Goal: Task Accomplishment & Management: Manage account settings

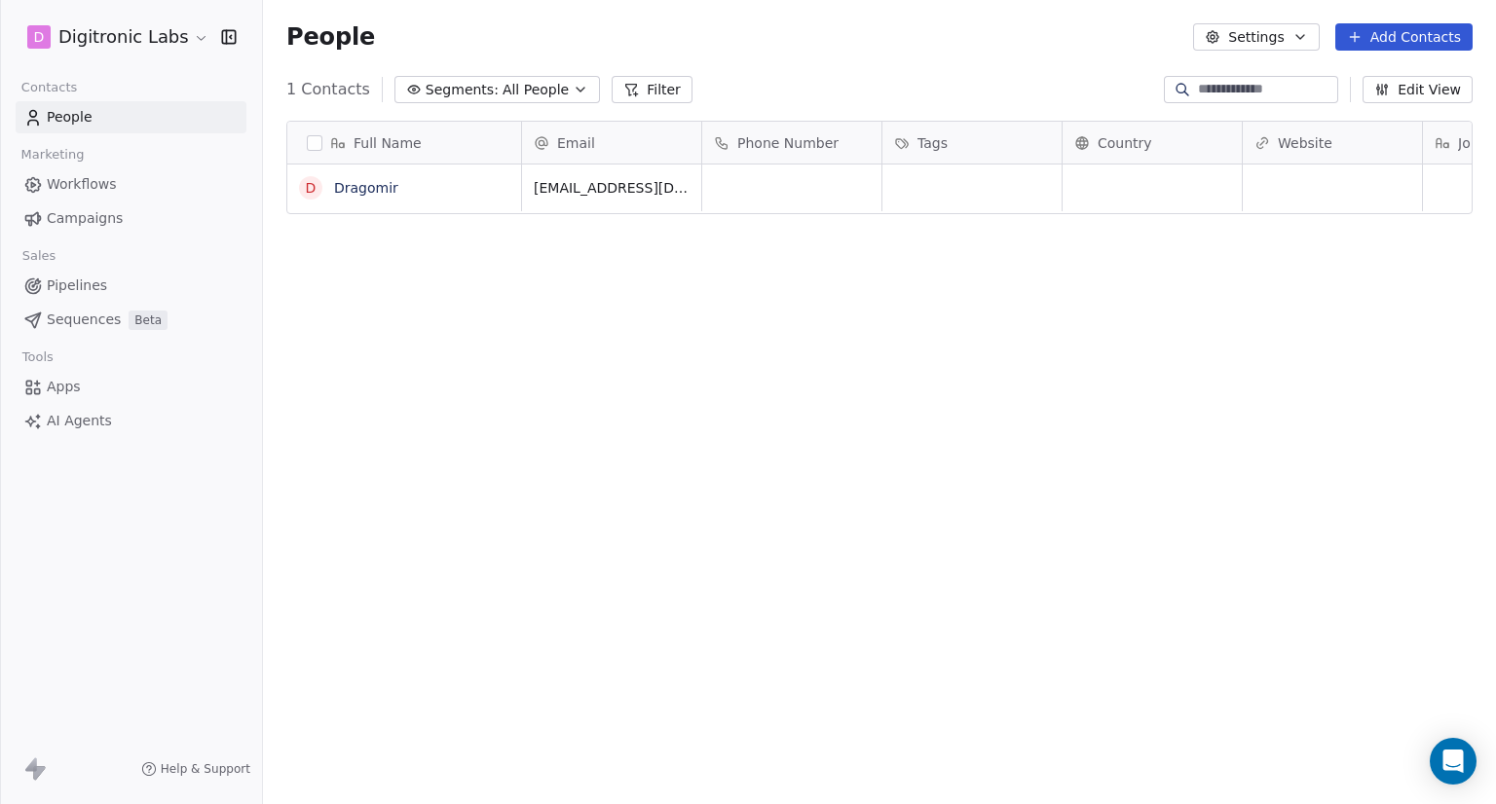
scroll to position [16, 16]
click at [169, 37] on html "D Digitronic Labs Contacts People Marketing Workflows Campaigns Sales Pipelines…" at bounding box center [748, 402] width 1496 height 804
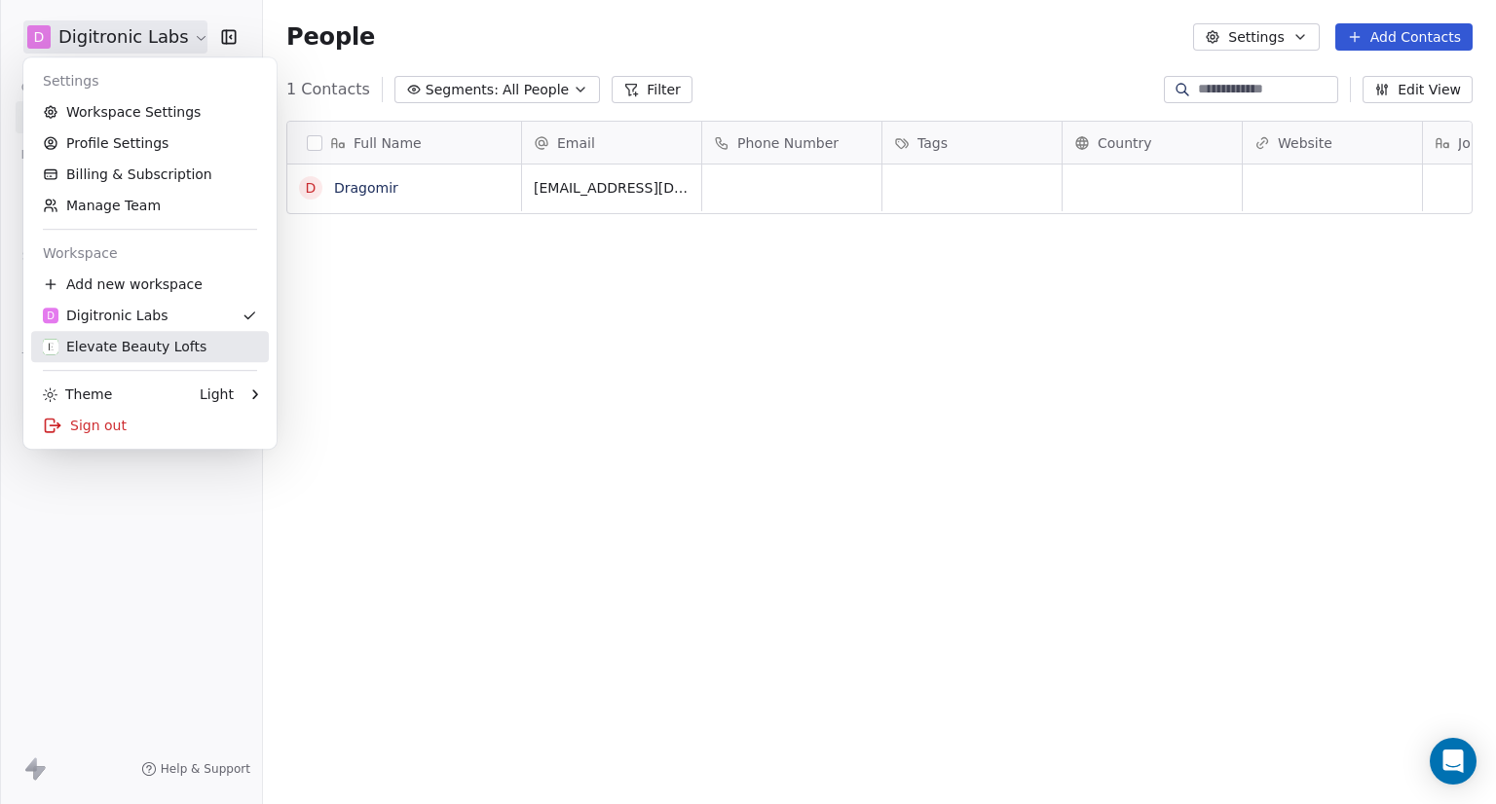
click at [155, 343] on div "Elevate Beauty Lofts" at bounding box center [125, 346] width 164 height 19
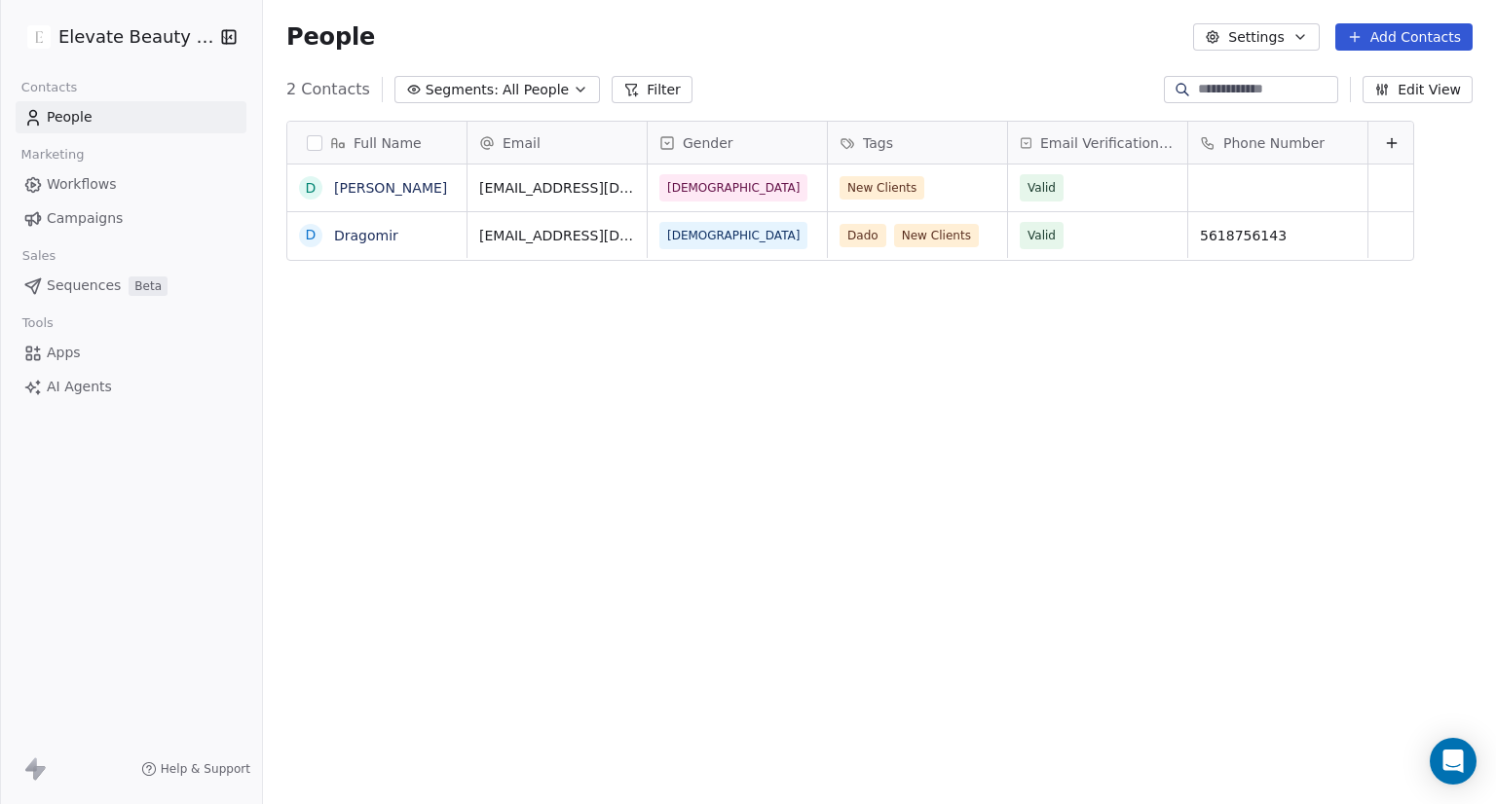
scroll to position [692, 1217]
click at [313, 143] on button "button" at bounding box center [315, 143] width 16 height 16
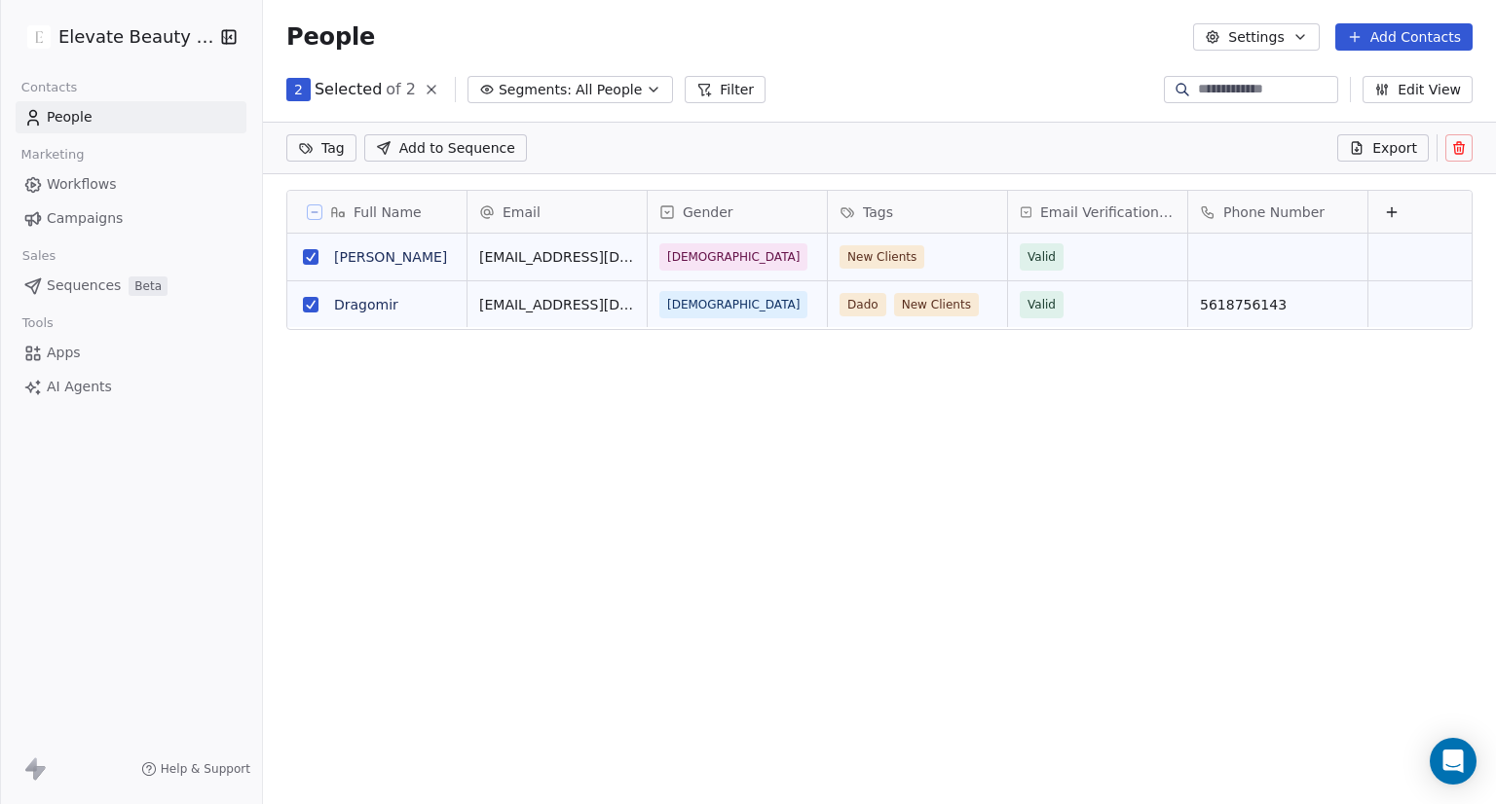
scroll to position [623, 1217]
click at [304, 305] on button "grid" at bounding box center [311, 305] width 16 height 16
click at [1455, 143] on icon at bounding box center [1459, 148] width 16 height 16
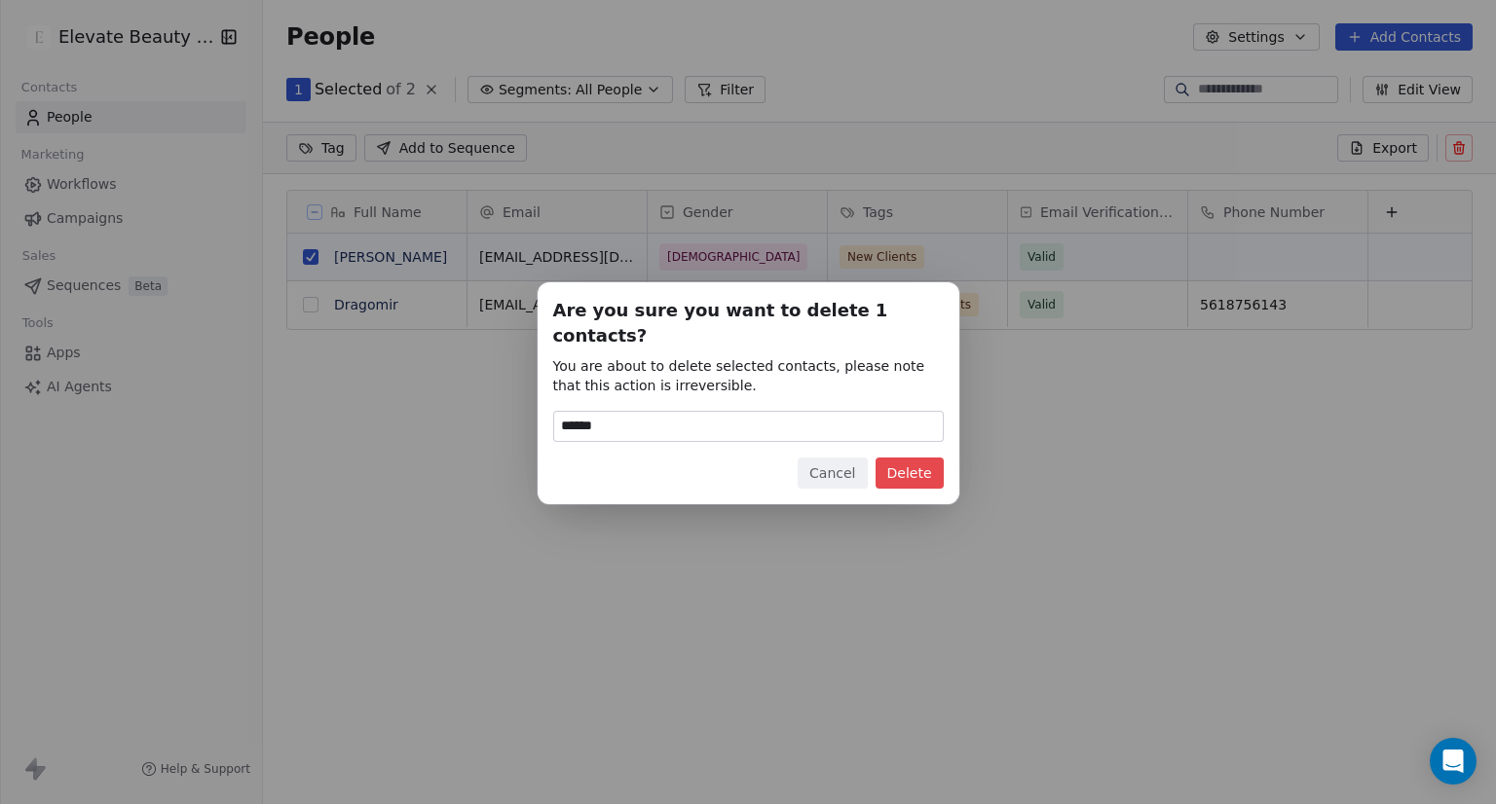
type input "******"
click at [930, 467] on button "Delete" at bounding box center [909, 473] width 68 height 31
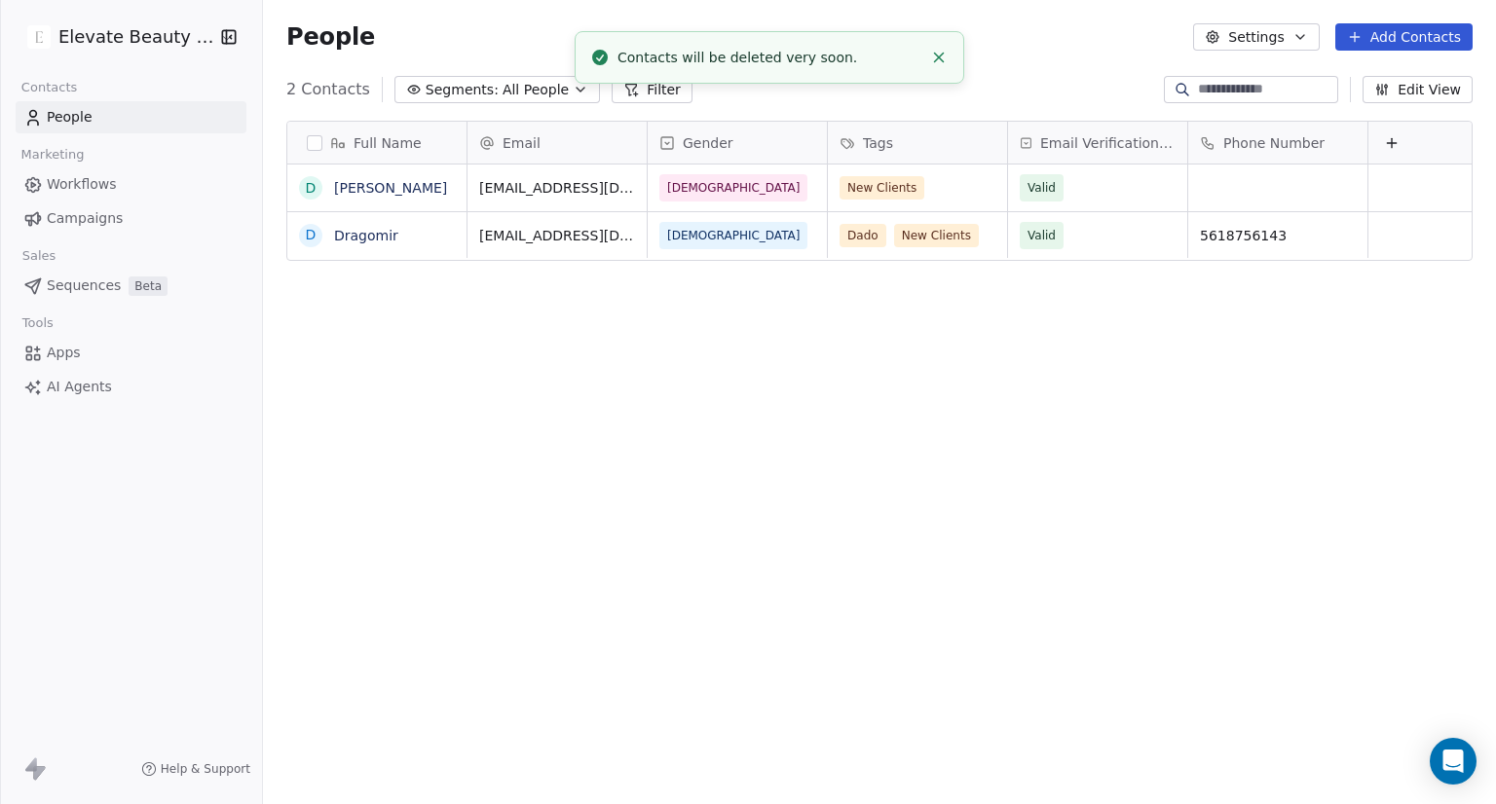
scroll to position [692, 1217]
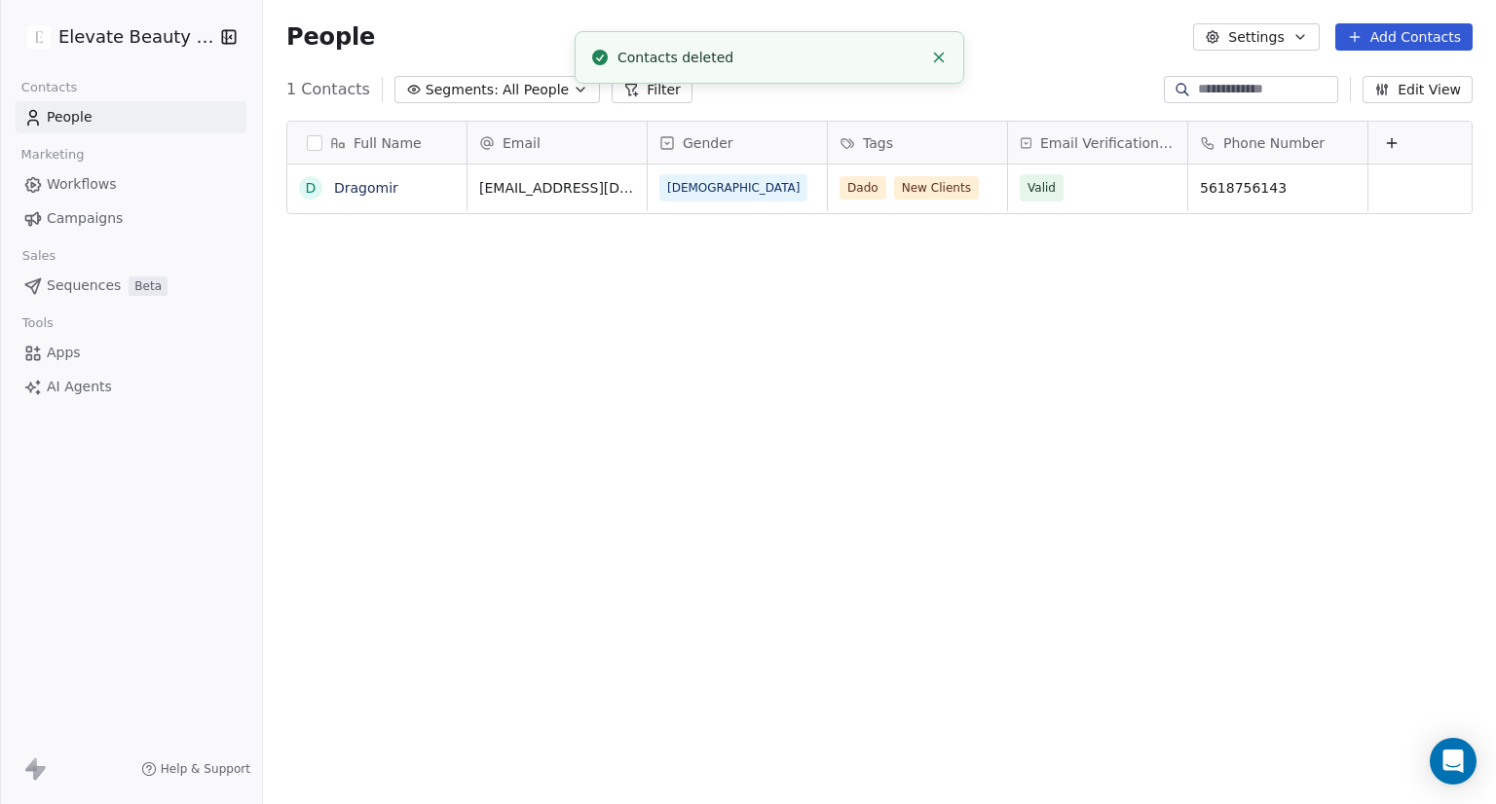
click at [1426, 42] on button "Add Contacts" at bounding box center [1403, 36] width 137 height 27
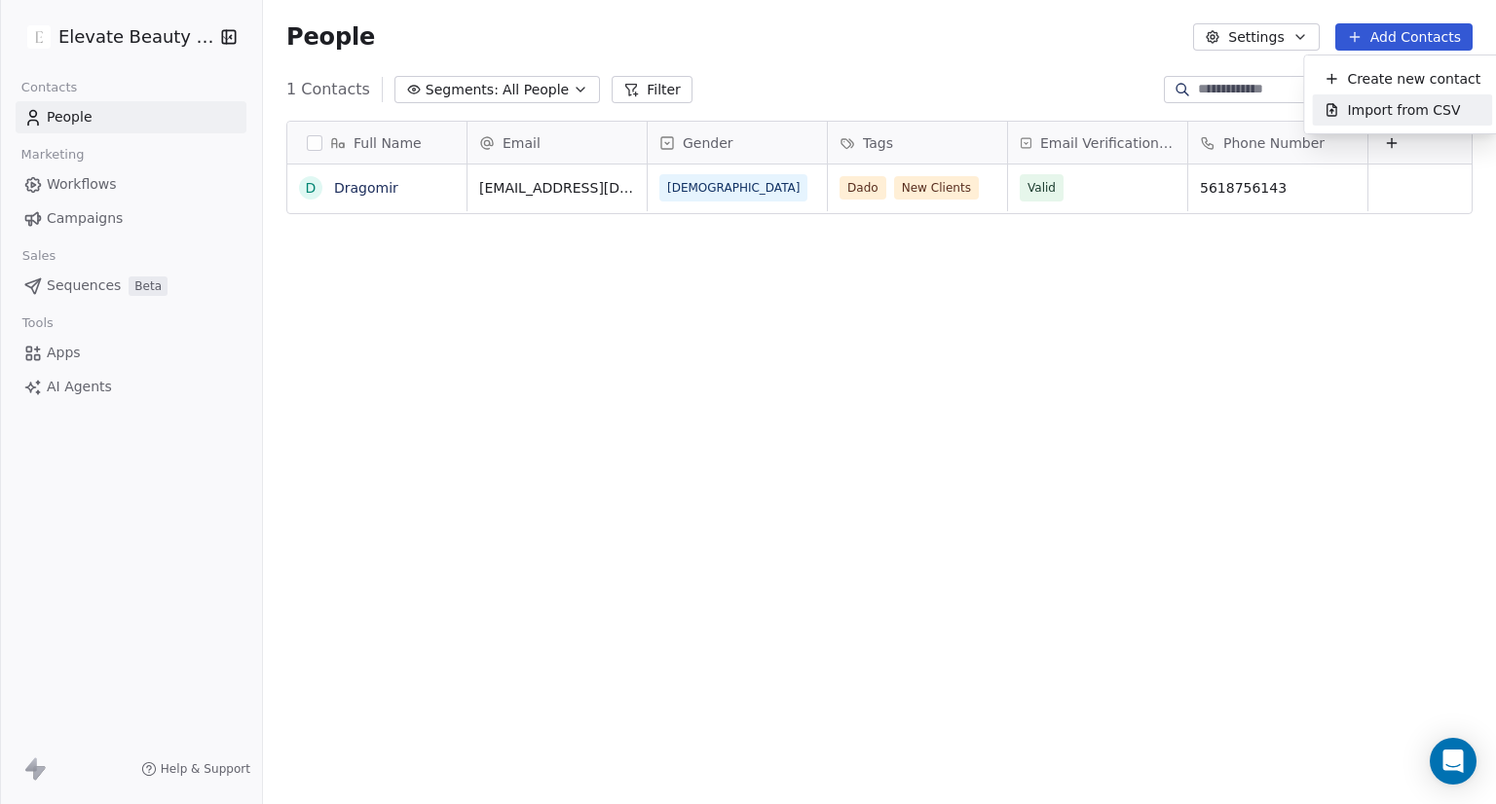
click at [1403, 108] on span "Import from CSV" at bounding box center [1403, 110] width 113 height 20
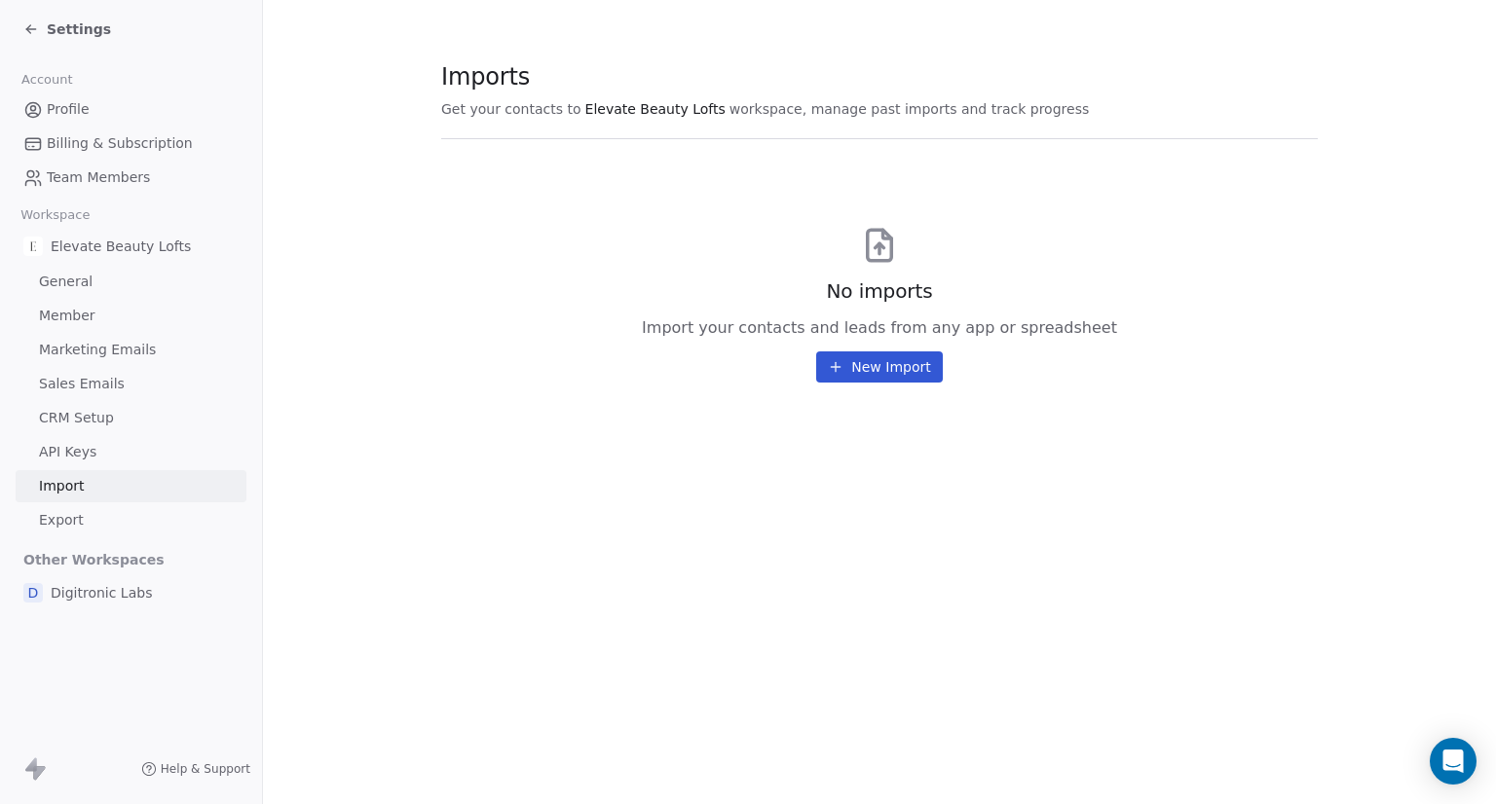
click at [879, 367] on button "New Import" at bounding box center [879, 367] width 126 height 31
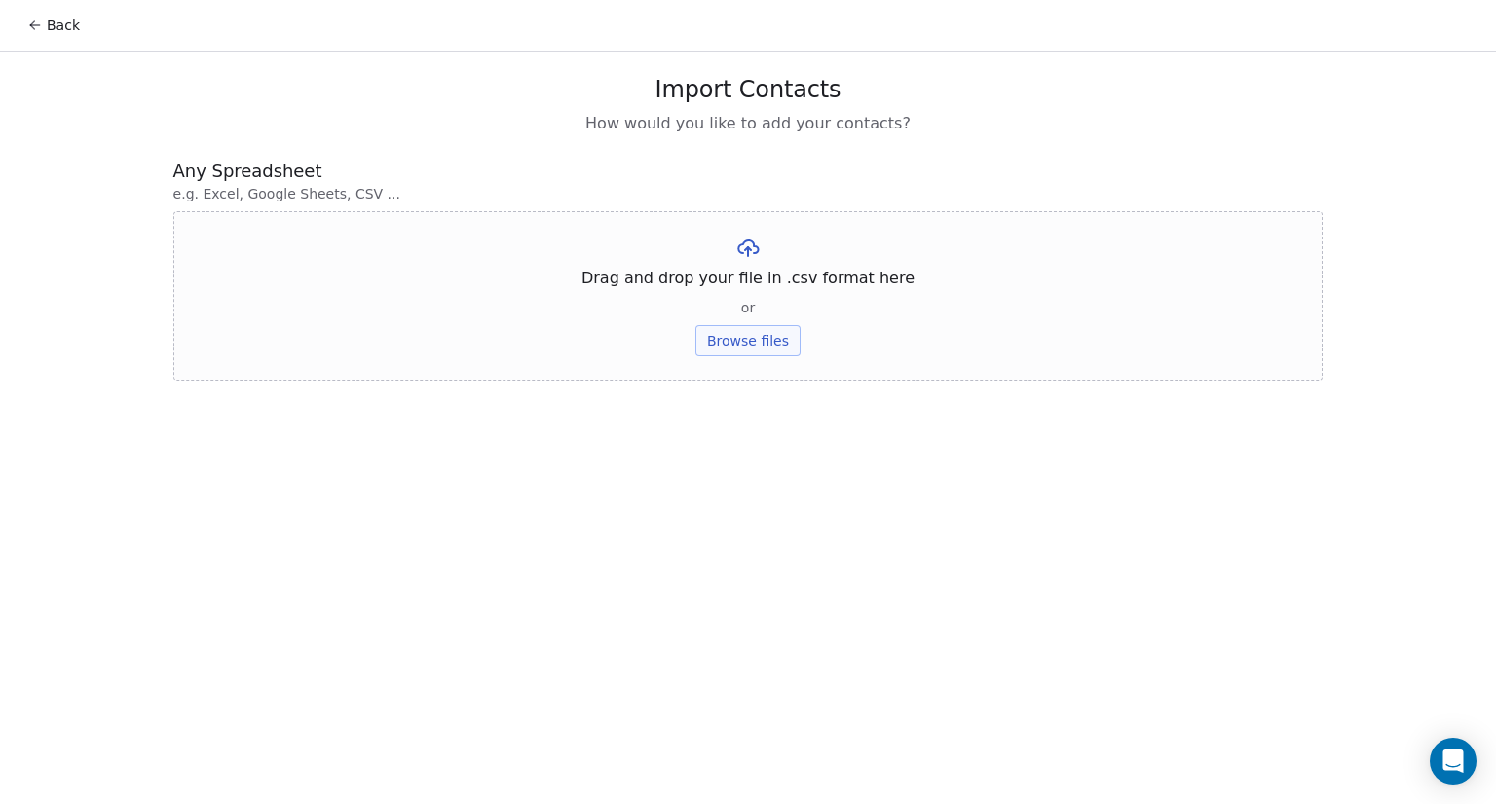
click at [741, 352] on button "Browse files" at bounding box center [747, 340] width 105 height 31
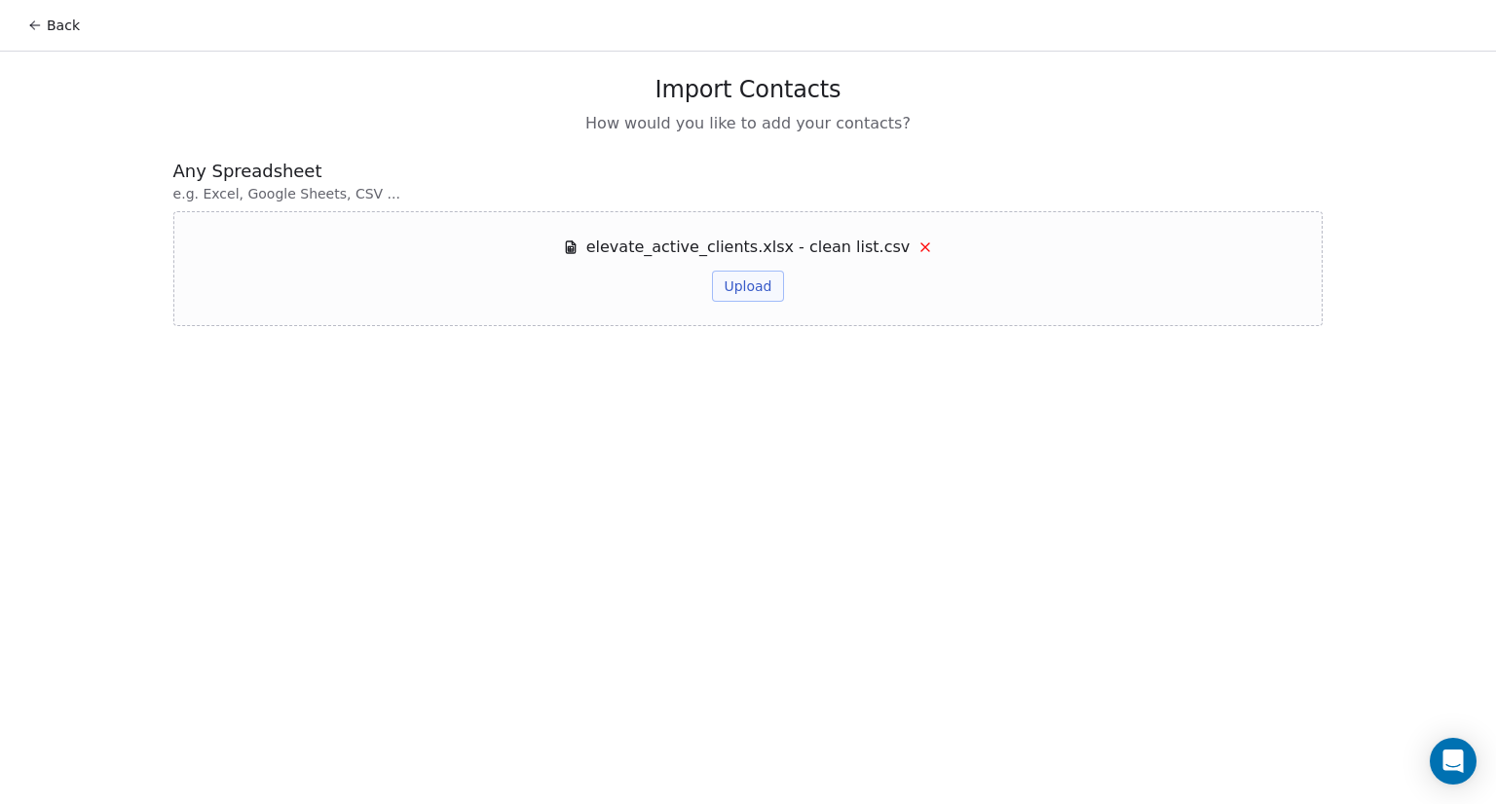
click at [738, 285] on button "Upload" at bounding box center [747, 286] width 71 height 31
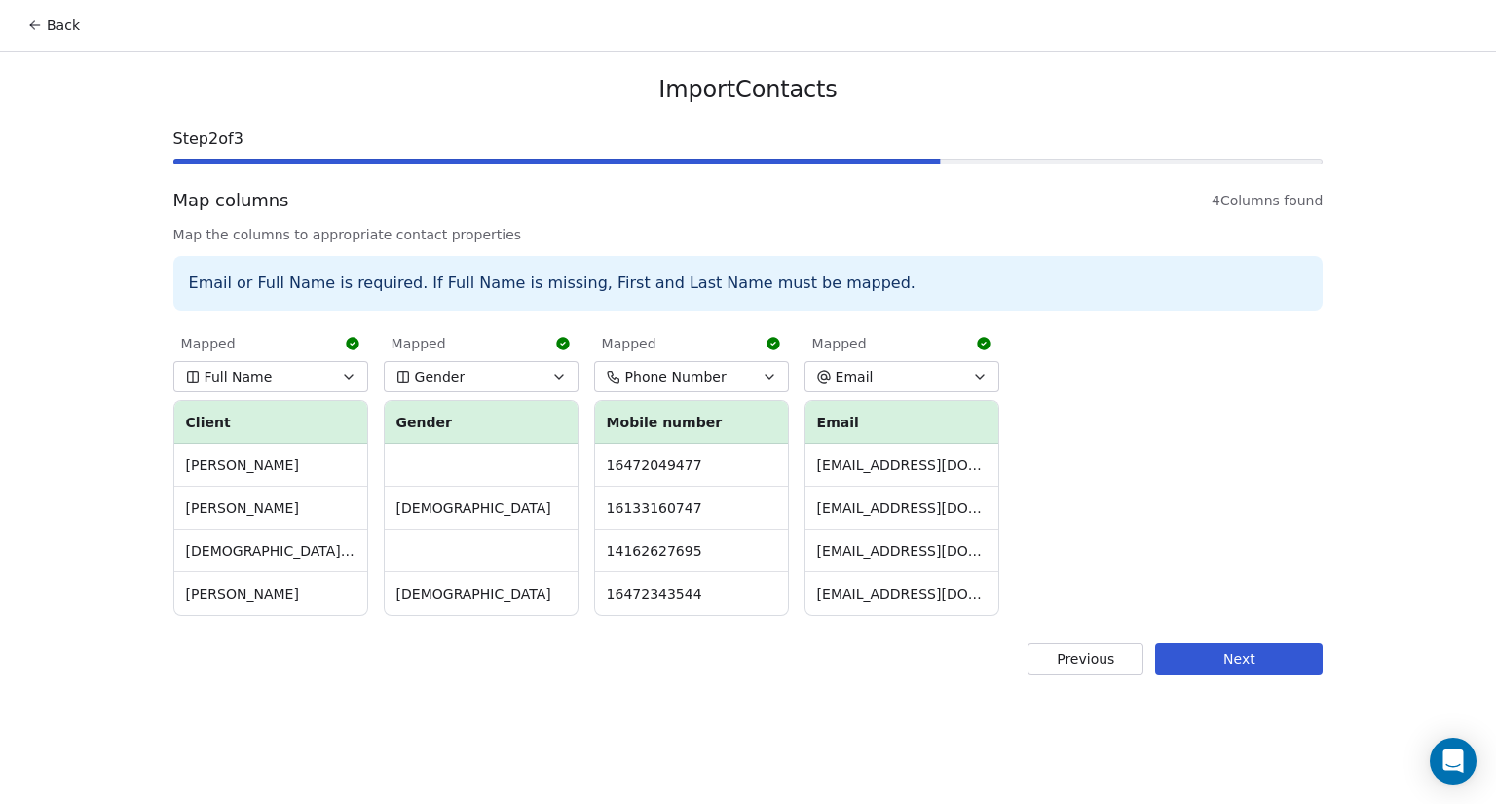
click at [335, 372] on button "Full Name" at bounding box center [270, 376] width 195 height 31
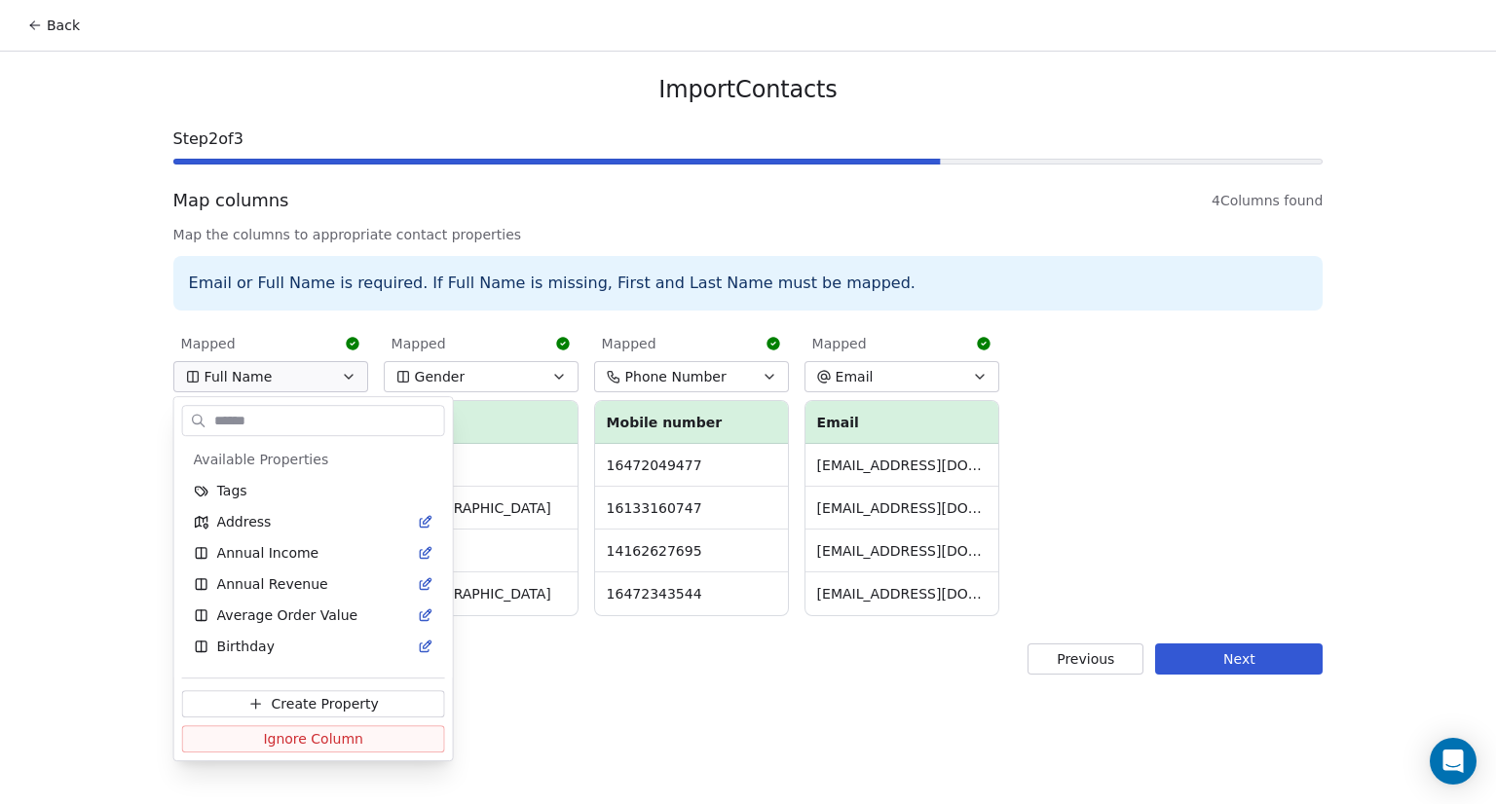
scroll to position [397, 0]
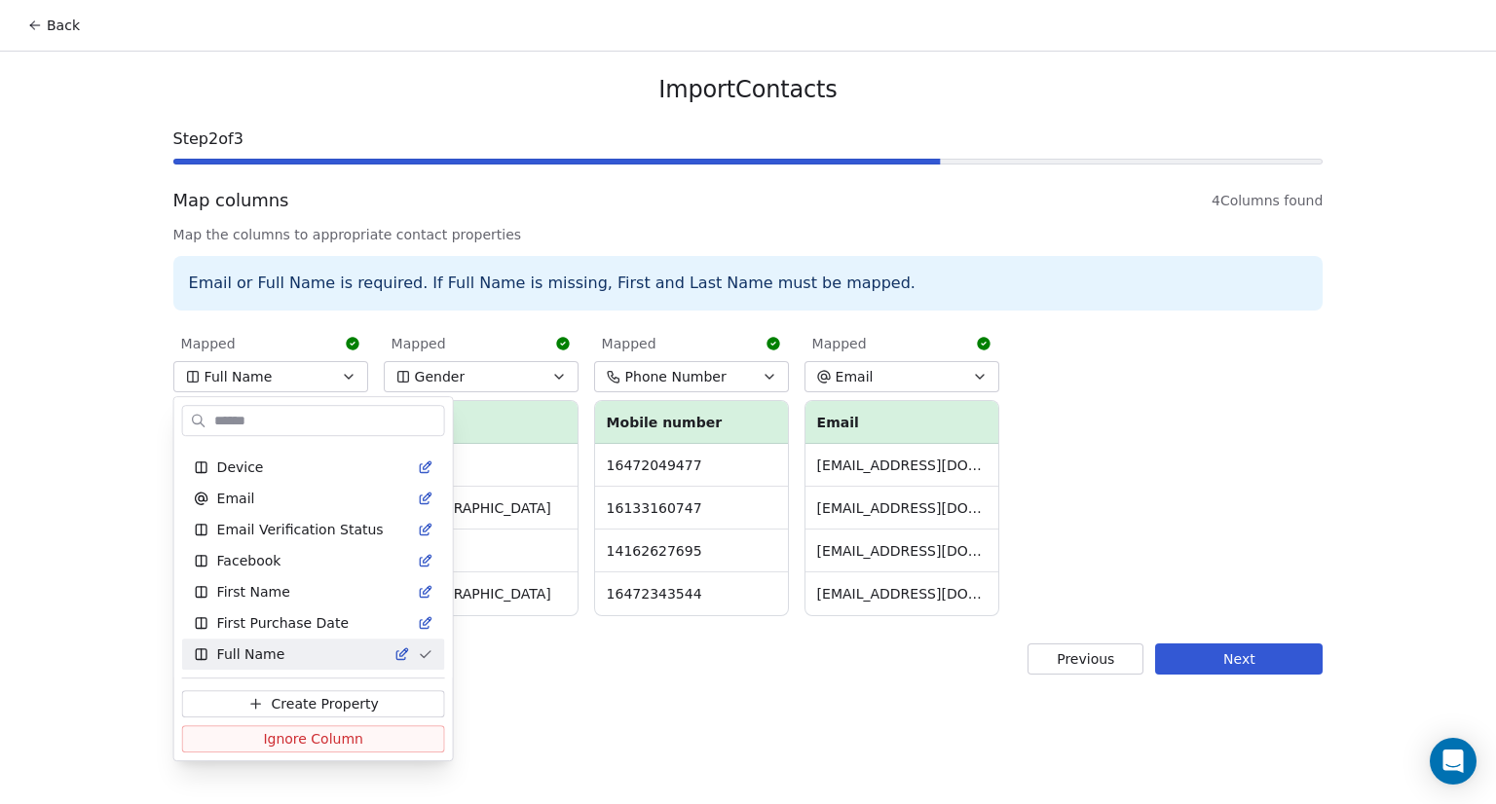
click at [335, 372] on html "Back Import Contacts Step 2 of 3 Map columns 4 Columns found Map the columns to…" at bounding box center [748, 402] width 1496 height 804
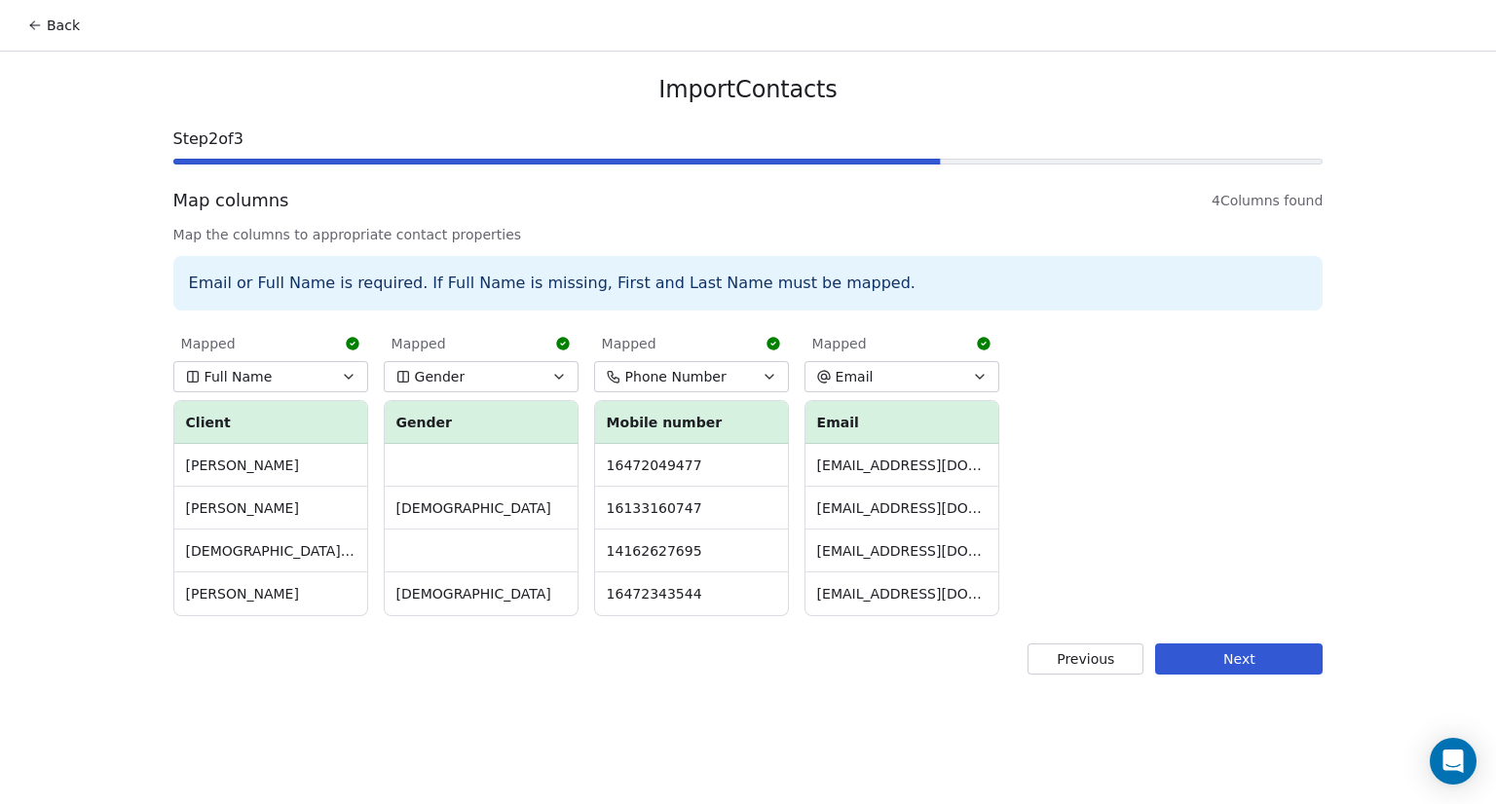
click at [1270, 658] on button "Next" at bounding box center [1238, 659] width 167 height 31
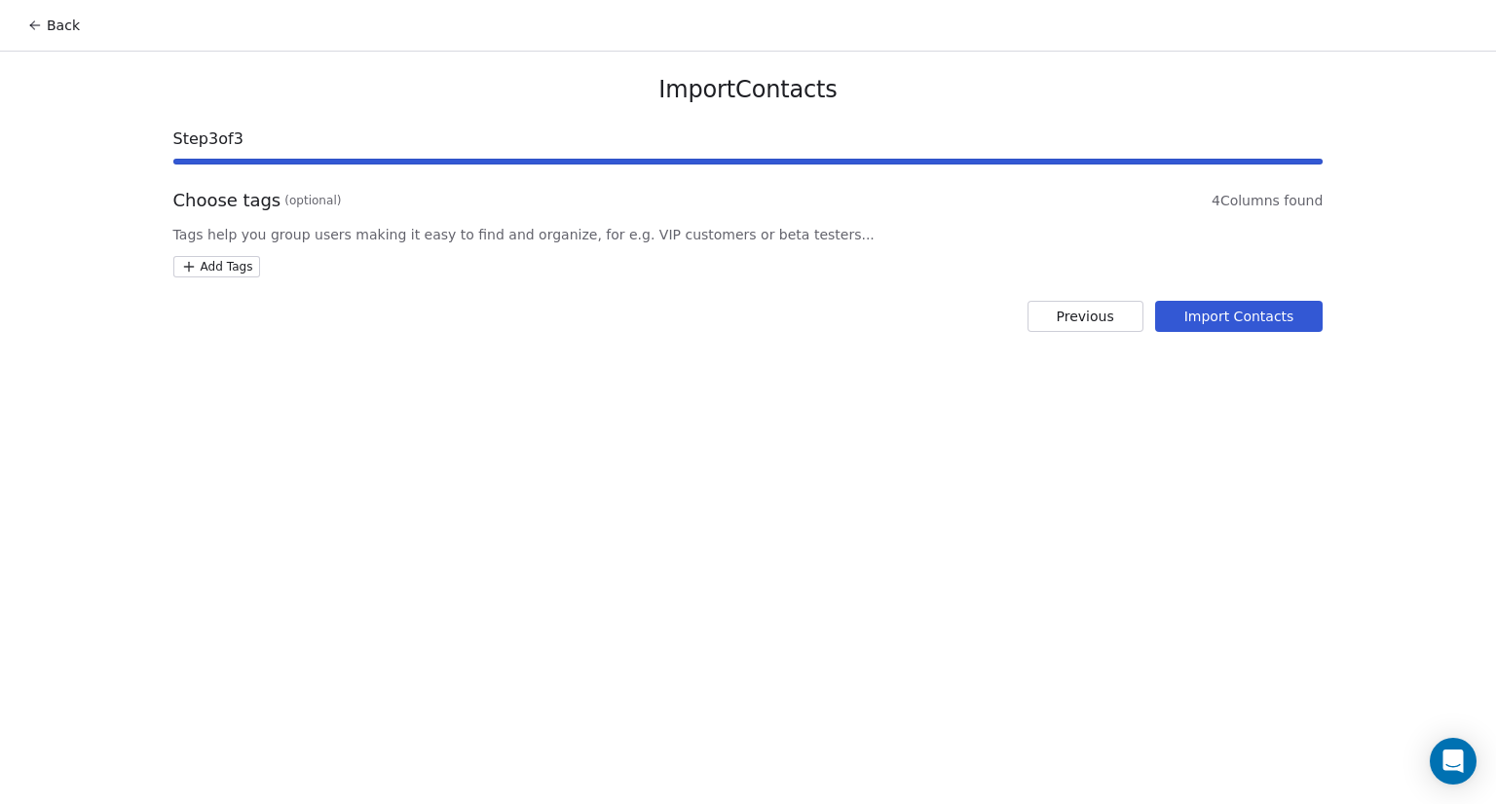
click at [1271, 318] on button "Import Contacts" at bounding box center [1239, 316] width 168 height 31
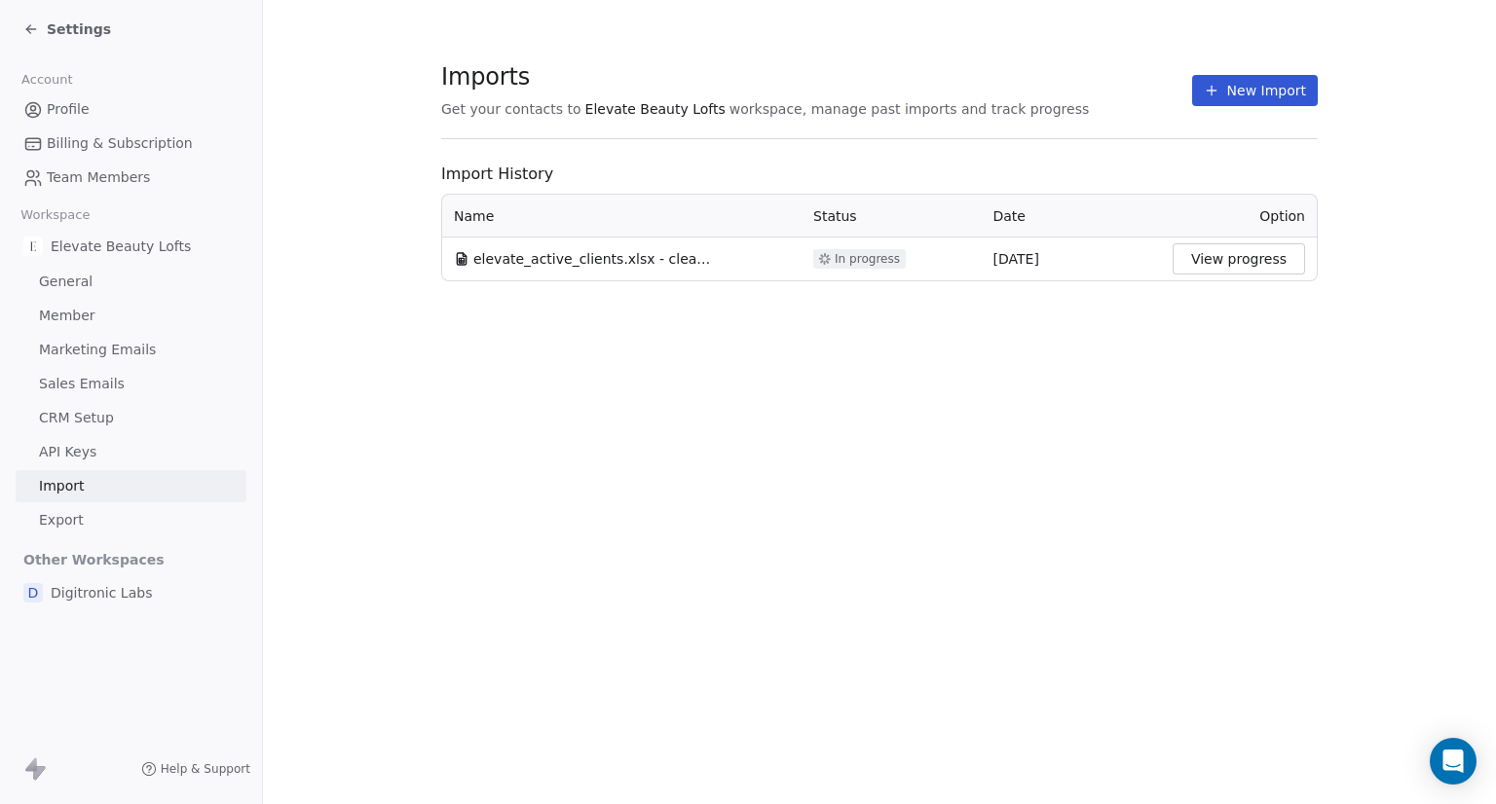
click at [1210, 262] on button "View progress" at bounding box center [1238, 258] width 132 height 31
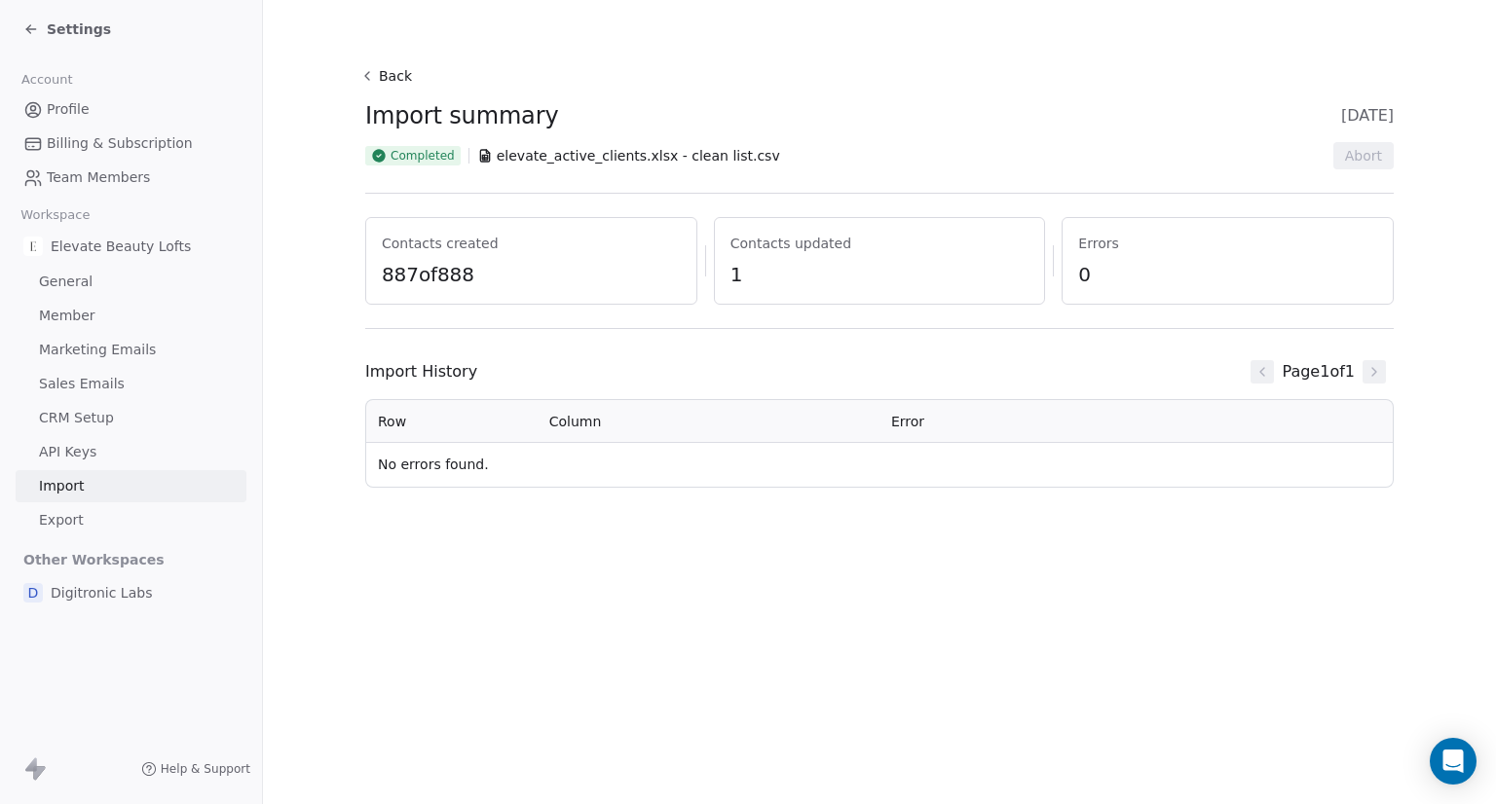
click at [382, 74] on button "Back" at bounding box center [388, 75] width 62 height 35
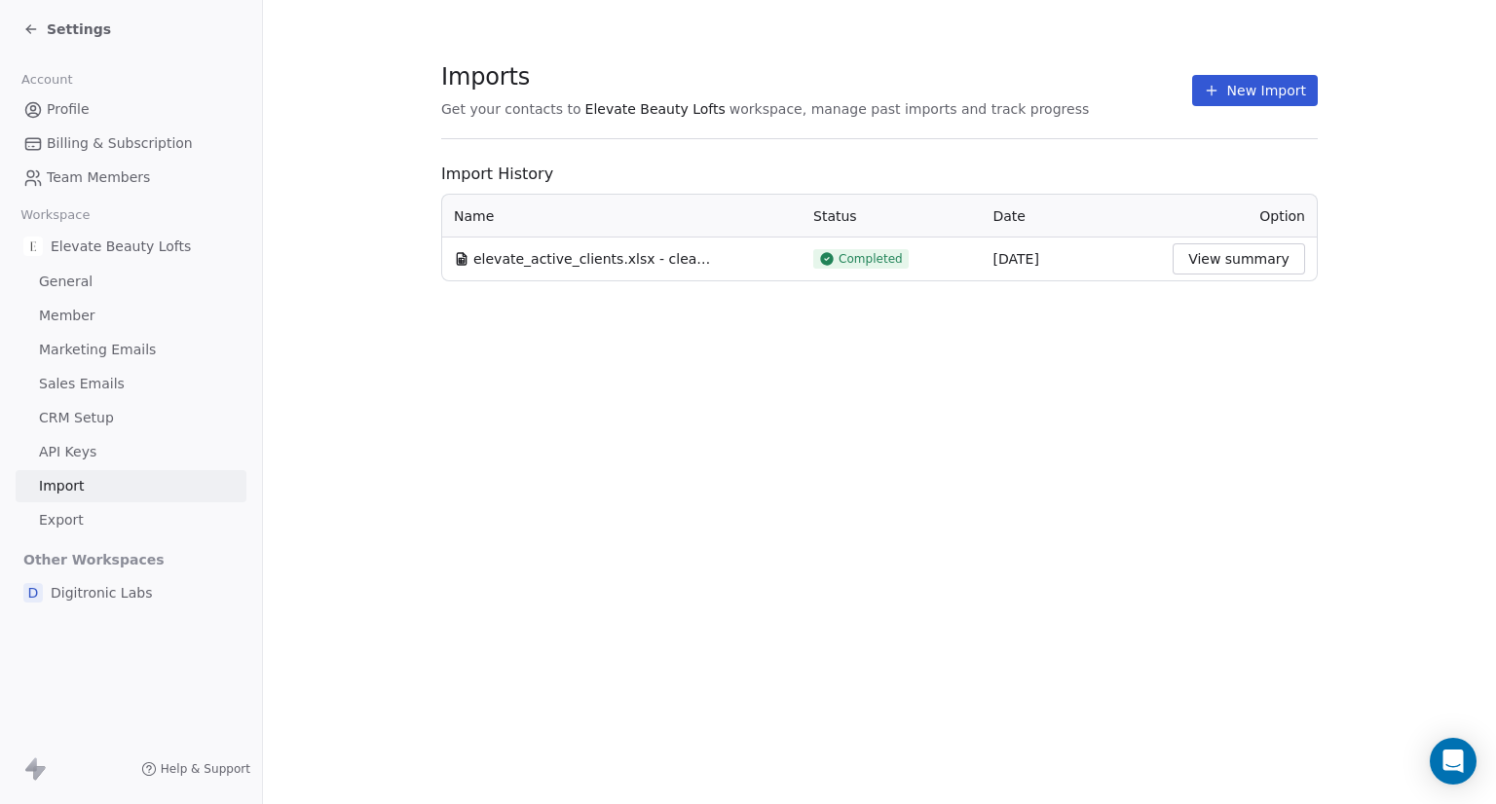
click at [64, 24] on span "Settings" at bounding box center [79, 28] width 64 height 19
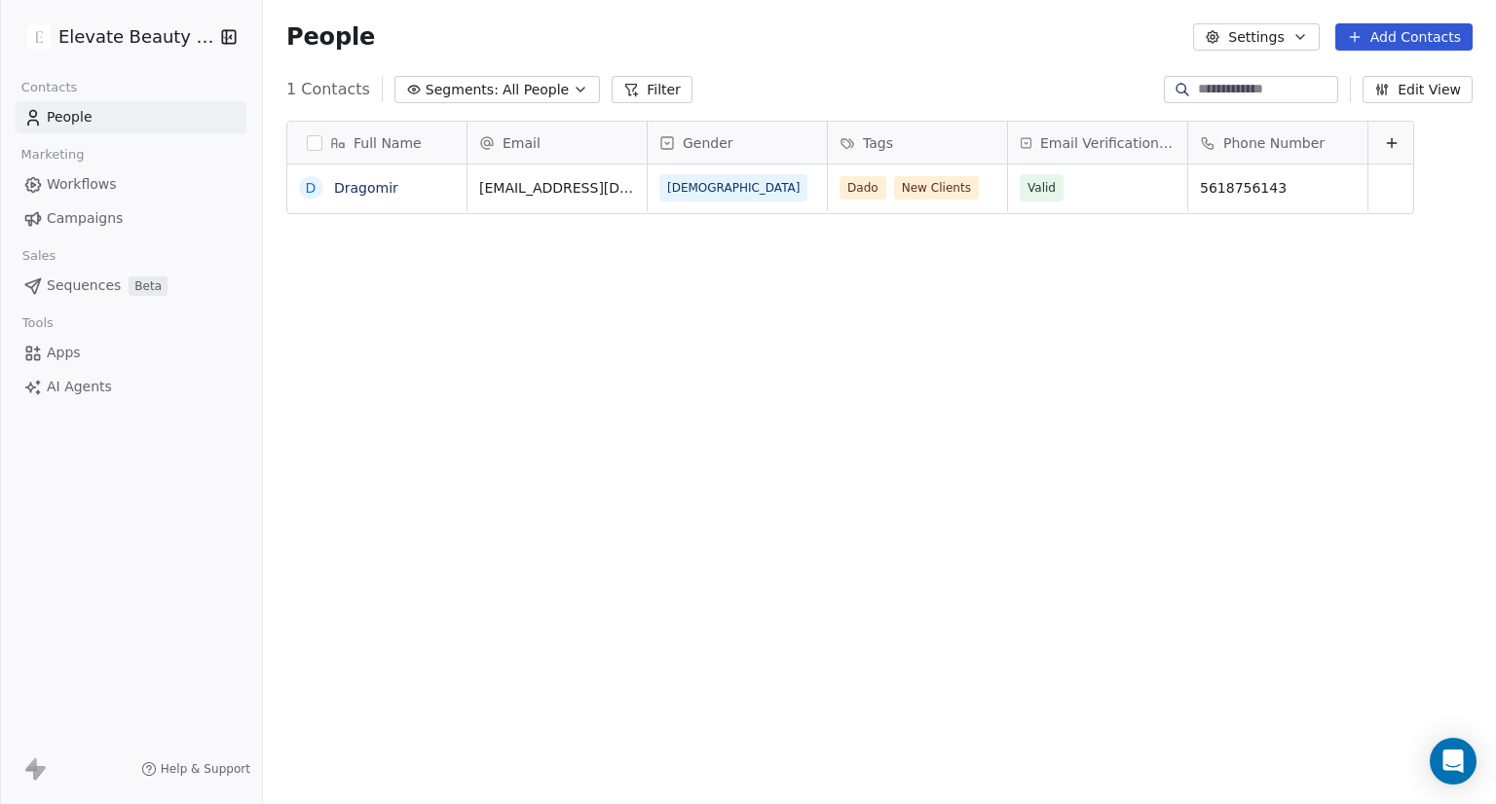
scroll to position [692, 1217]
click at [165, 32] on html "Elevate Beauty Lofts Contacts People Marketing Workflows Campaigns Sales Sequen…" at bounding box center [748, 402] width 1496 height 804
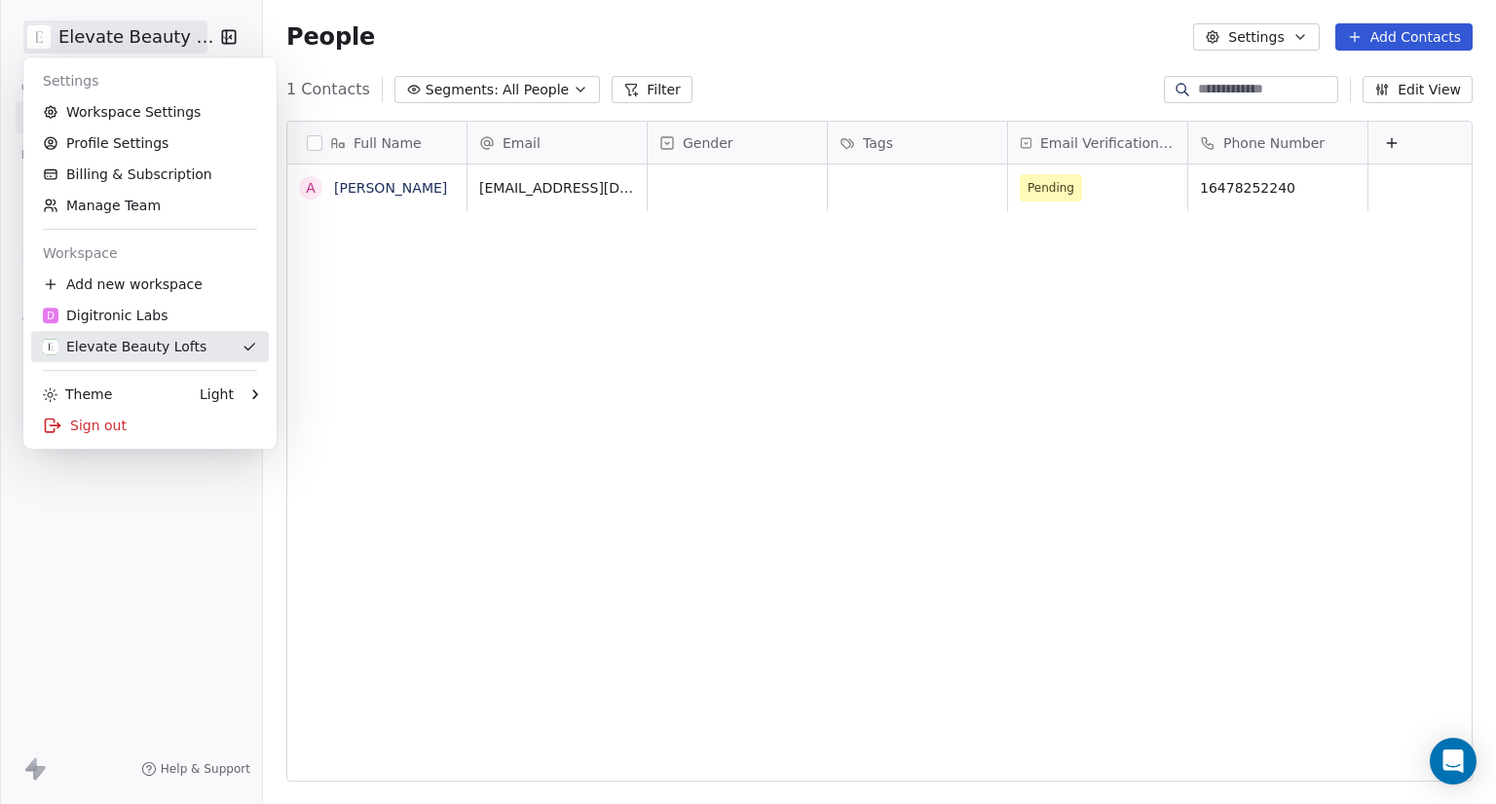
click at [154, 346] on div "Elevate Beauty Lofts" at bounding box center [125, 346] width 164 height 19
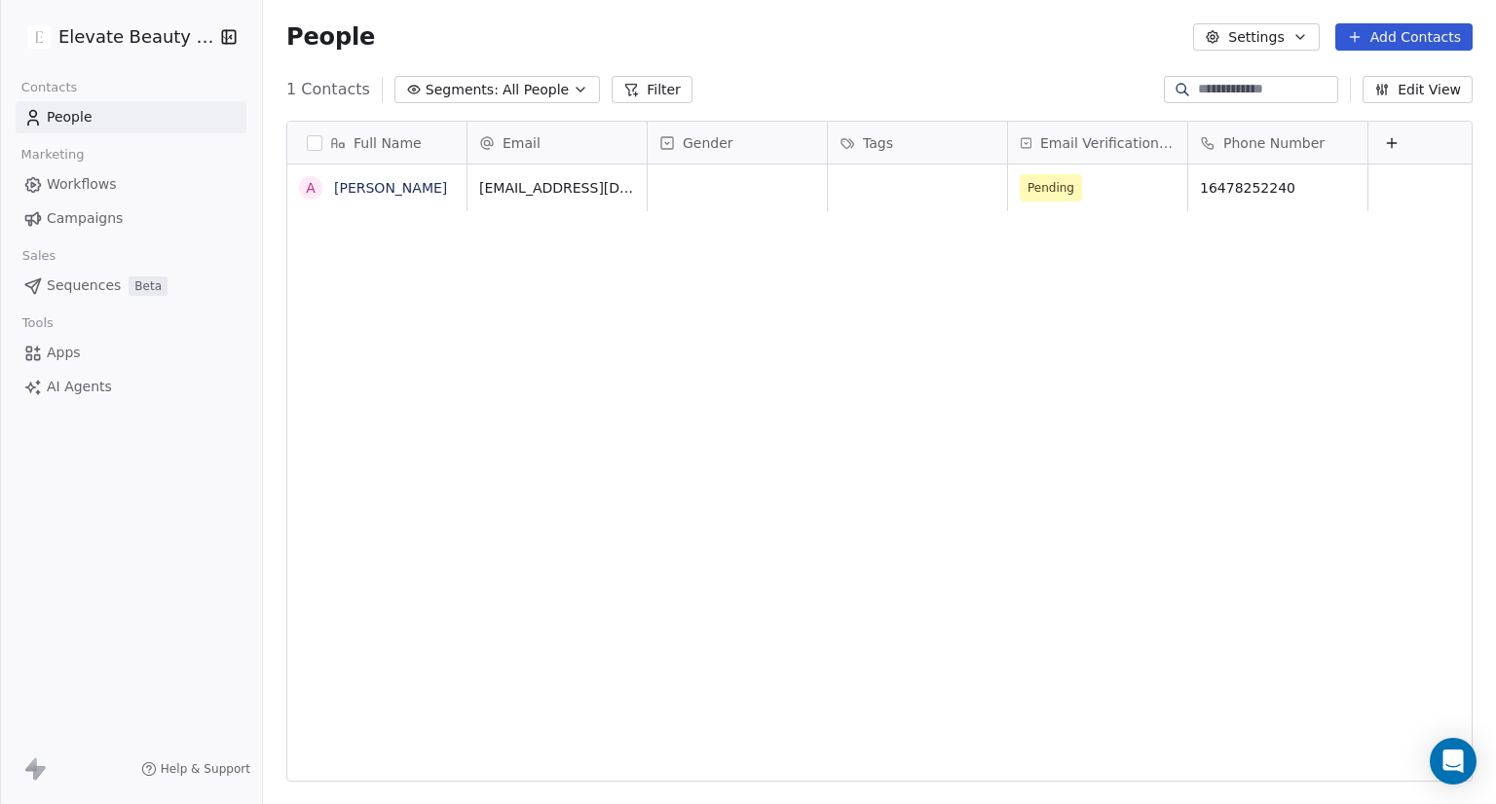
click at [115, 191] on link "Workflows" at bounding box center [131, 184] width 231 height 32
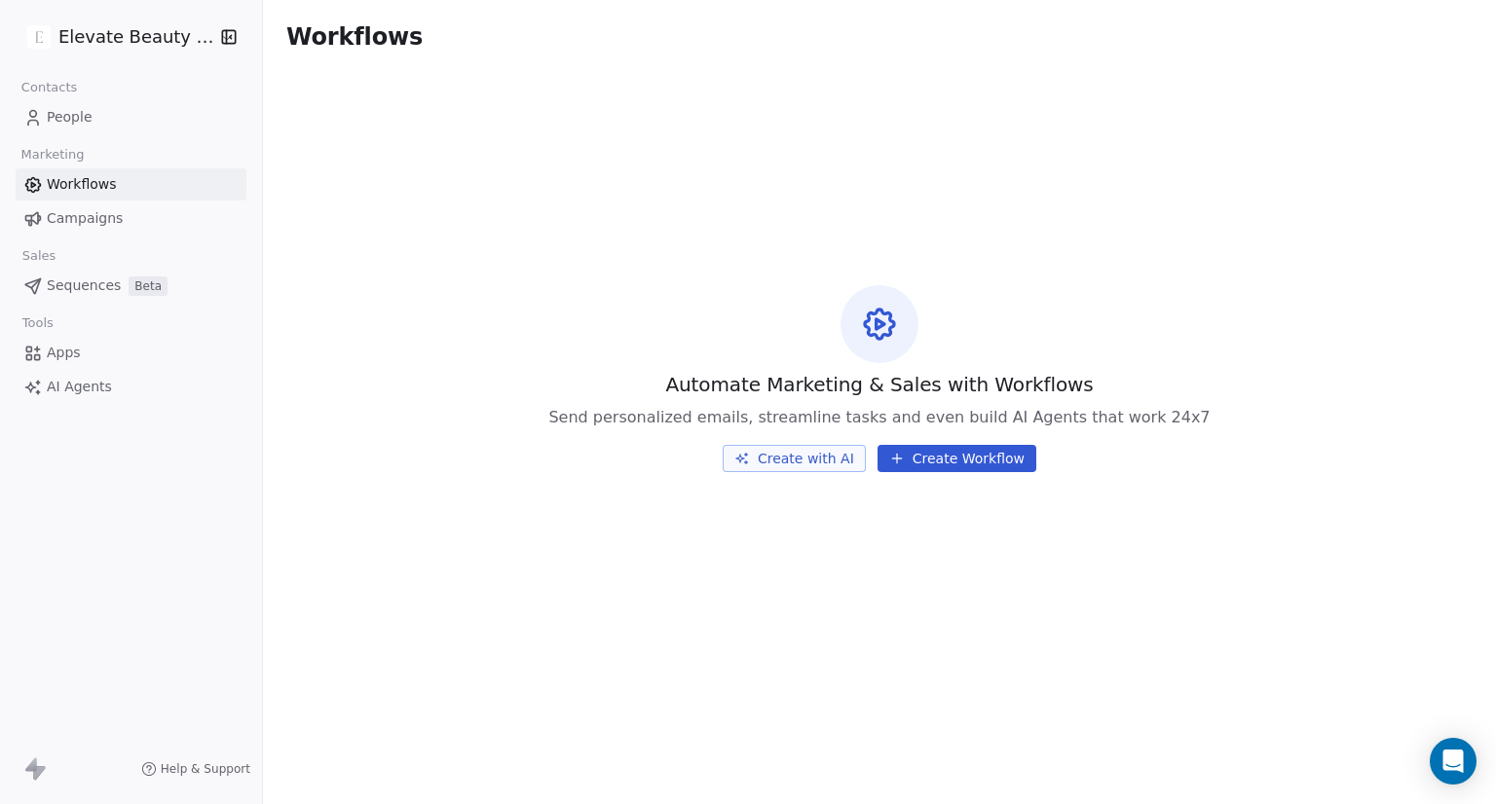
click at [85, 116] on span "People" at bounding box center [70, 117] width 46 height 20
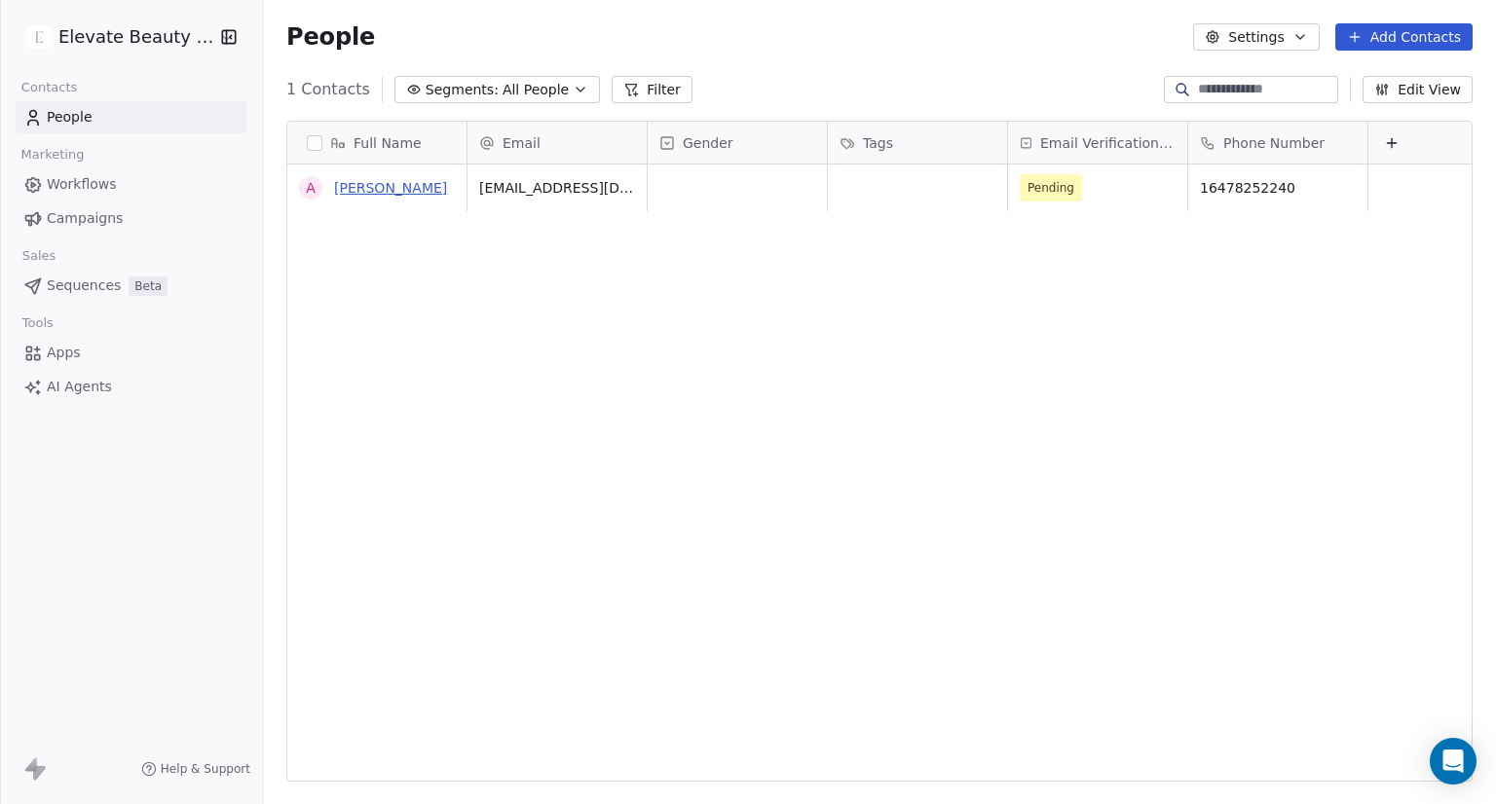
click at [397, 189] on link "[PERSON_NAME]" at bounding box center [390, 188] width 113 height 16
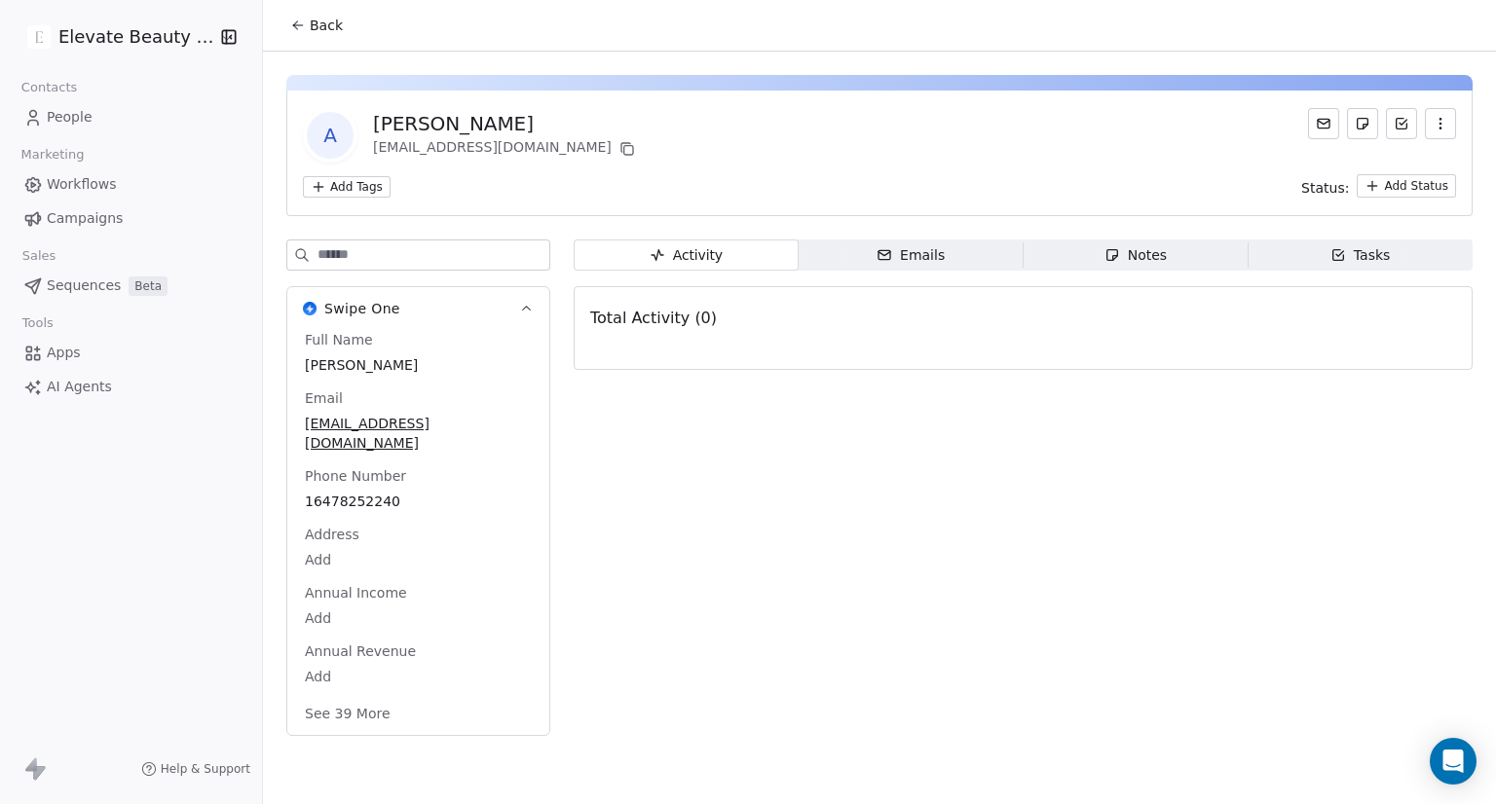
click at [290, 23] on icon at bounding box center [298, 26] width 16 height 16
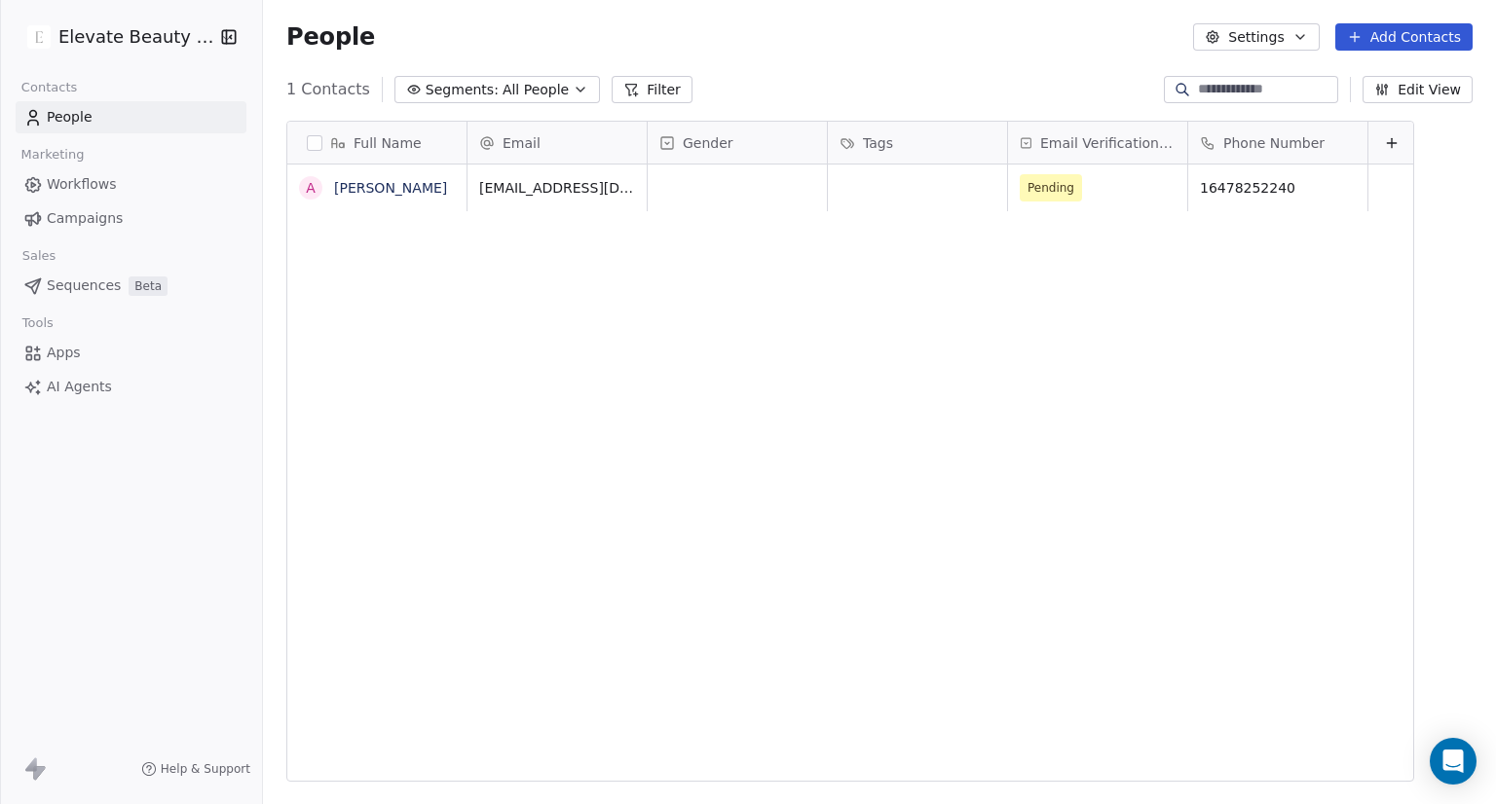
scroll to position [692, 1217]
click at [1274, 37] on button "Settings" at bounding box center [1256, 36] width 126 height 27
click at [1254, 148] on span "Import" at bounding box center [1268, 141] width 45 height 20
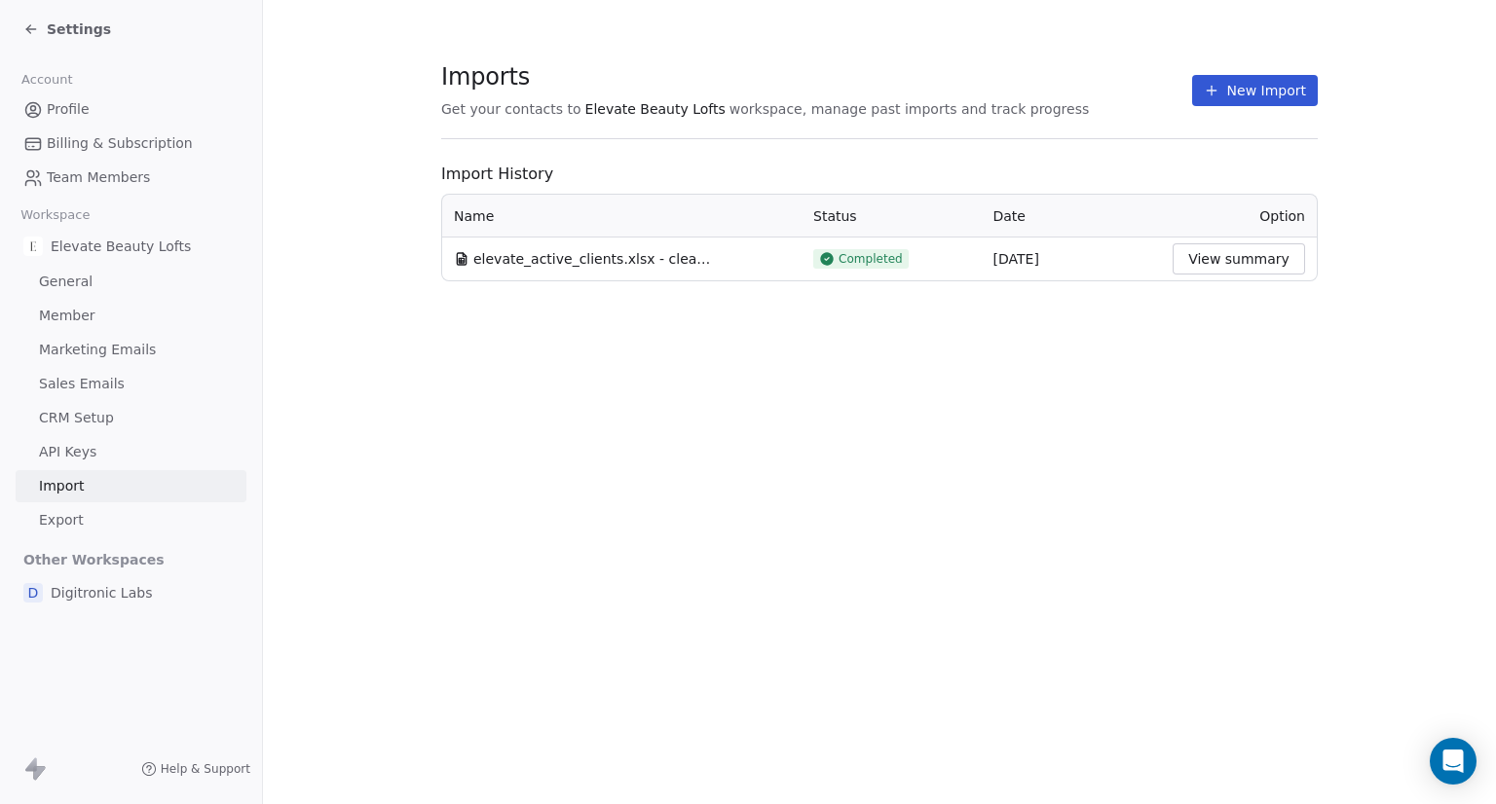
click at [1237, 262] on button "View summary" at bounding box center [1238, 258] width 132 height 31
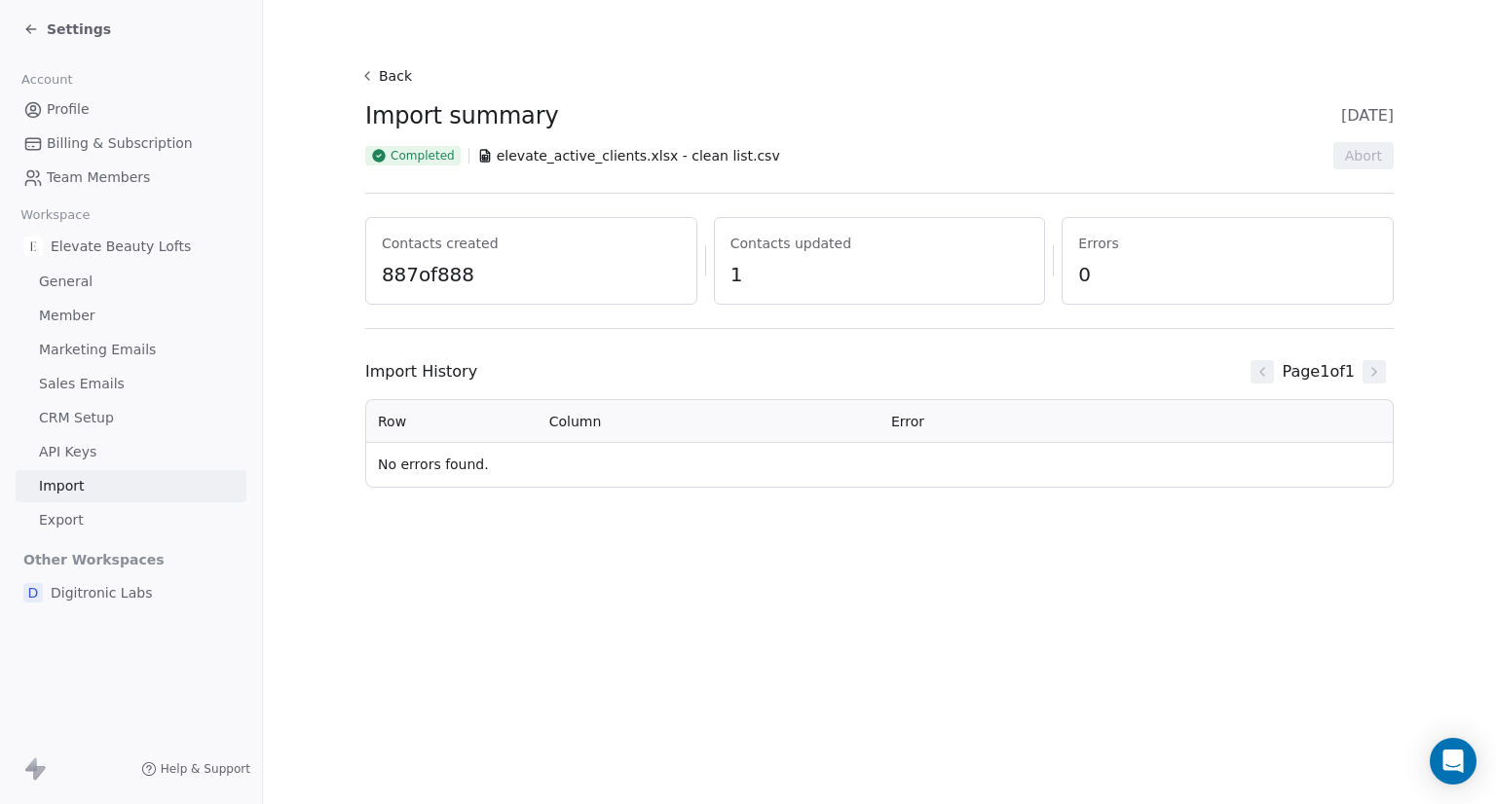
click at [51, 20] on span "Settings" at bounding box center [79, 28] width 64 height 19
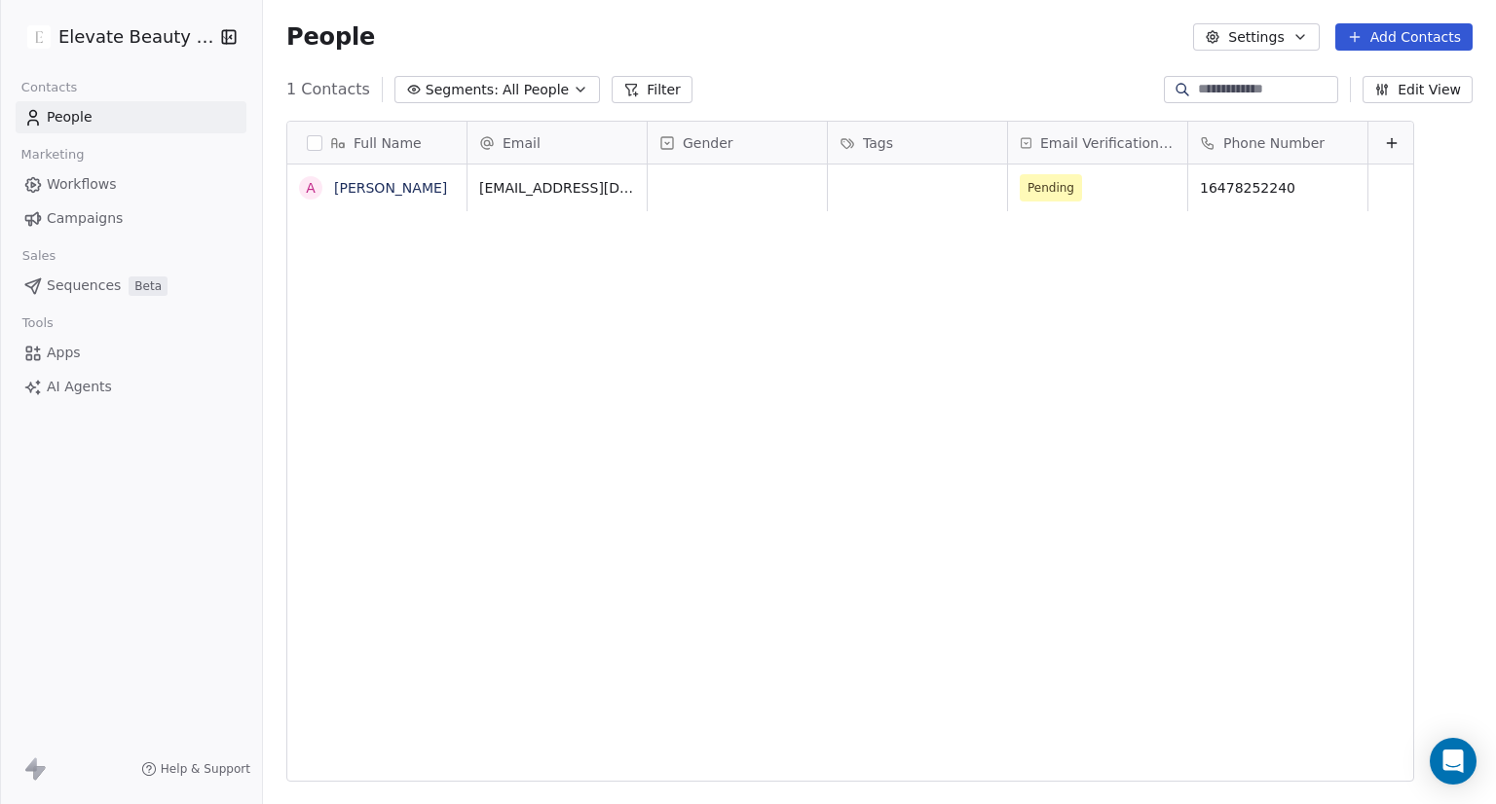
scroll to position [692, 1217]
click at [573, 82] on icon "button" at bounding box center [581, 90] width 16 height 16
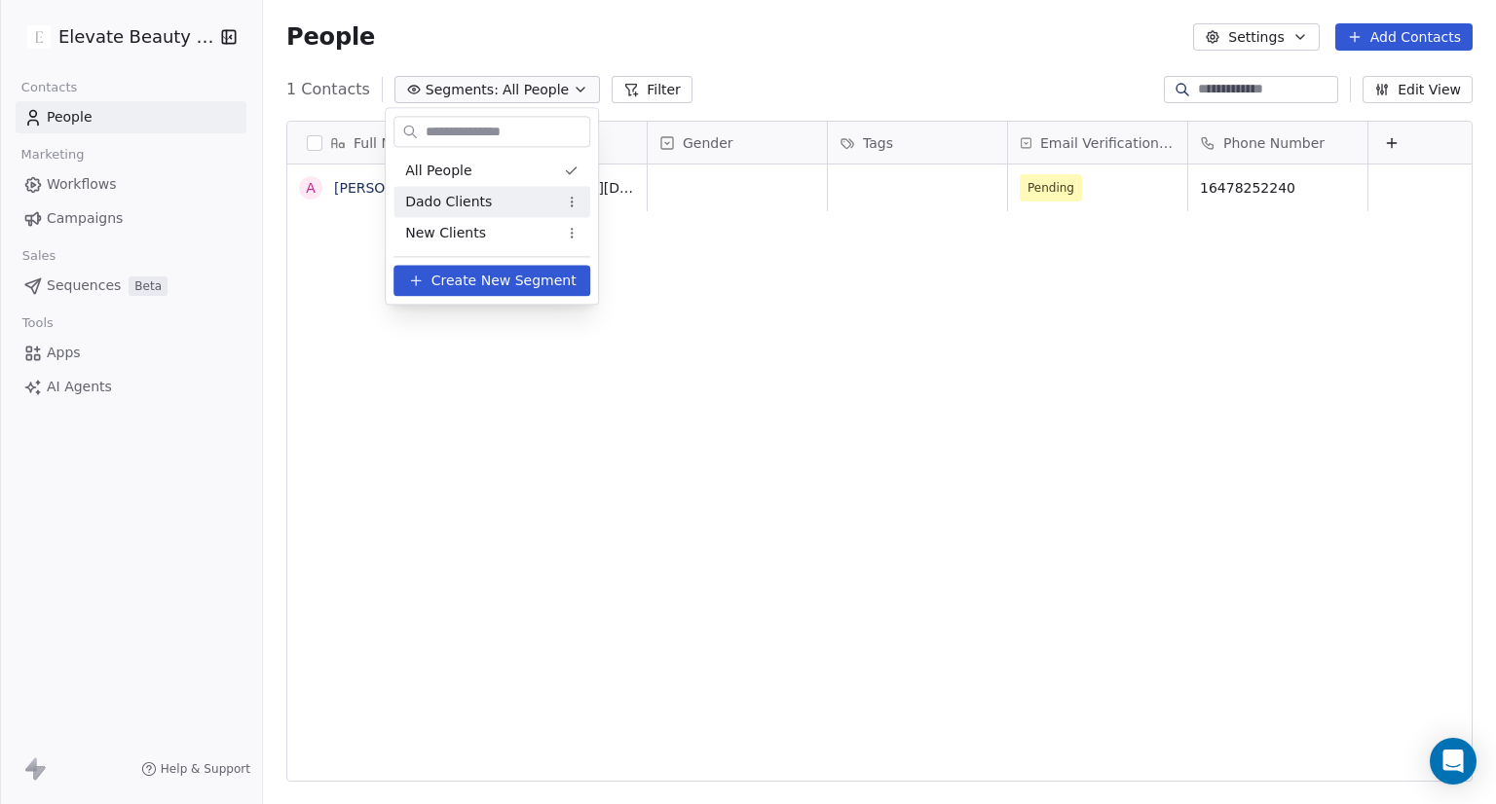
click at [458, 200] on span "Dado Clients" at bounding box center [448, 202] width 87 height 20
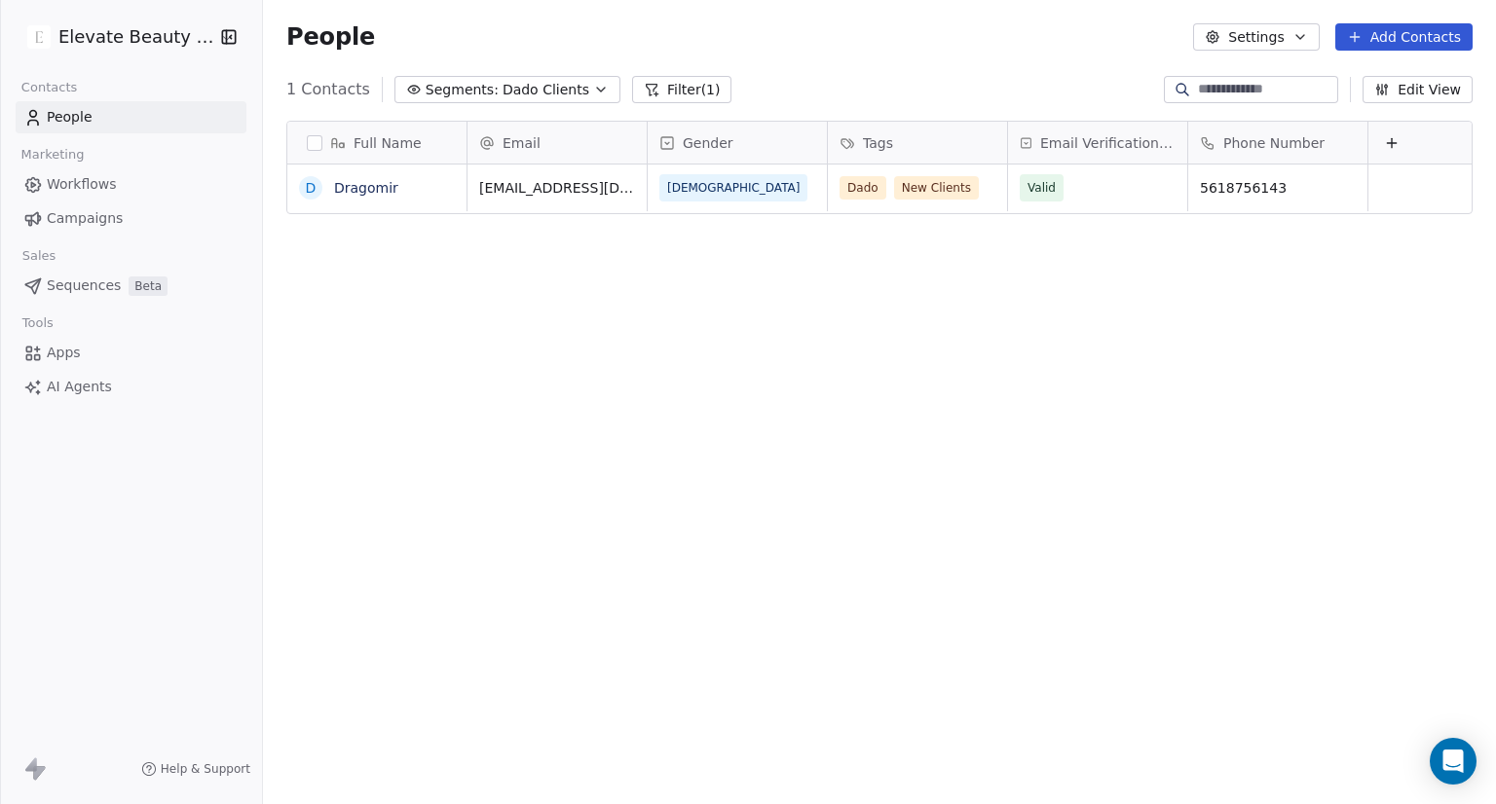
click at [502, 85] on span "Dado Clients" at bounding box center [545, 90] width 87 height 20
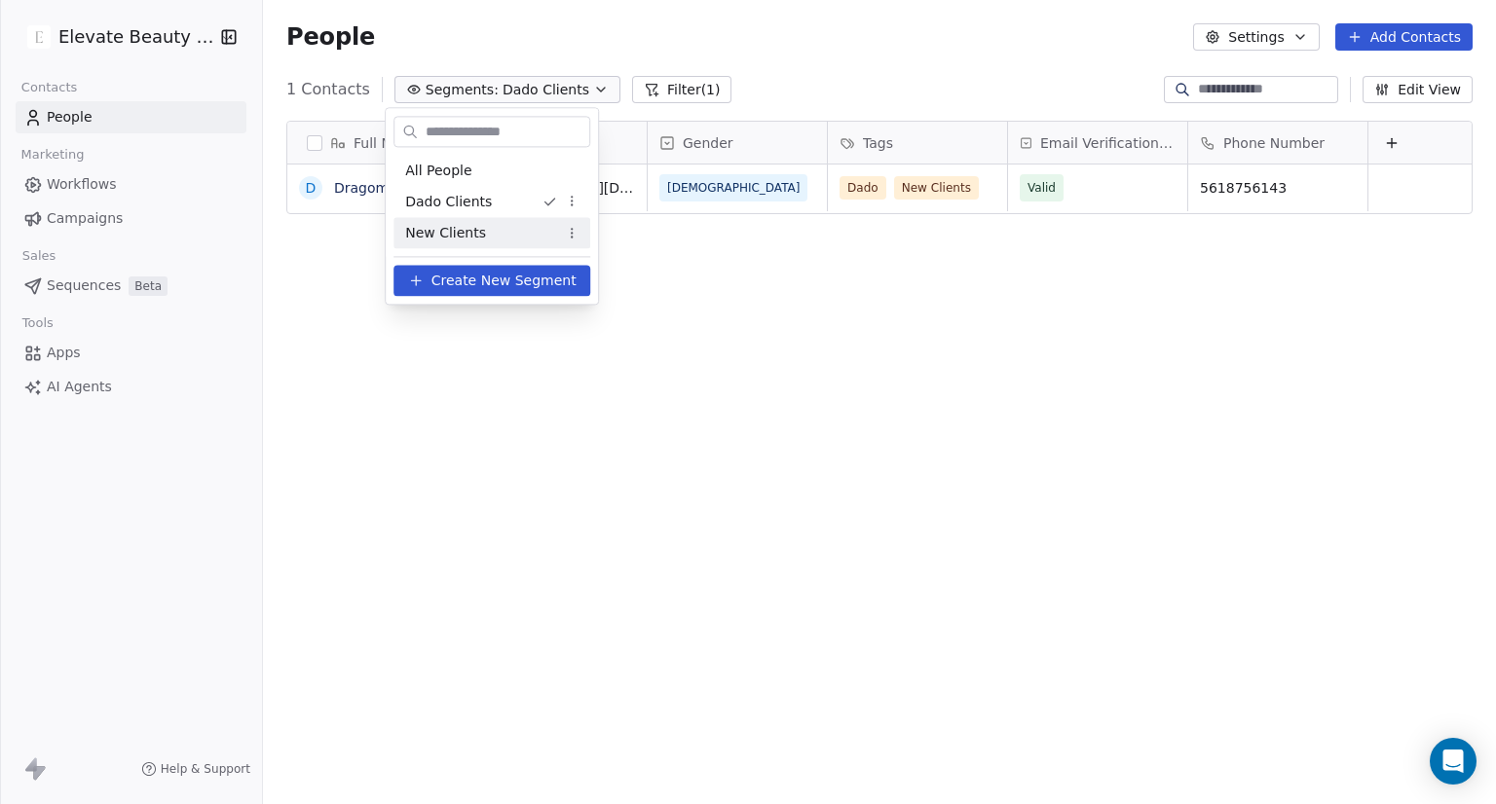
click at [476, 227] on span "New Clients" at bounding box center [445, 233] width 81 height 20
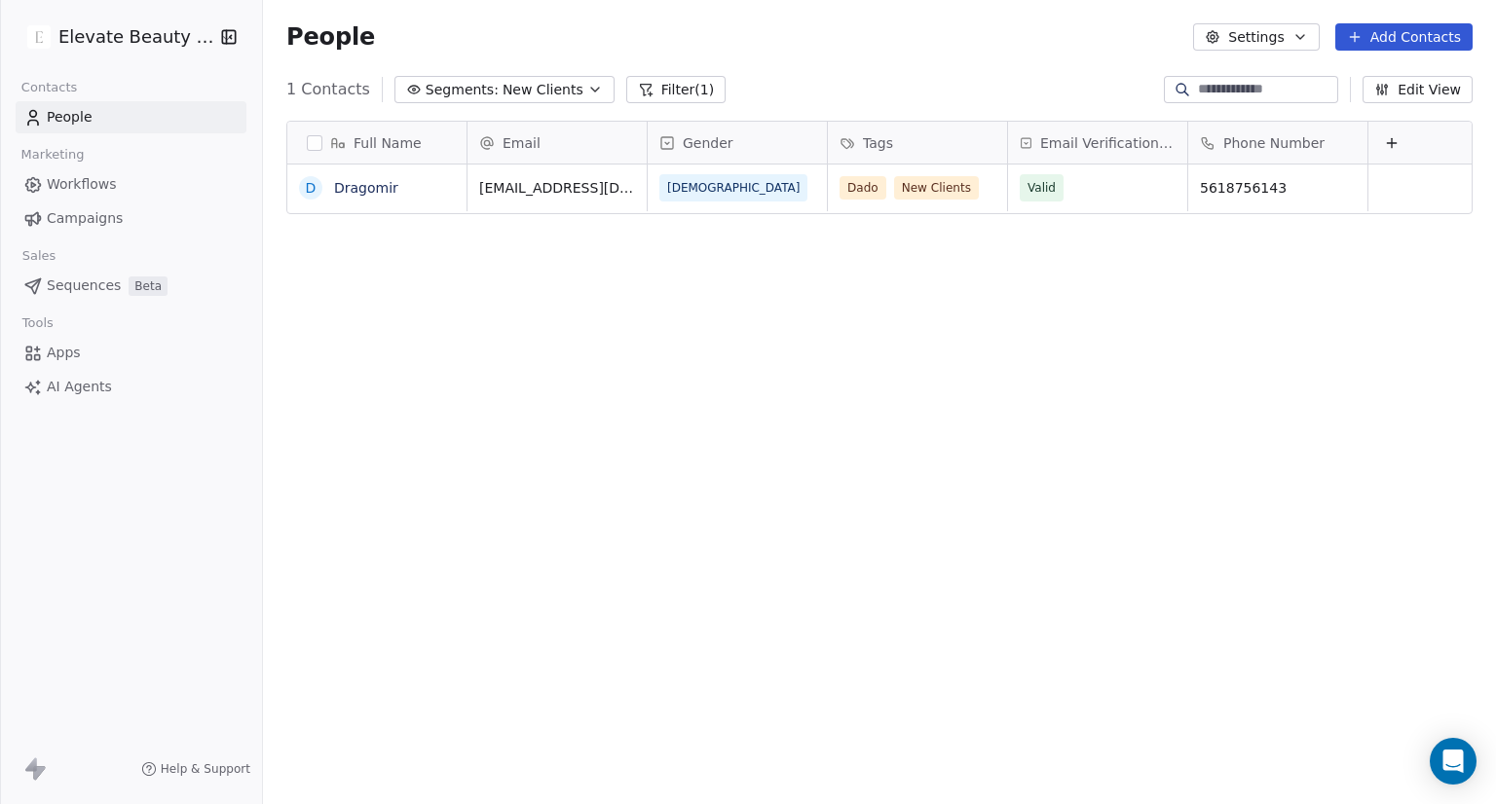
click at [506, 80] on span "New Clients" at bounding box center [542, 90] width 81 height 20
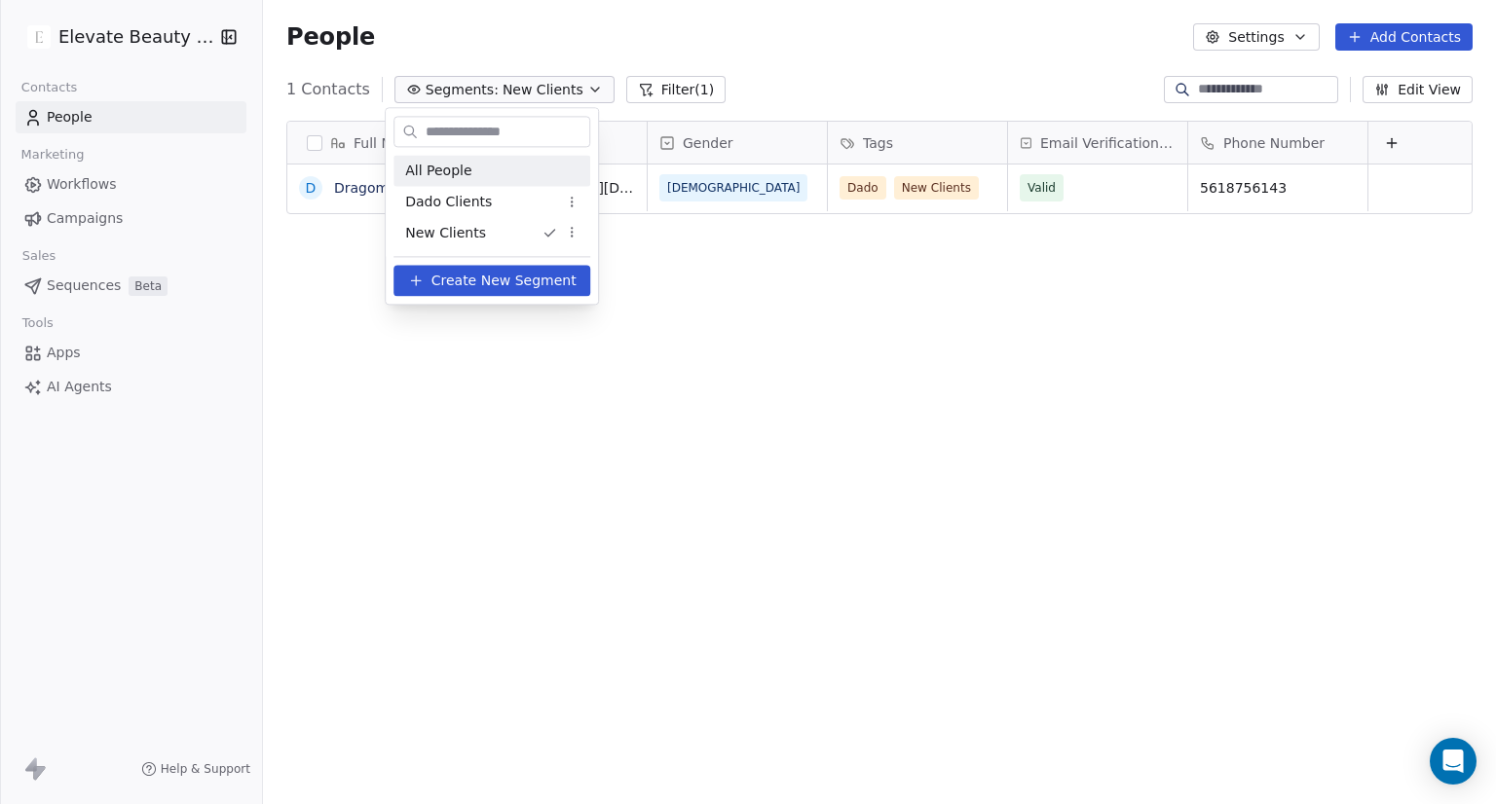
click at [445, 165] on span "All People" at bounding box center [438, 171] width 66 height 20
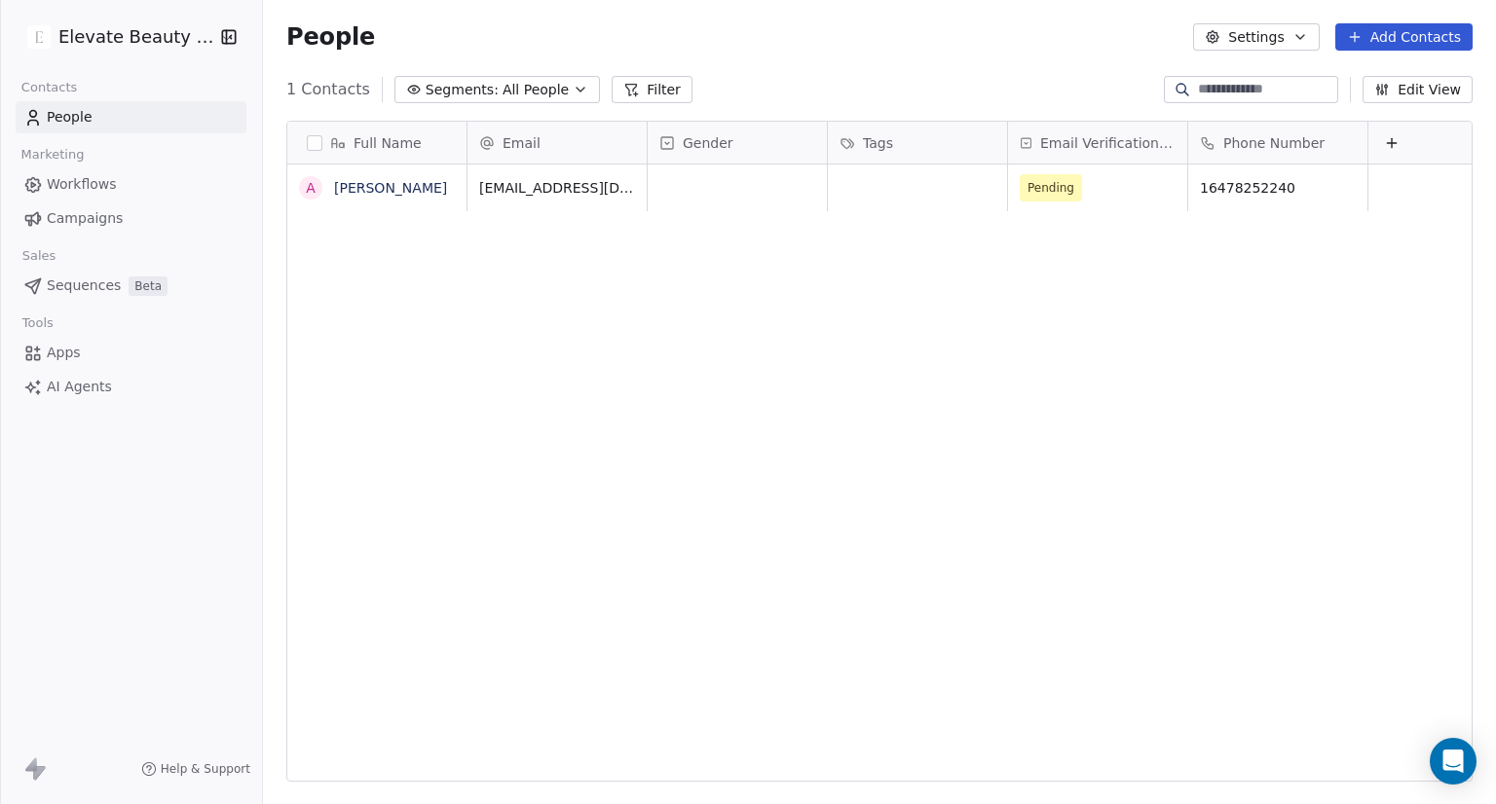
click at [64, 346] on span "Apps" at bounding box center [64, 353] width 34 height 20
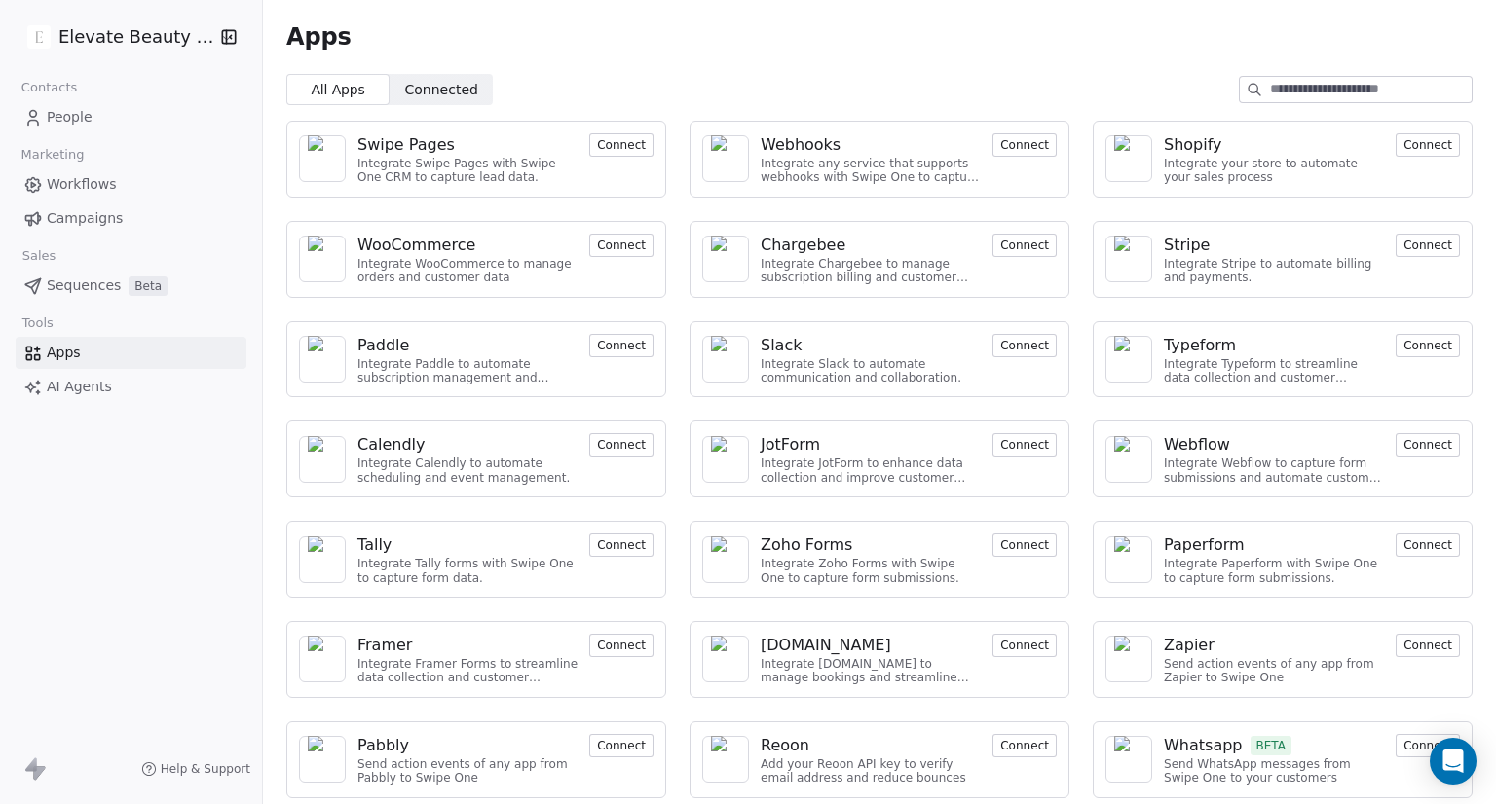
click at [90, 113] on span "People" at bounding box center [70, 117] width 46 height 20
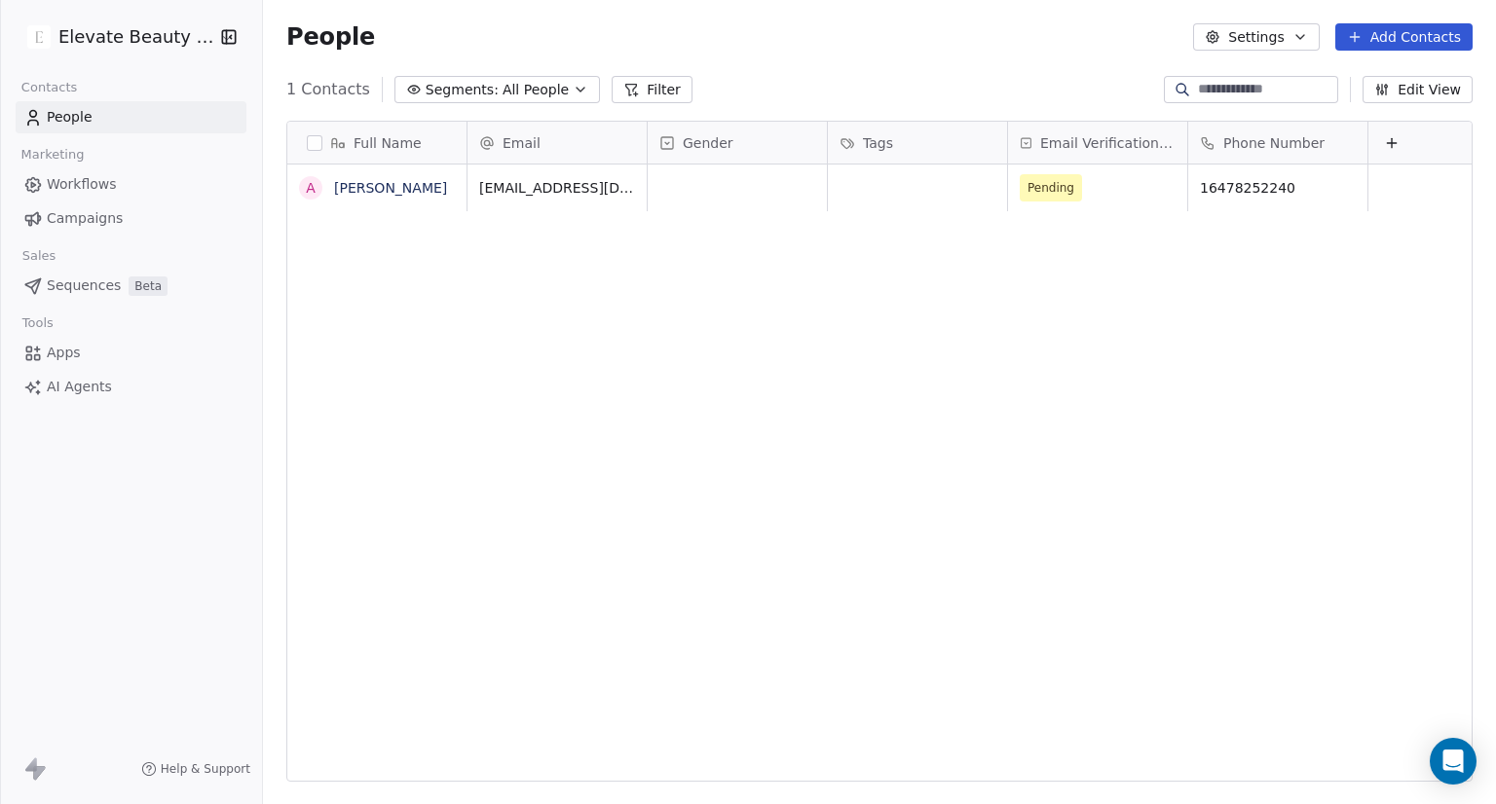
scroll to position [692, 1217]
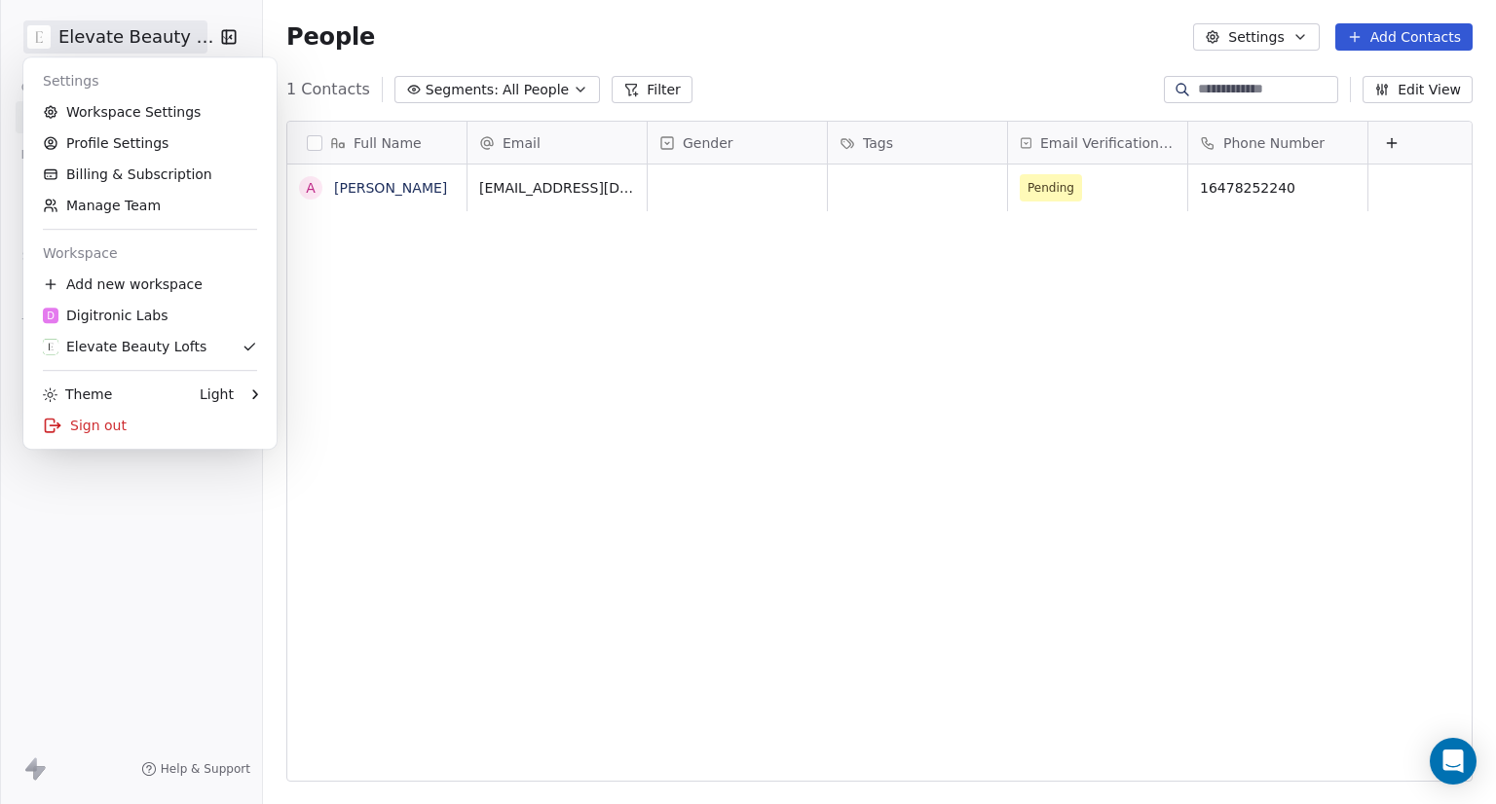
click at [207, 36] on html "Elevate Beauty Lofts Contacts People Marketing Workflows Campaigns Sales Sequen…" at bounding box center [748, 402] width 1496 height 804
click at [119, 414] on div "Sign out" at bounding box center [150, 425] width 238 height 31
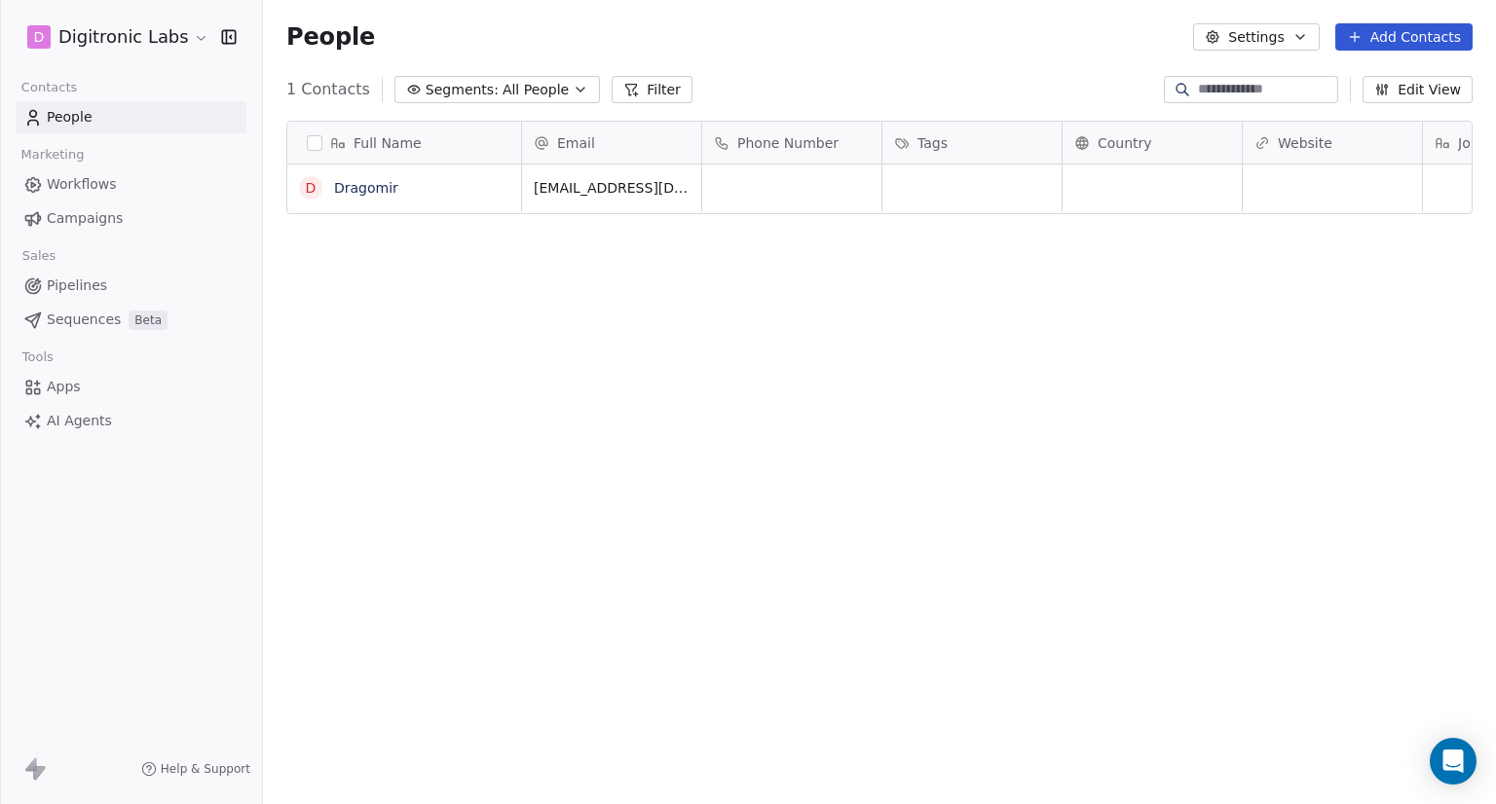
scroll to position [692, 1217]
click at [187, 36] on html "D Digitronic Labs Contacts People Marketing Workflows Campaigns Sales Pipelines…" at bounding box center [748, 402] width 1496 height 804
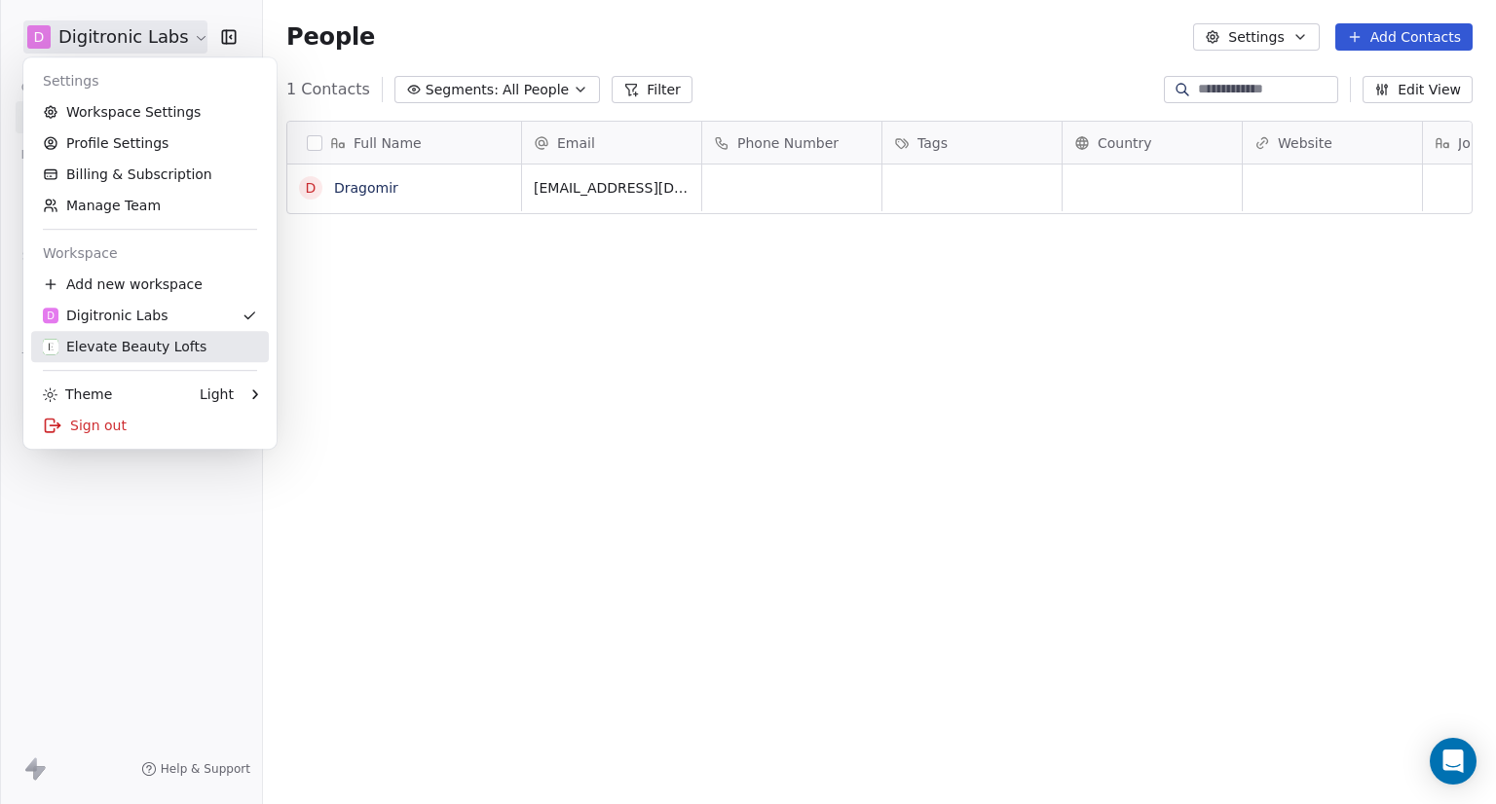
click at [160, 342] on div "Elevate Beauty Lofts" at bounding box center [125, 346] width 164 height 19
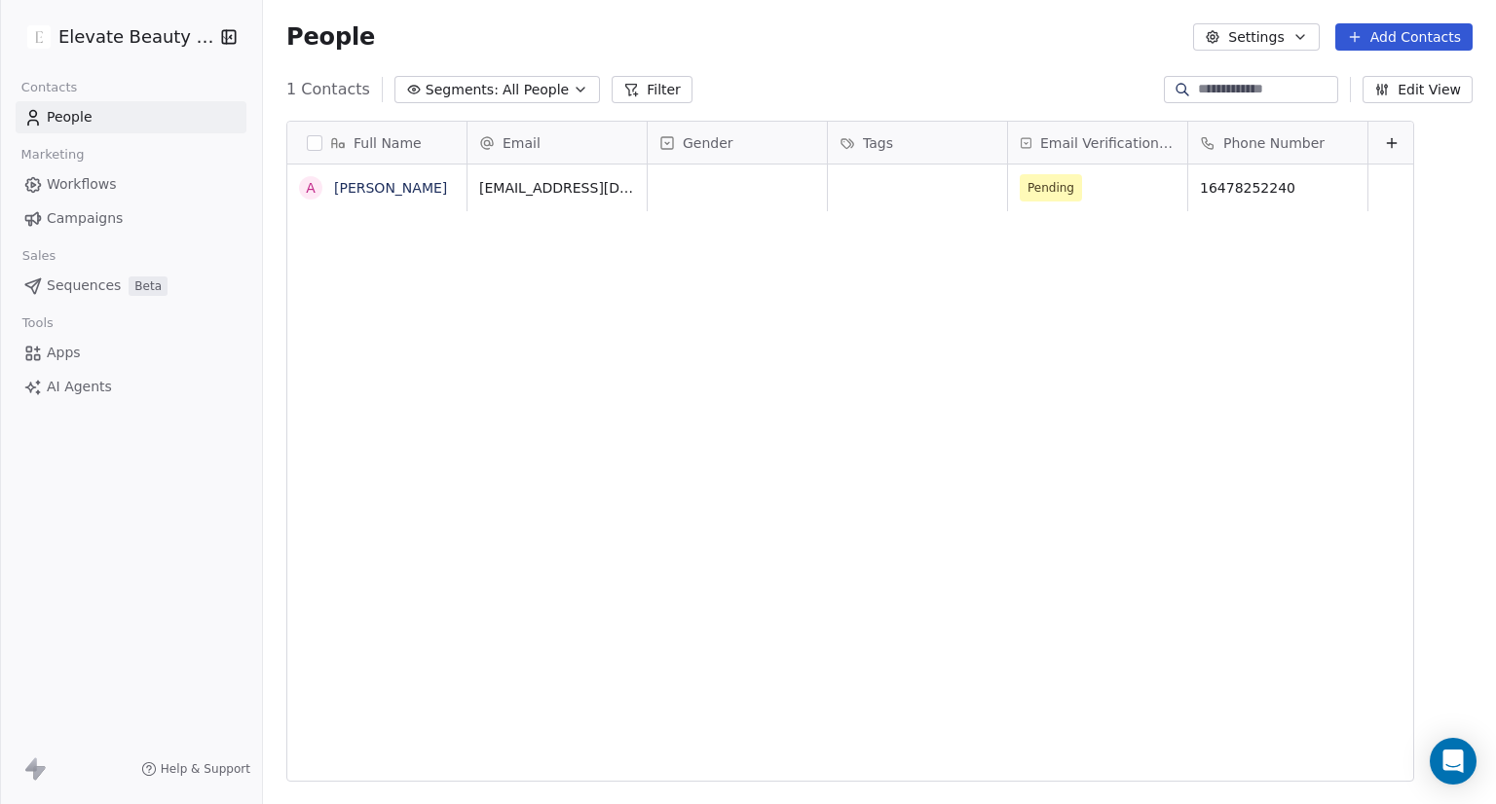
scroll to position [692, 1217]
click at [632, 91] on button "Filter" at bounding box center [652, 89] width 81 height 27
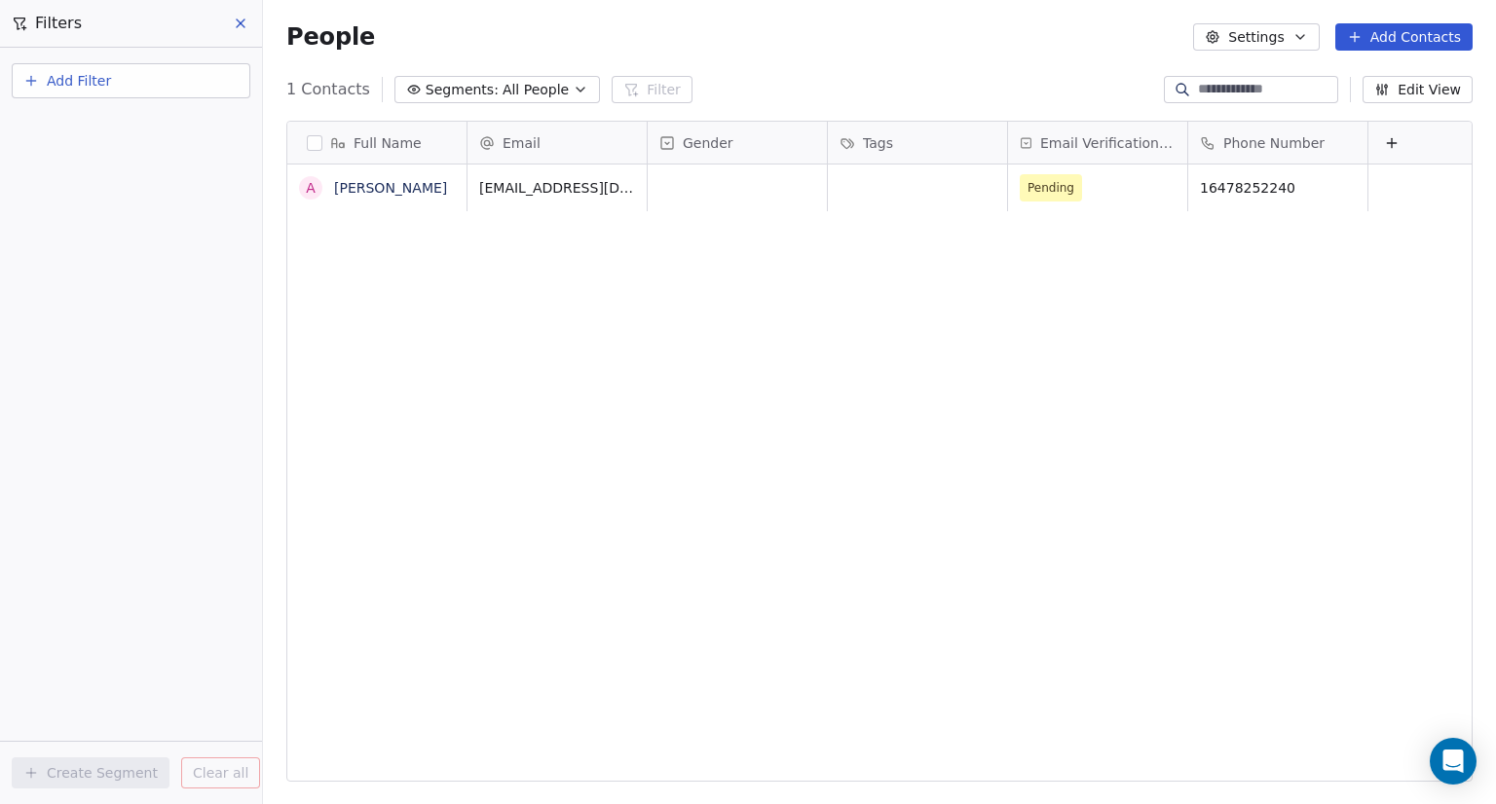
click at [239, 20] on icon at bounding box center [241, 24] width 16 height 16
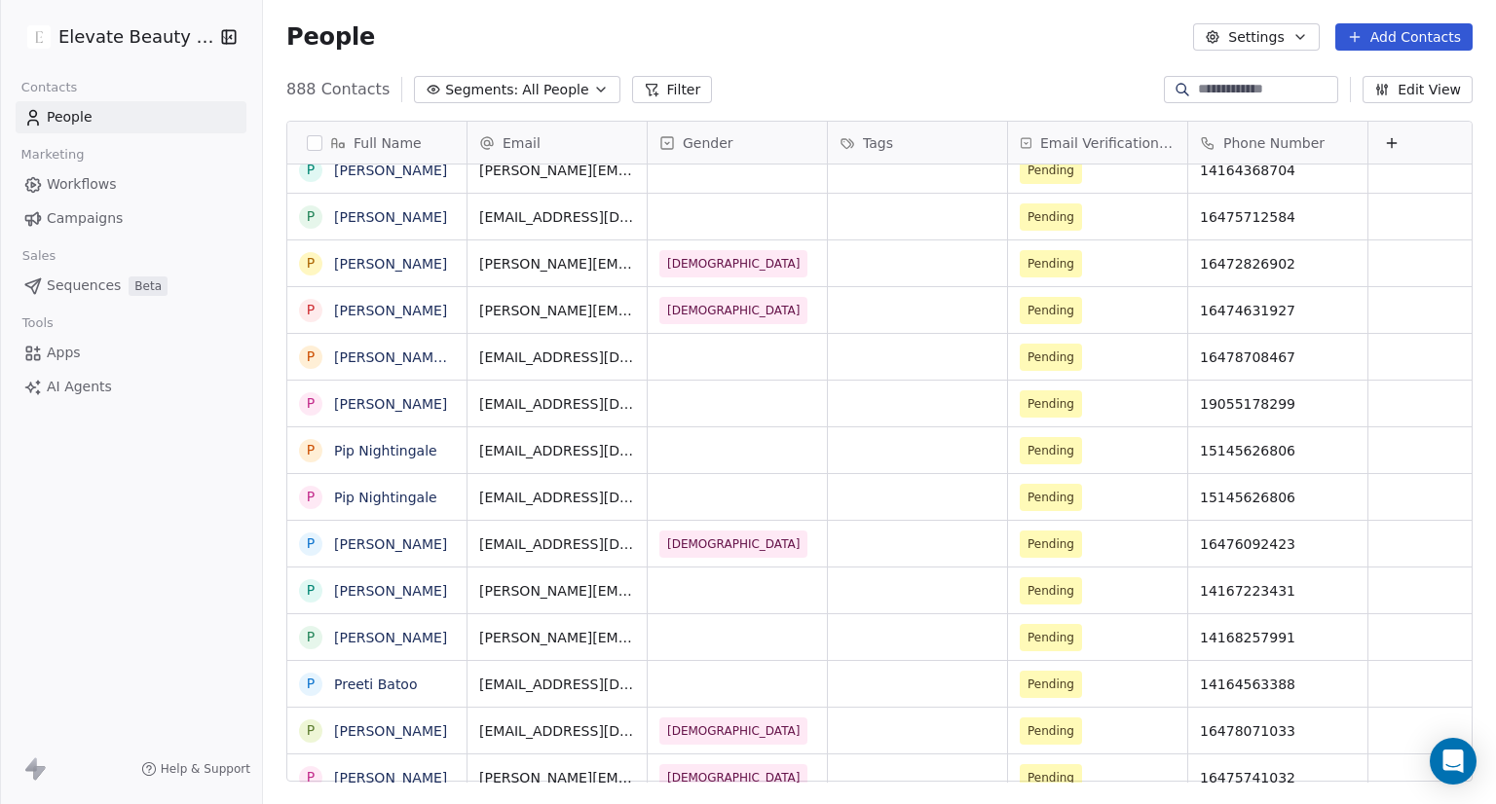
click at [665, 87] on button "Filter" at bounding box center [672, 89] width 81 height 27
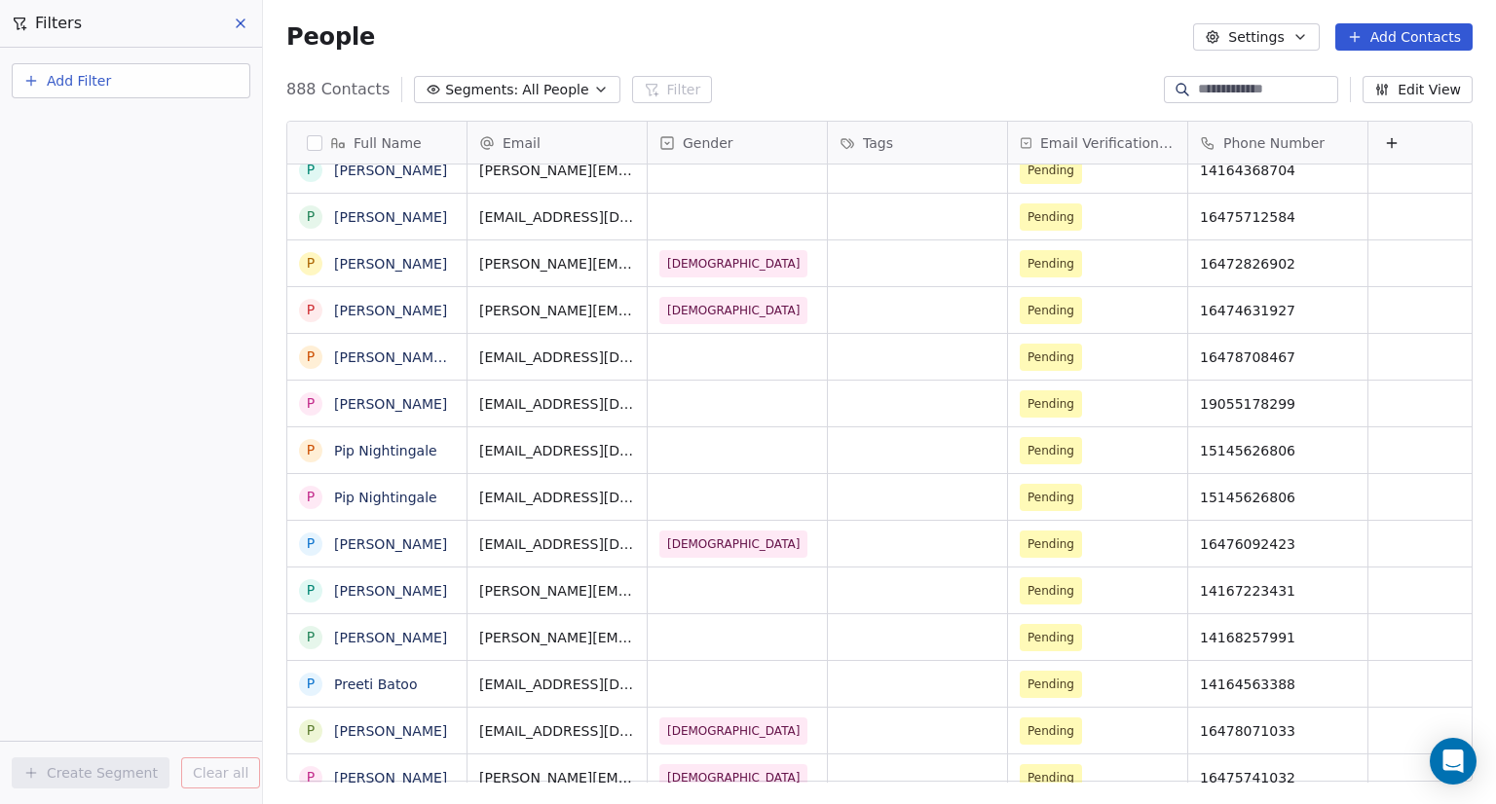
click at [91, 87] on span "Add Filter" at bounding box center [79, 81] width 64 height 20
click at [130, 124] on span "Contact properties" at bounding box center [95, 126] width 127 height 20
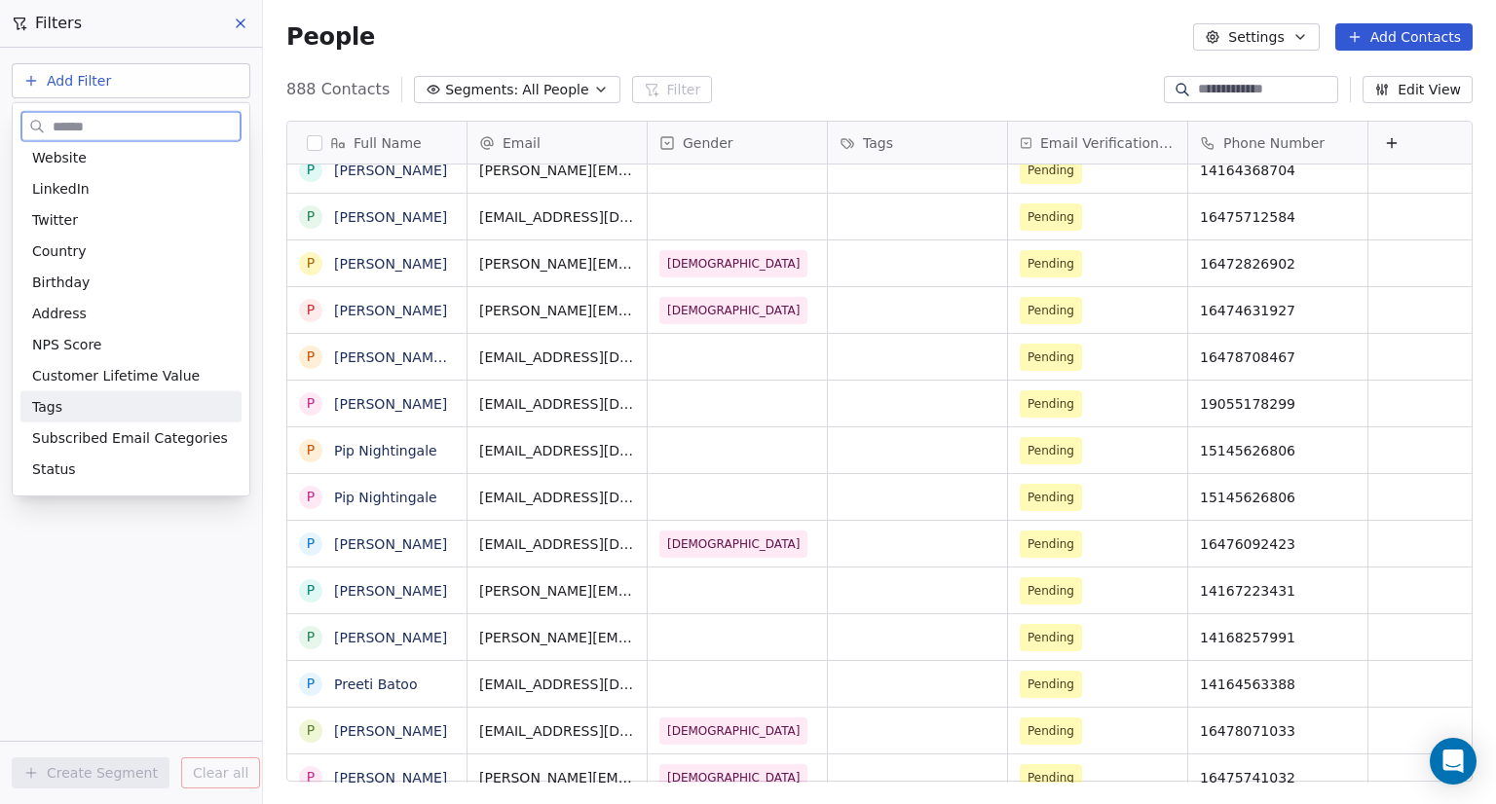
click at [86, 404] on div "Tags" at bounding box center [131, 406] width 198 height 19
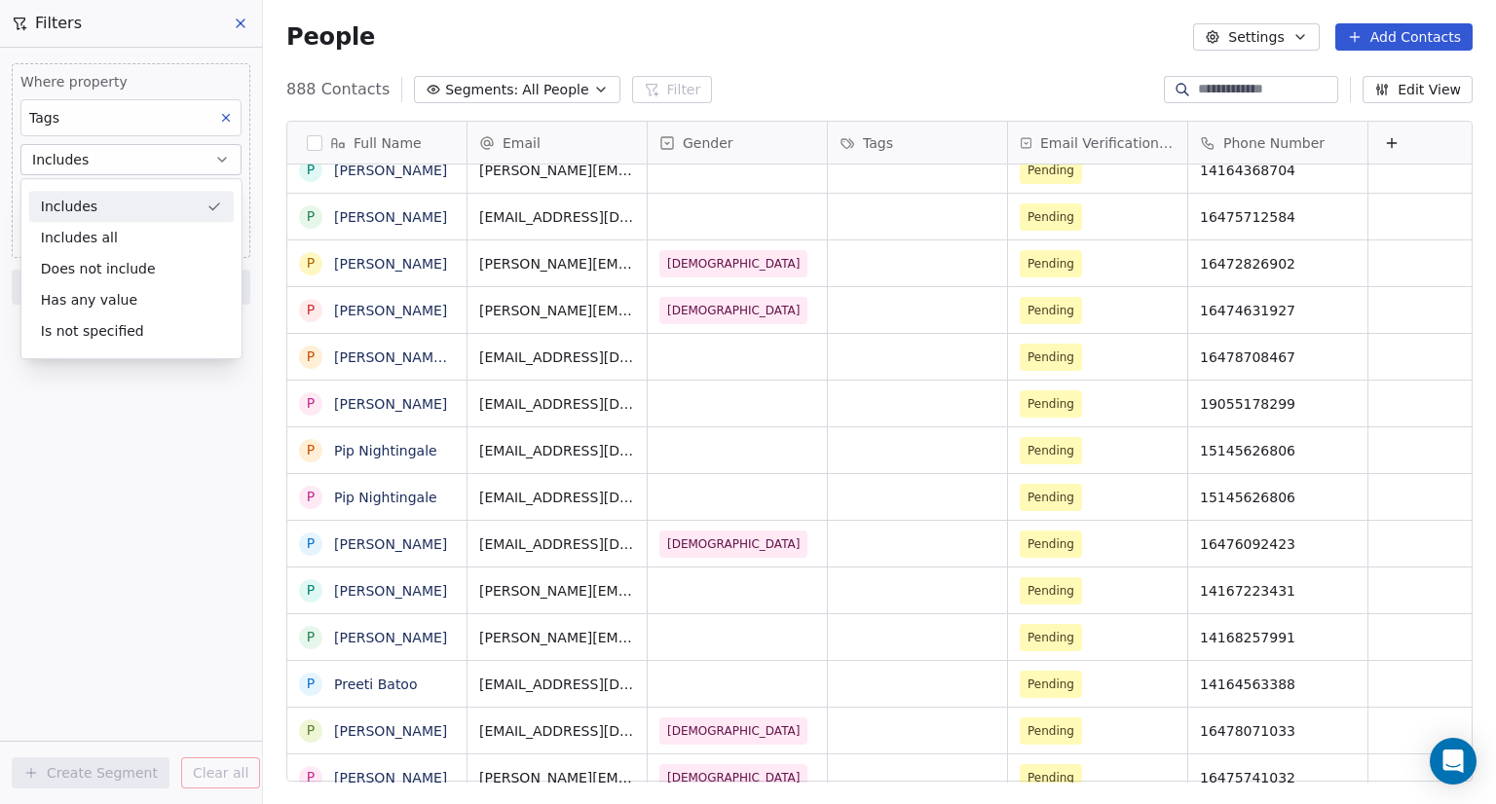
click at [121, 211] on div "Includes" at bounding box center [131, 206] width 204 height 31
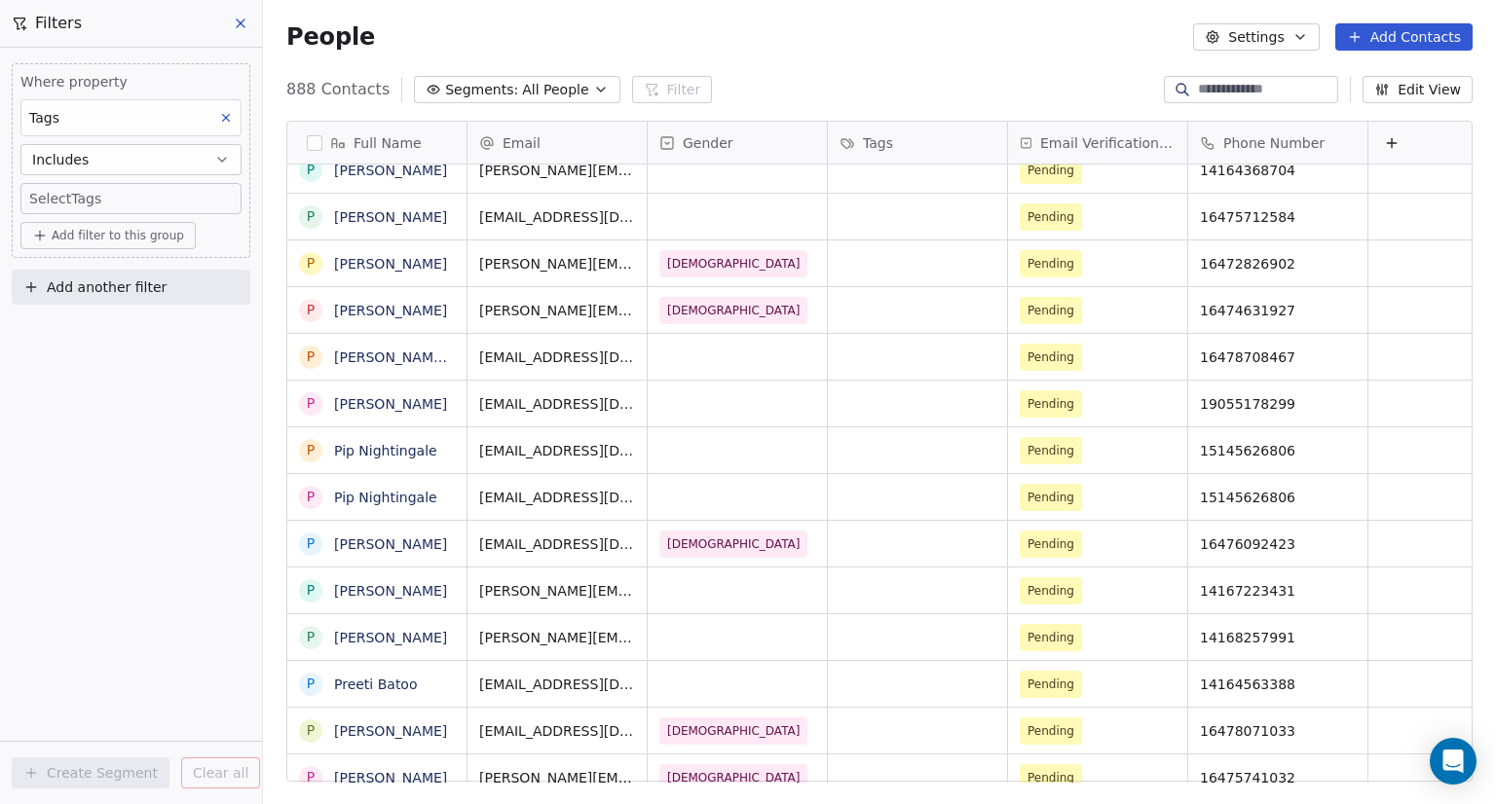
click at [138, 188] on body "Elevate Beauty Lofts Contacts People Marketing Workflows Campaigns Sales Sequen…" at bounding box center [748, 402] width 1496 height 804
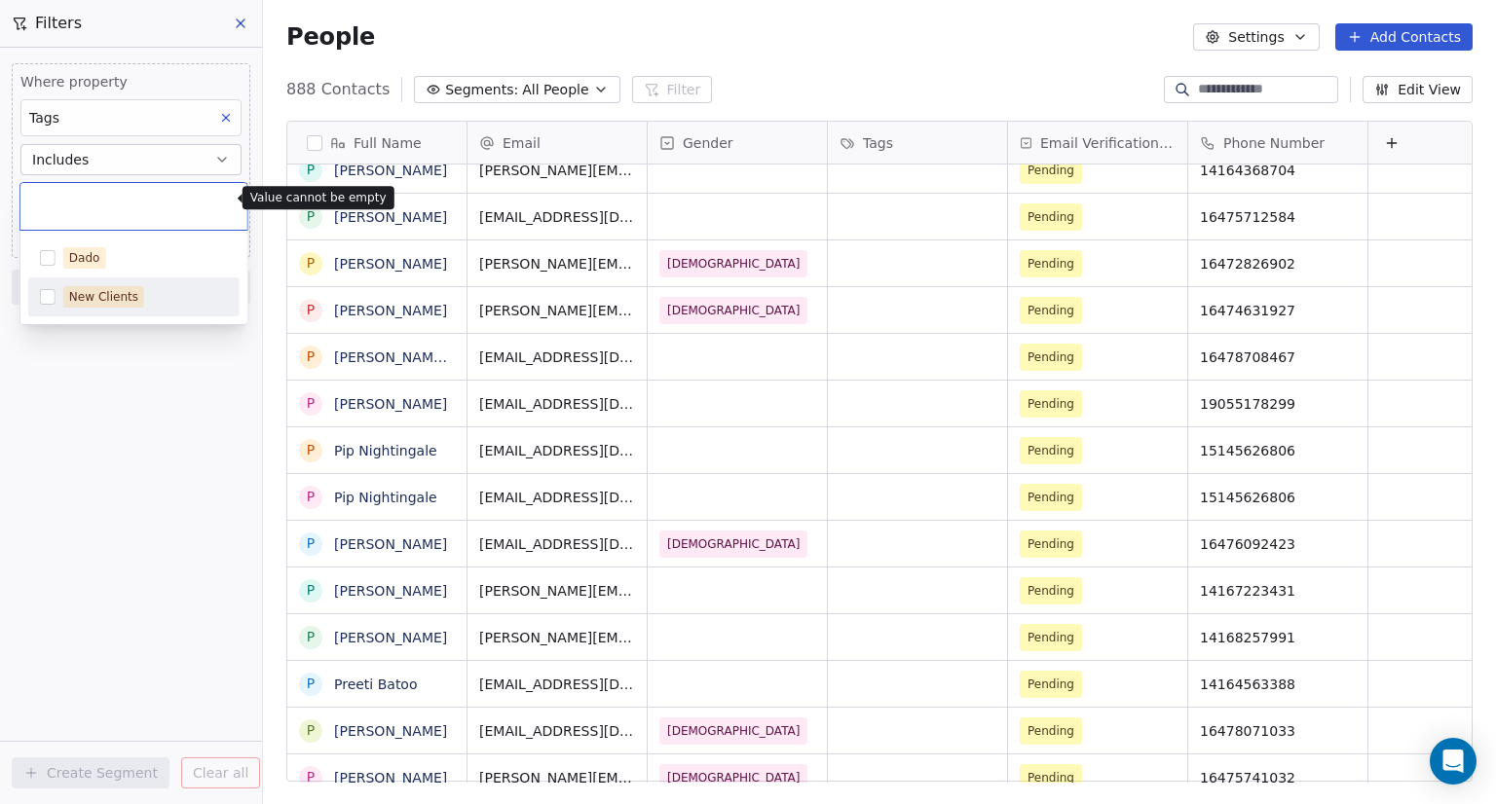
click at [109, 444] on html "Elevate Beauty Lofts Contacts People Marketing Workflows Campaigns Sales Sequen…" at bounding box center [748, 402] width 1496 height 804
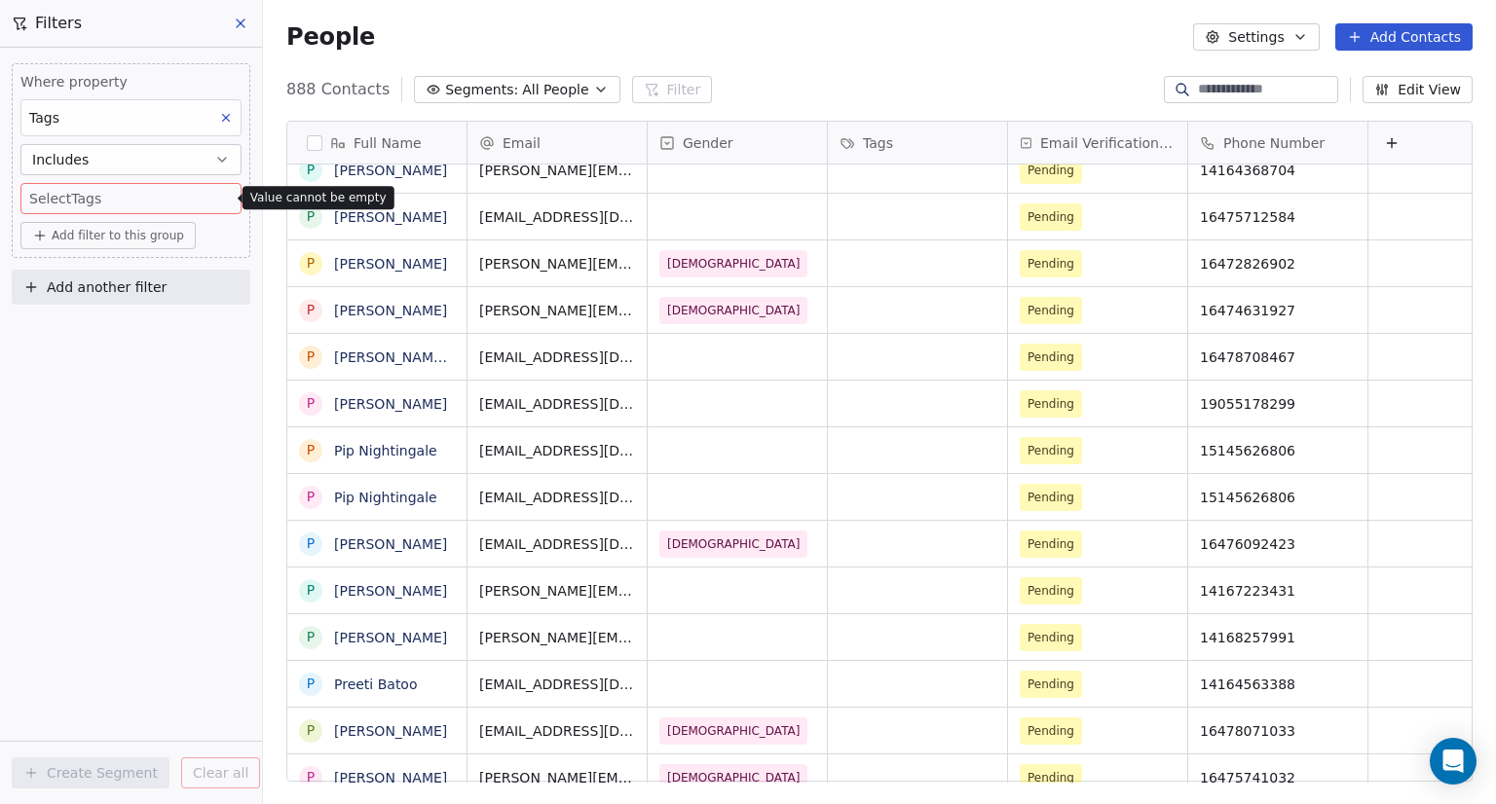
click at [120, 107] on div "Tags" at bounding box center [130, 117] width 221 height 37
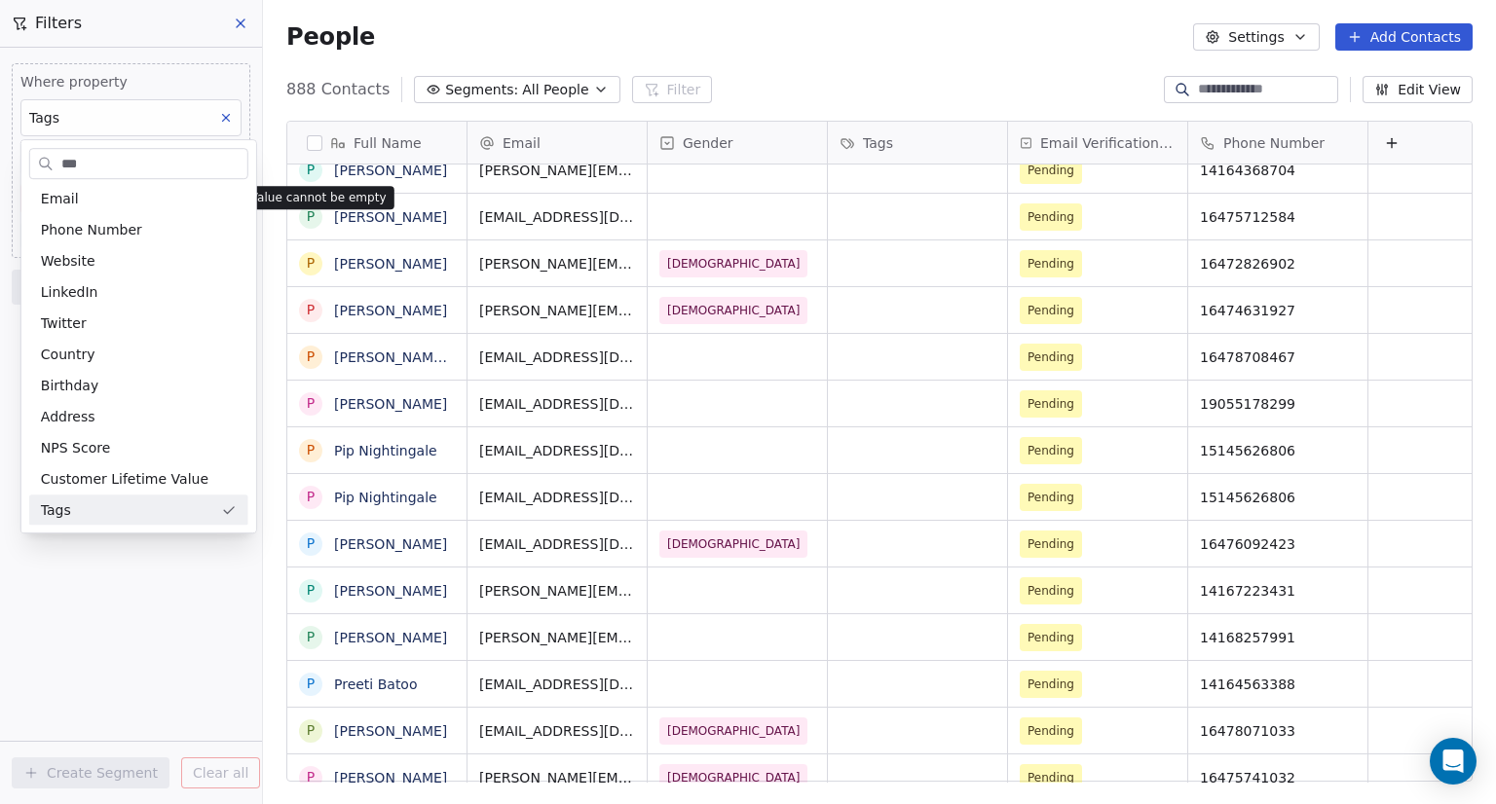
type input "***"
click at [119, 511] on div "Tags" at bounding box center [127, 510] width 172 height 19
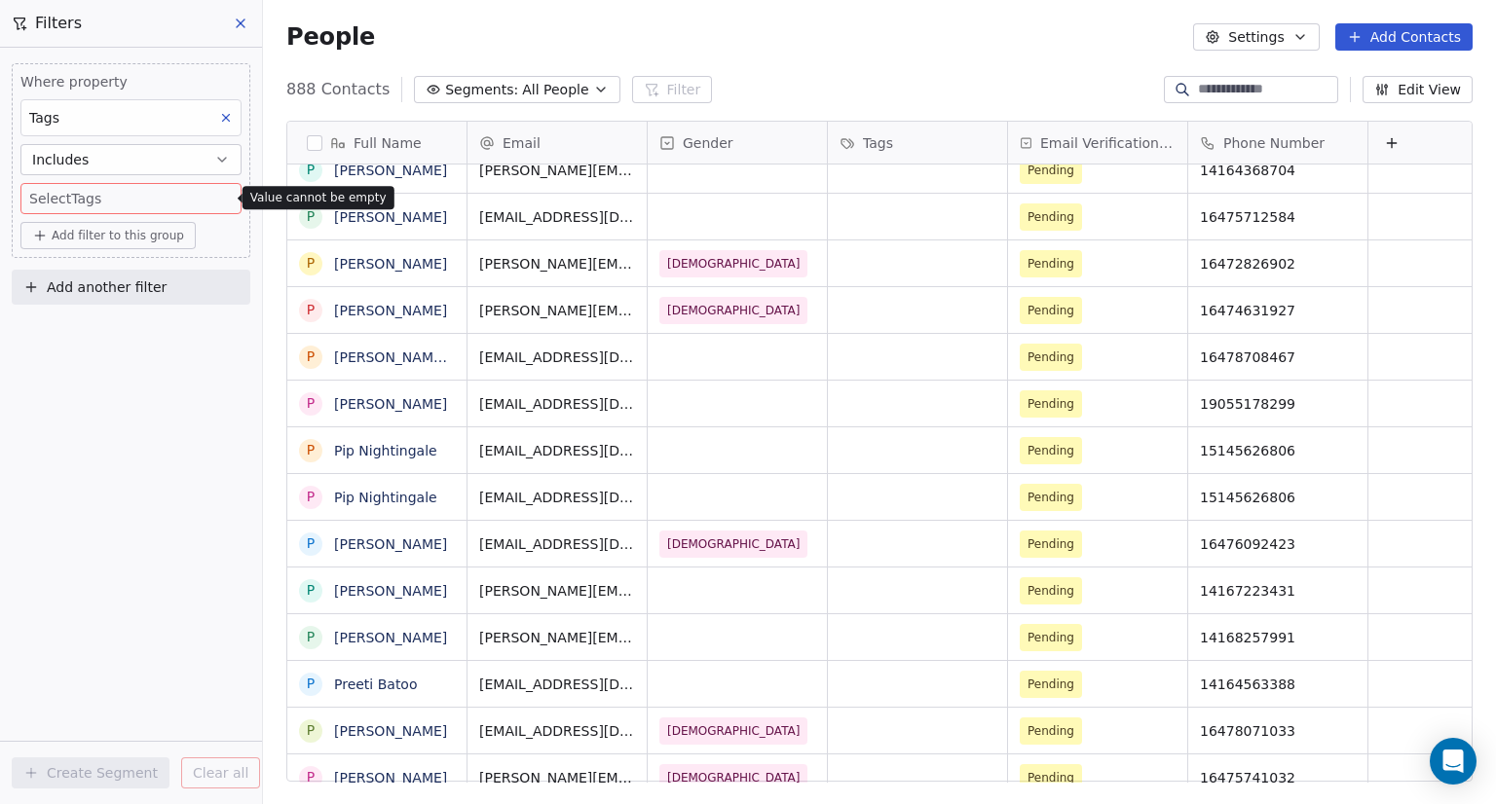
click at [122, 101] on div "Tags" at bounding box center [130, 117] width 221 height 37
type input "******"
click at [69, 242] on span "Gender" at bounding box center [66, 233] width 51 height 19
click at [98, 198] on body "Elevate Beauty Lofts Contacts People Marketing Workflows Campaigns Sales Sequen…" at bounding box center [748, 402] width 1496 height 804
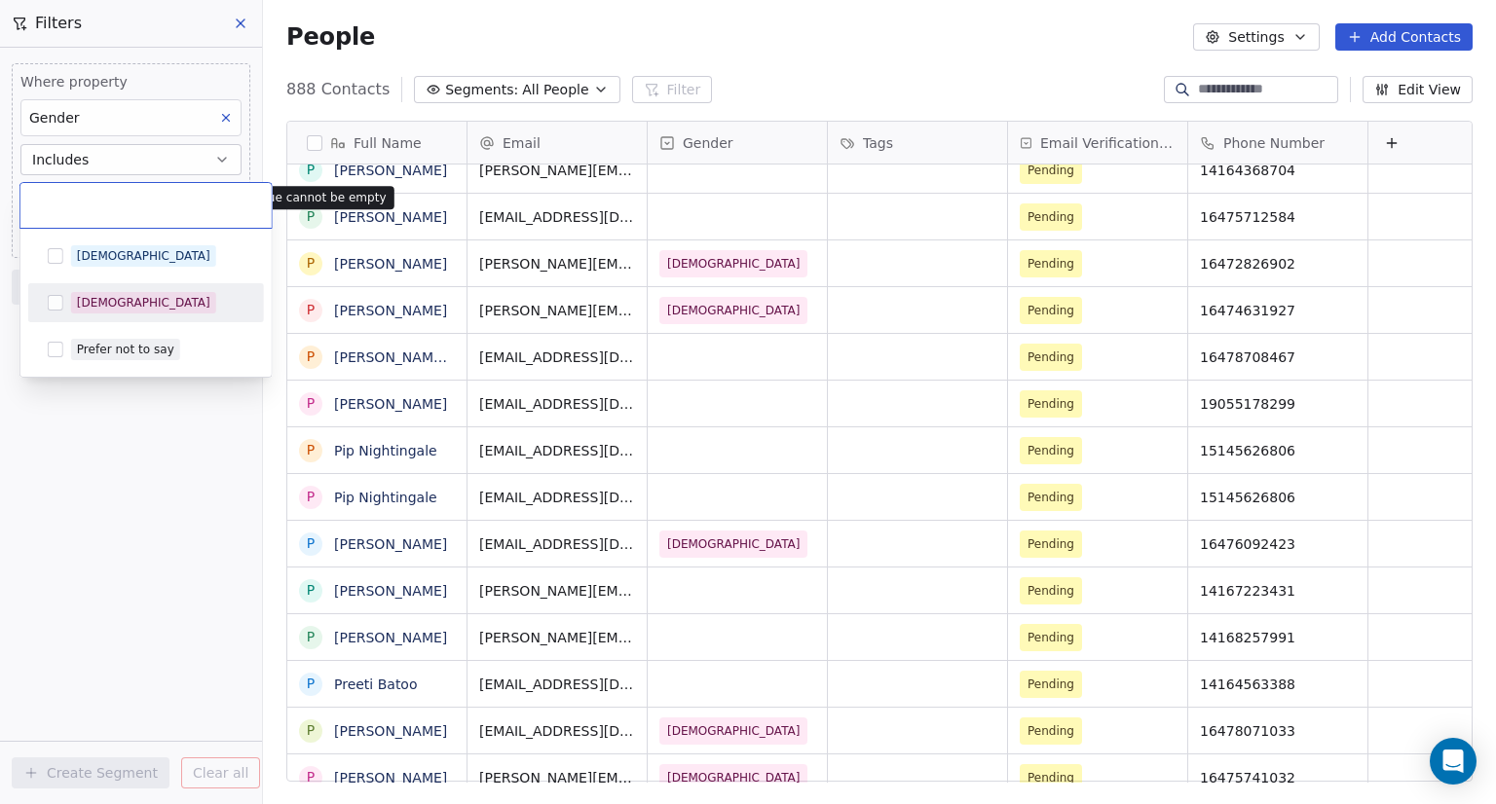
click at [62, 306] on button "Suggestions" at bounding box center [56, 303] width 16 height 16
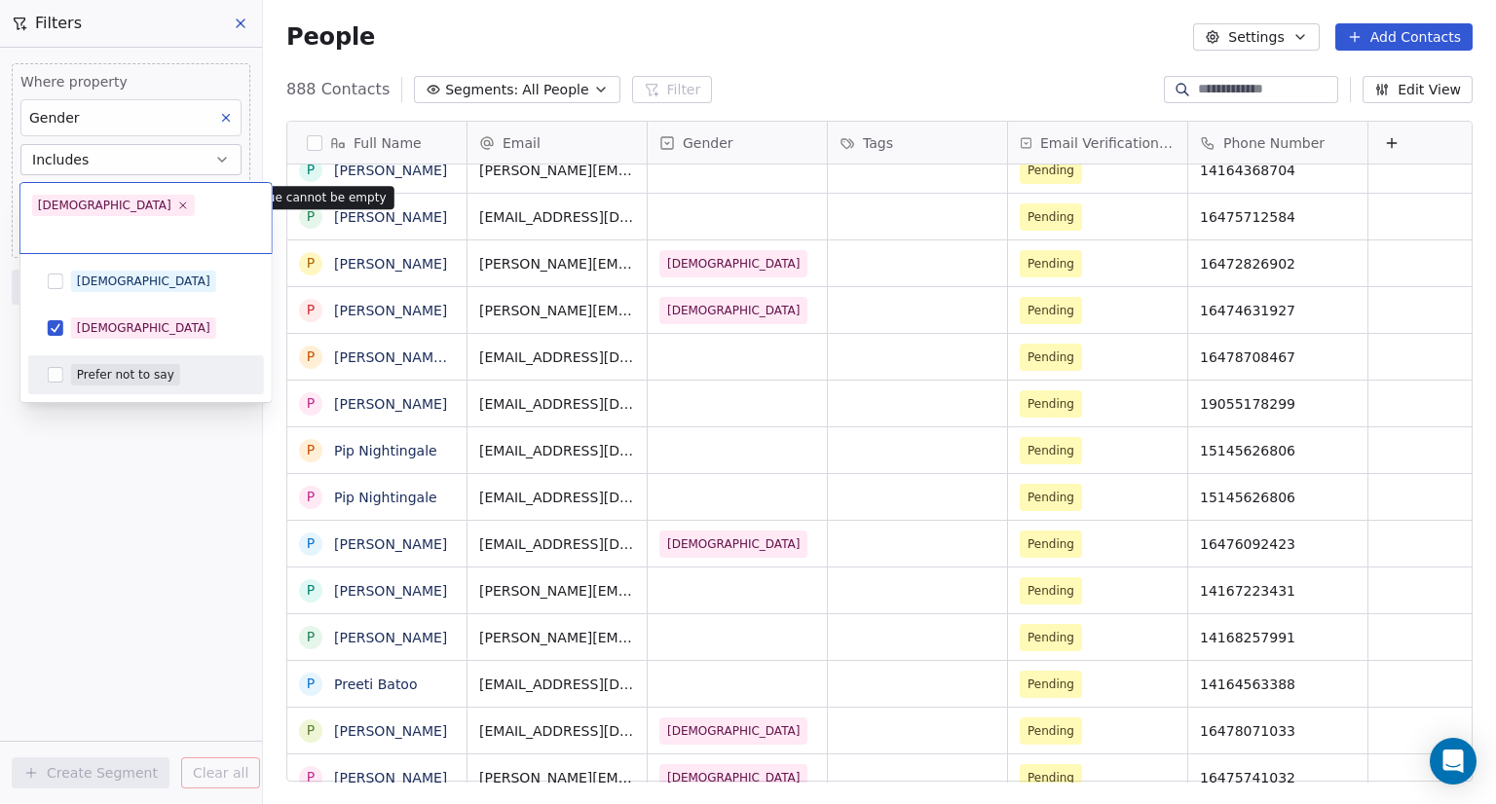
click at [103, 462] on html "Elevate Beauty Lofts Contacts People Marketing Workflows Campaigns Sales Sequen…" at bounding box center [748, 402] width 1496 height 804
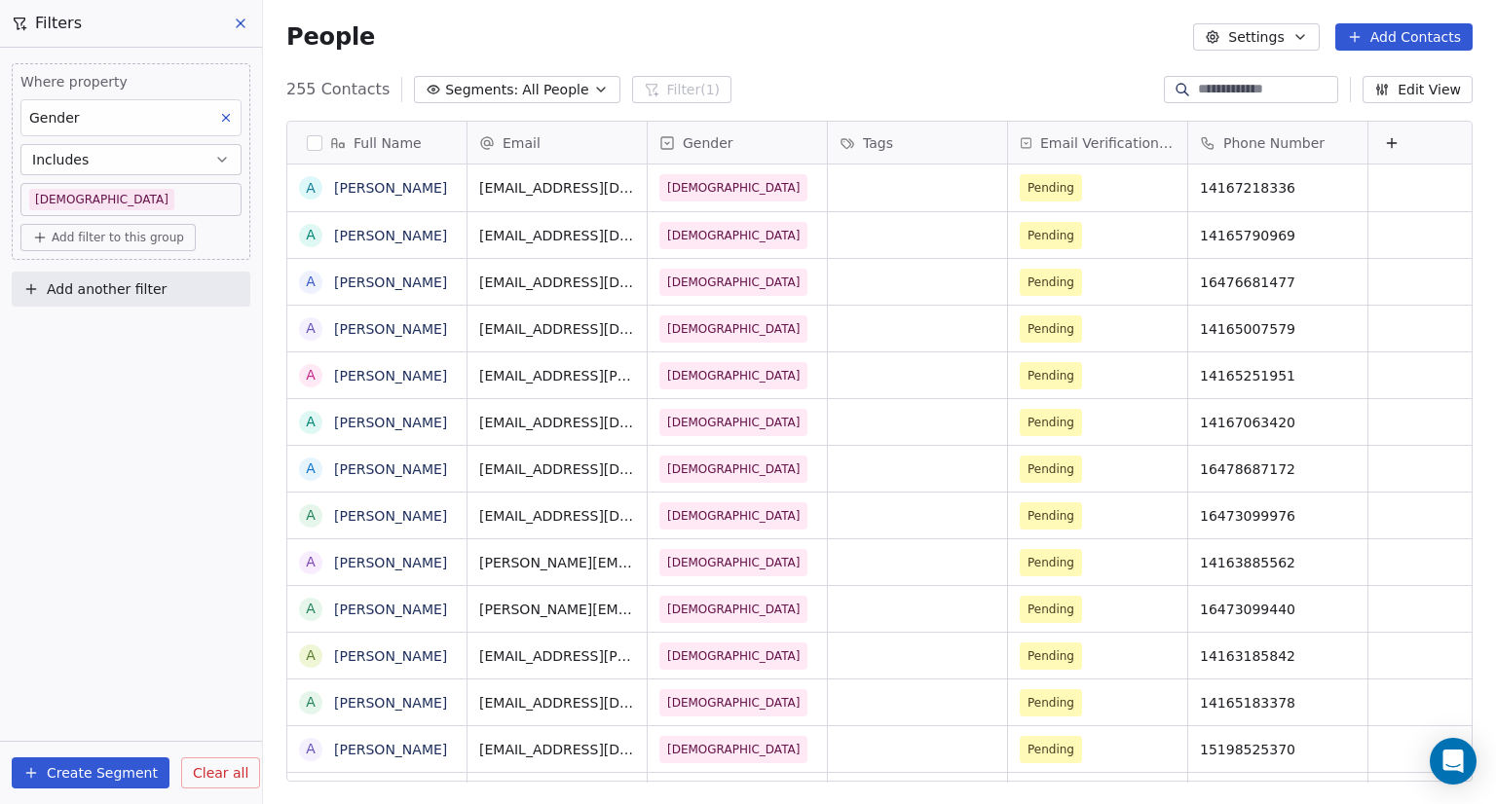
click at [245, 19] on icon at bounding box center [241, 24] width 16 height 16
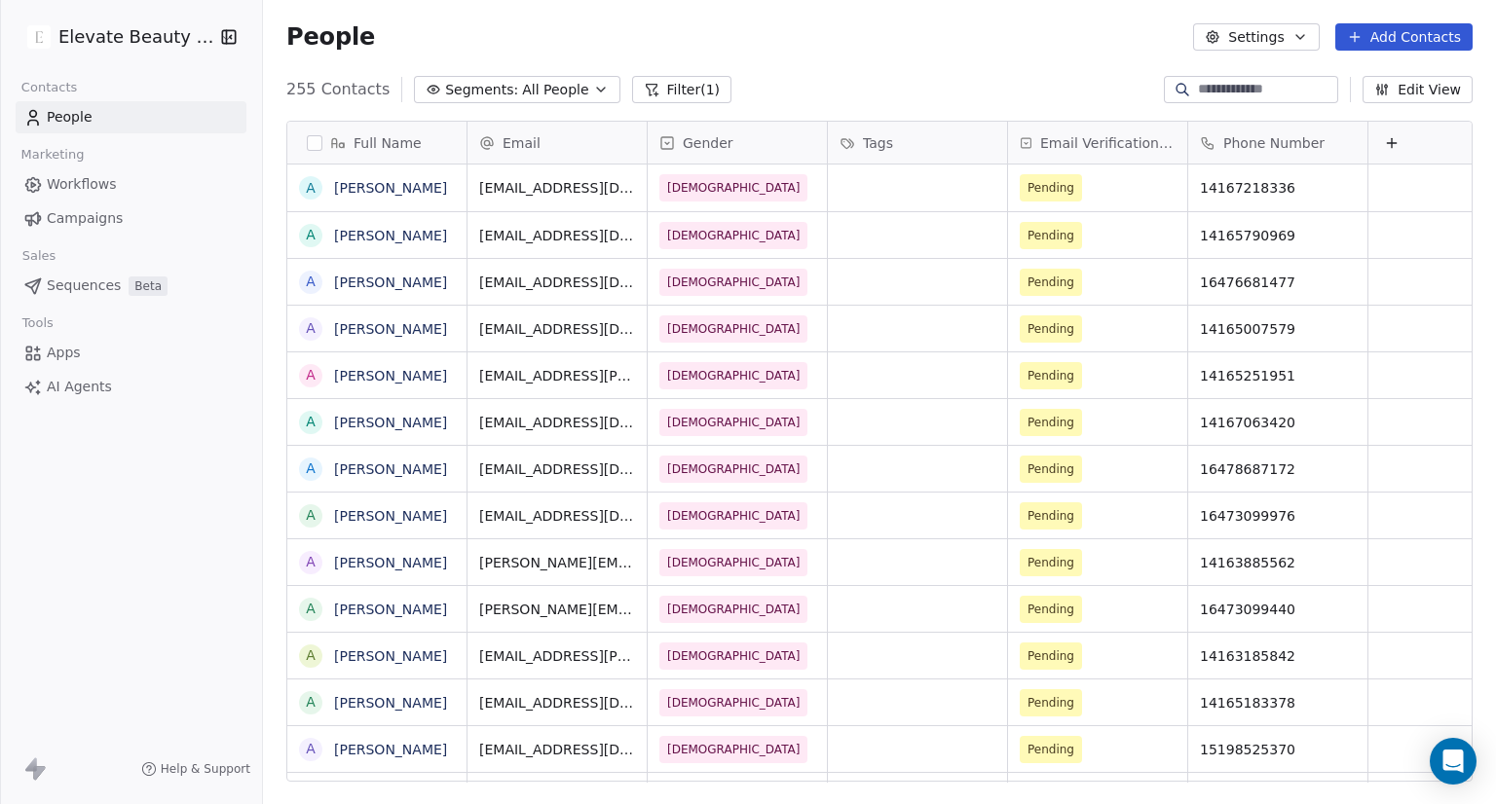
click at [670, 81] on button "Filter (1)" at bounding box center [682, 89] width 100 height 27
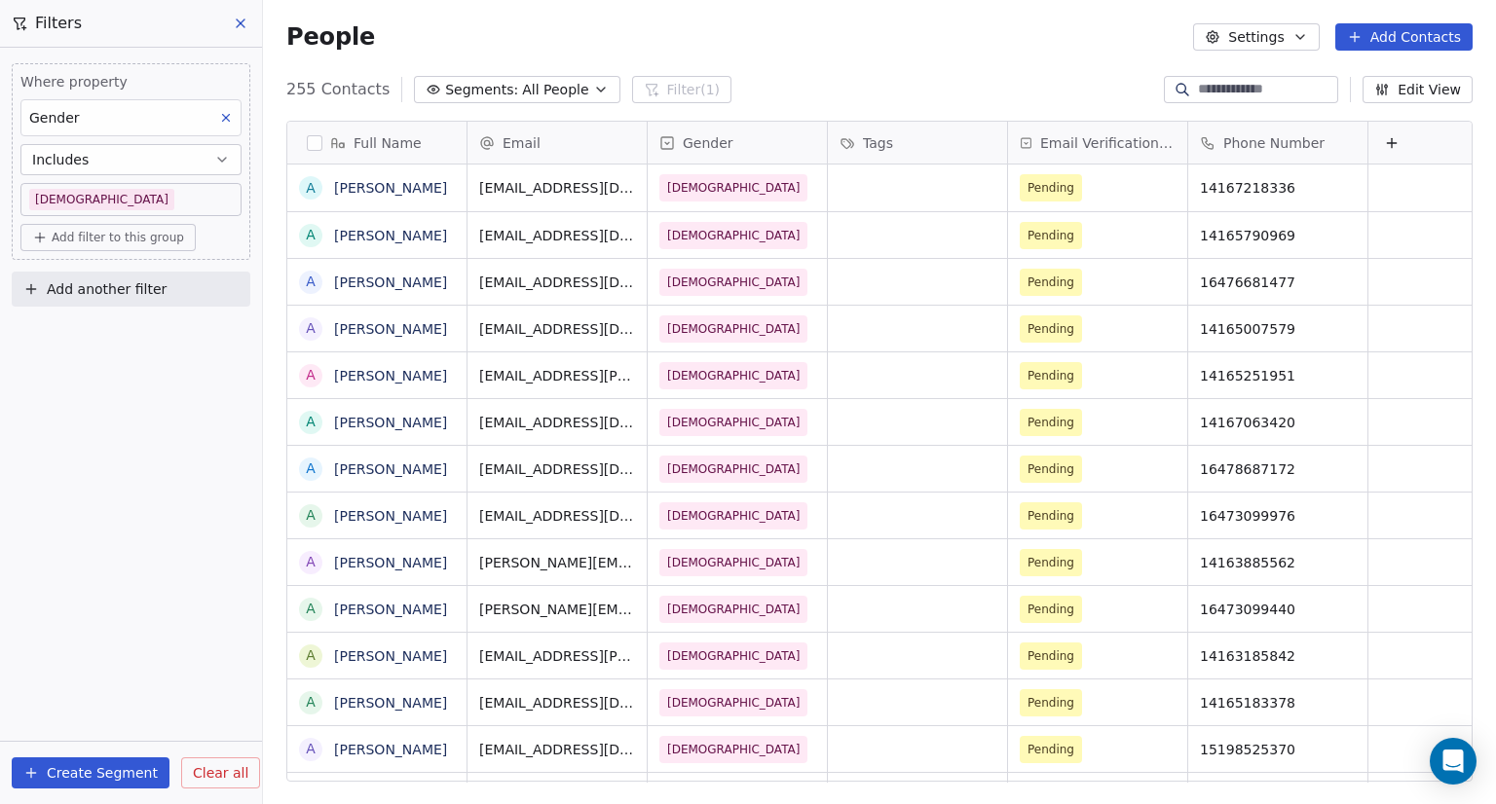
click at [220, 780] on span "Clear all" at bounding box center [221, 773] width 56 height 20
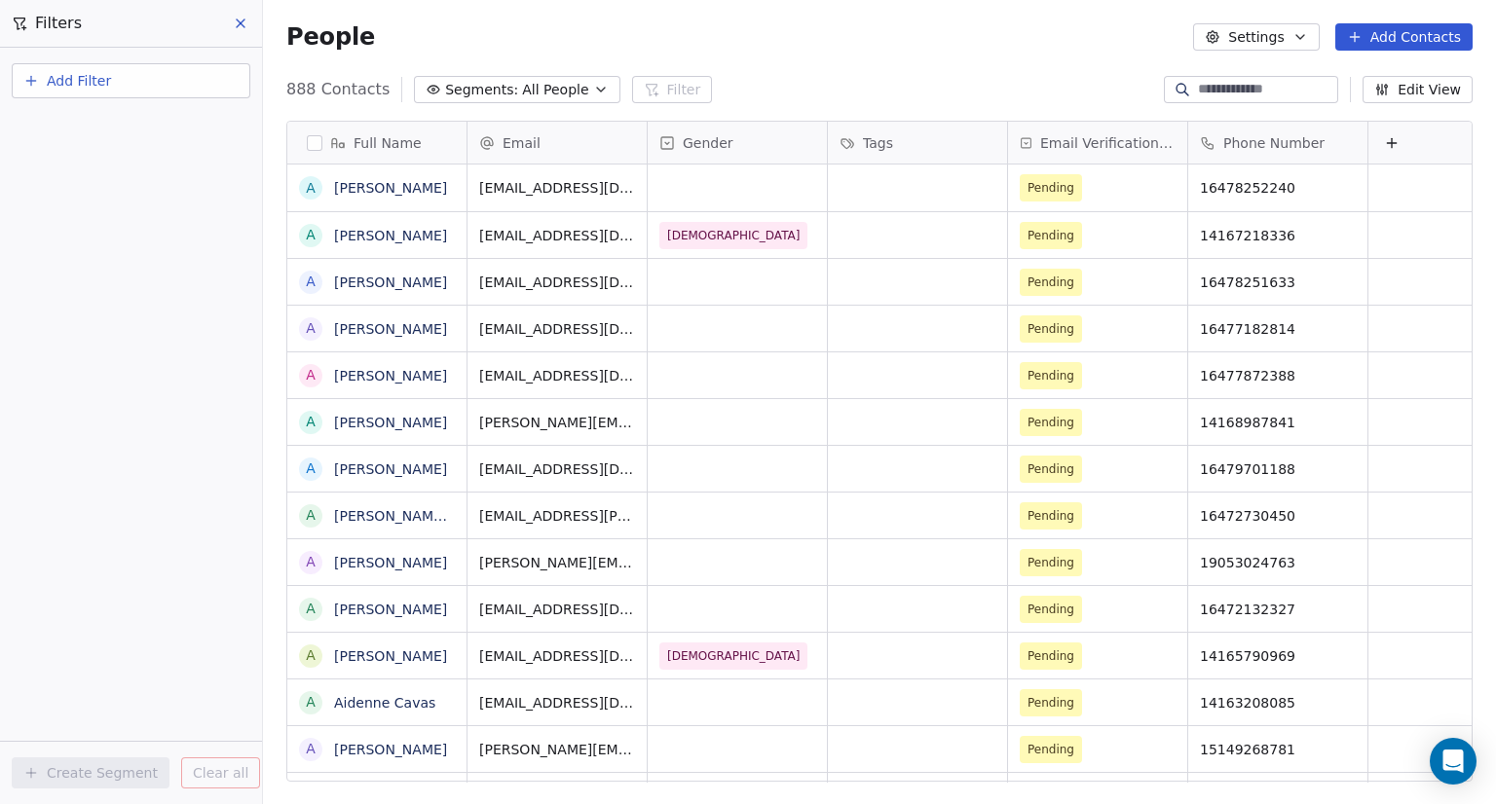
click at [237, 19] on icon at bounding box center [241, 23] width 8 height 8
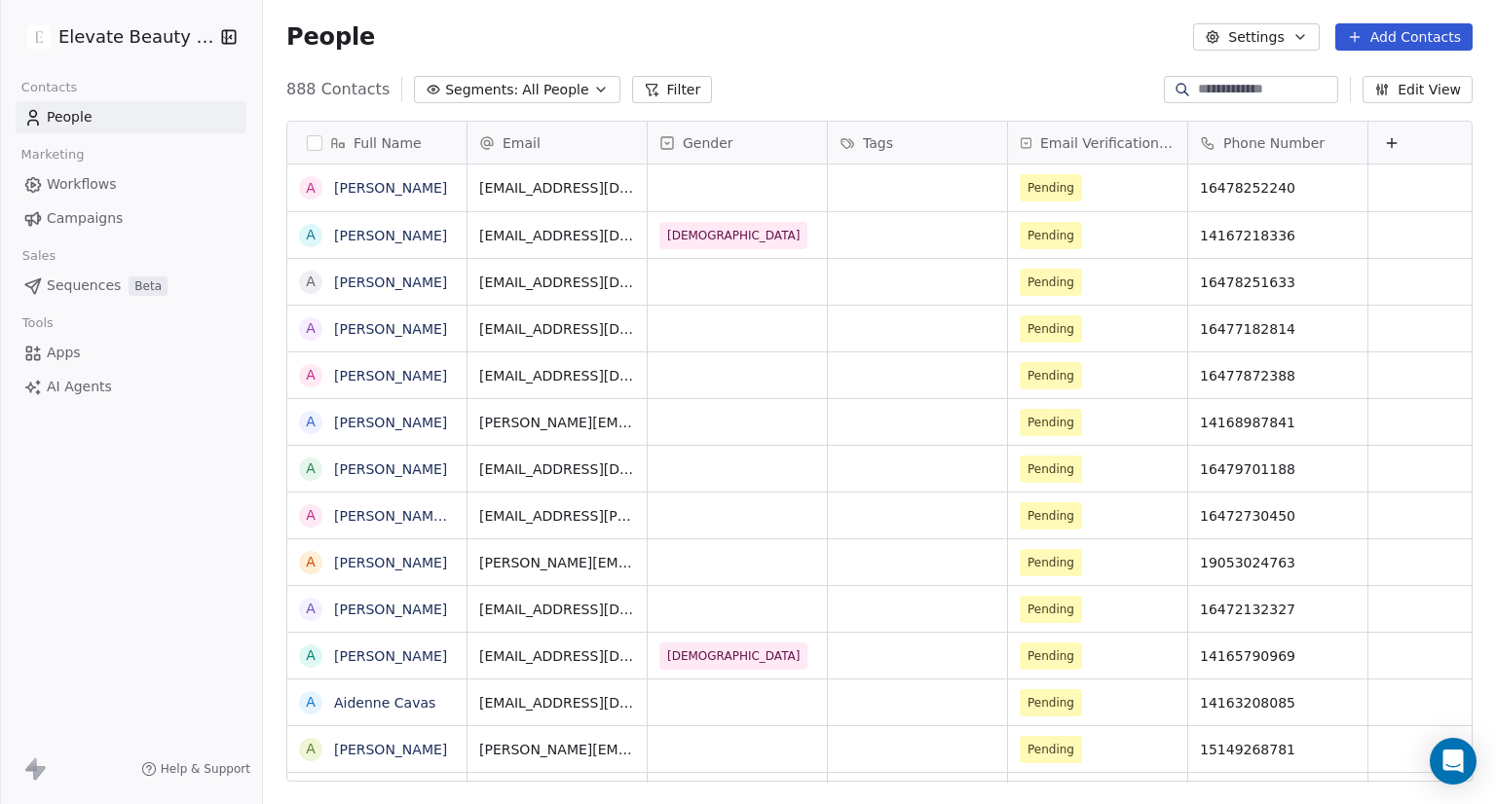
scroll to position [16, 16]
click at [729, 274] on icon "grid" at bounding box center [733, 278] width 9 height 9
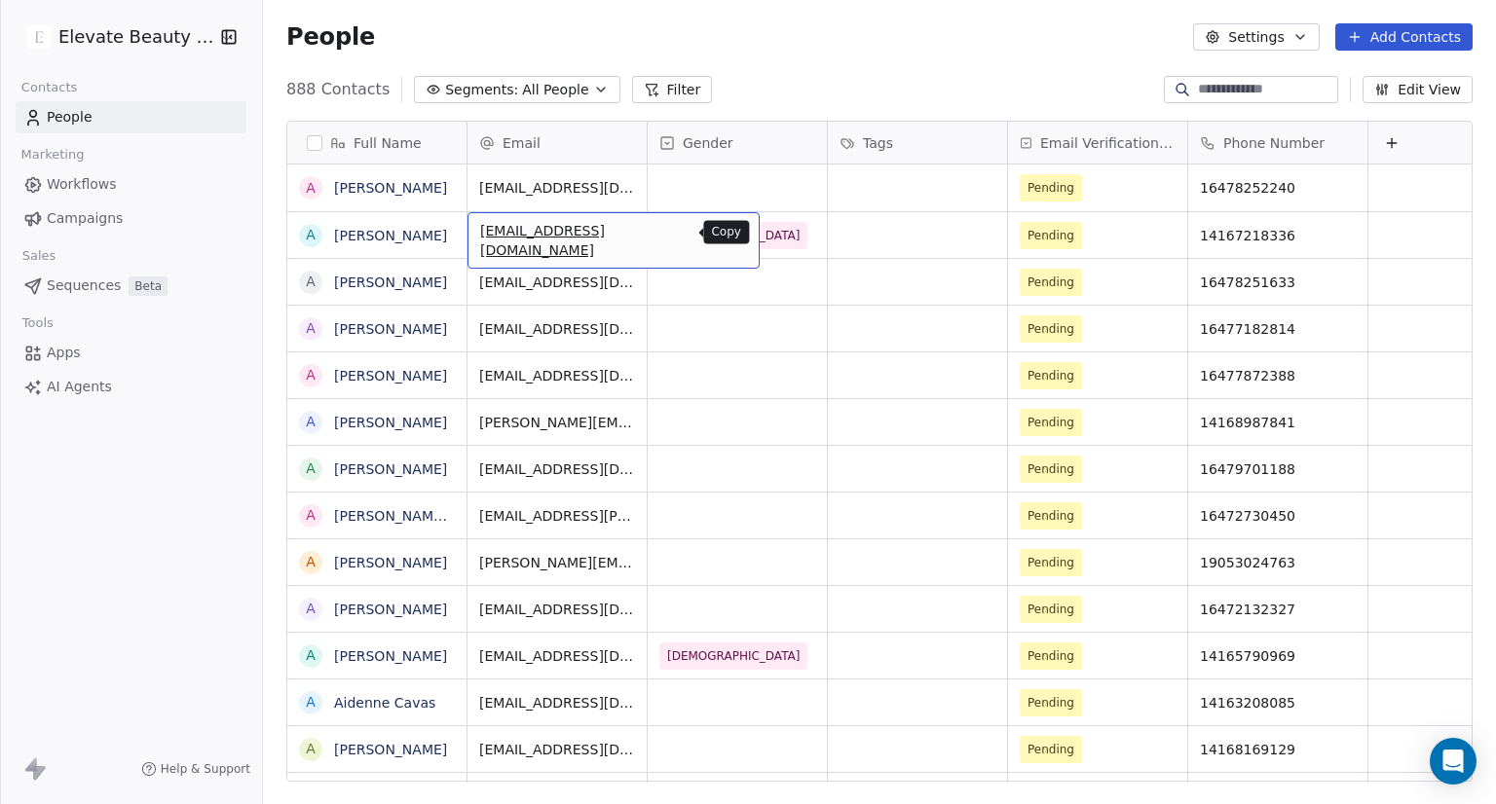
click at [727, 230] on icon "grid" at bounding box center [735, 233] width 16 height 16
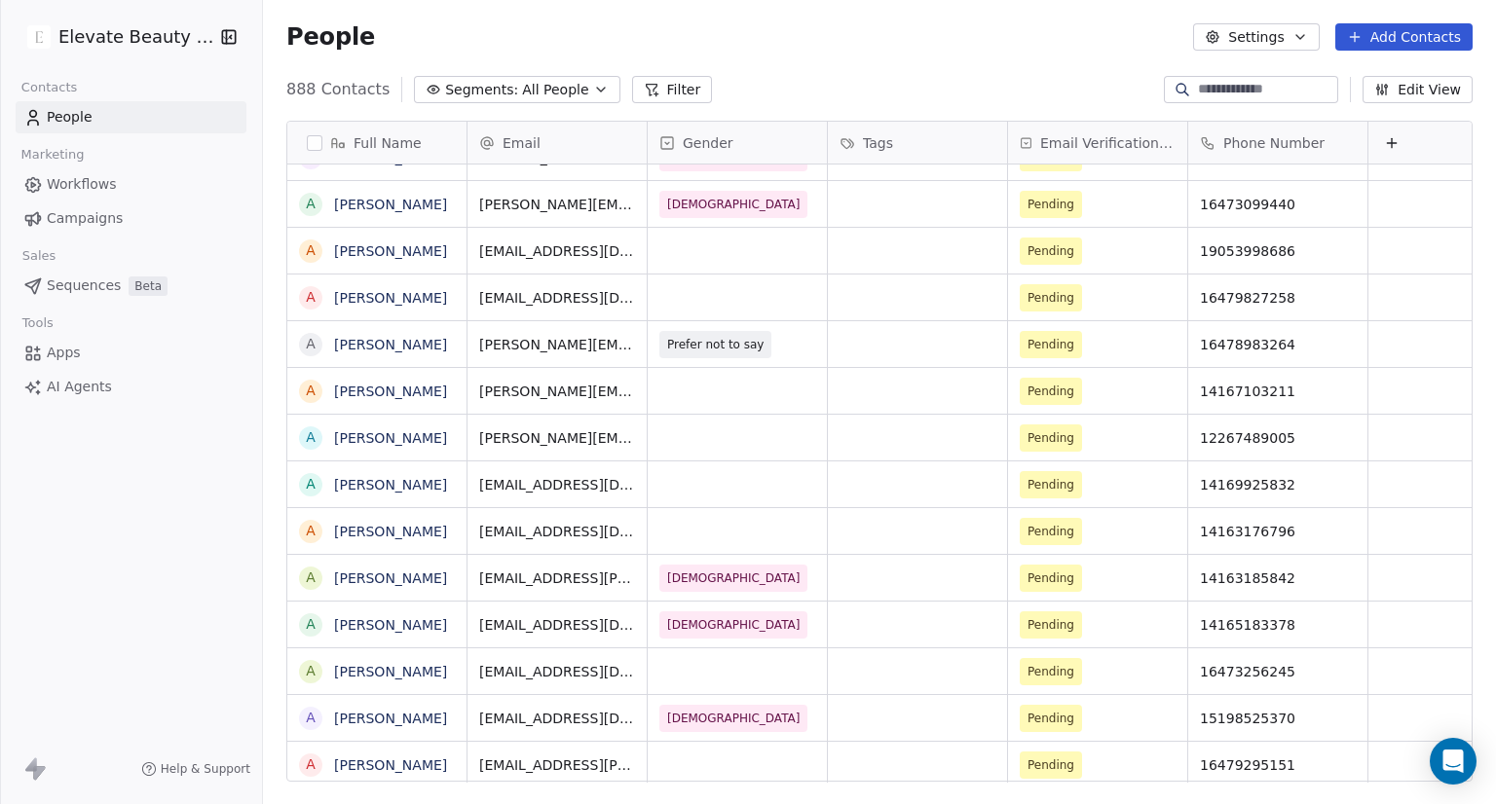
scroll to position [1620, 0]
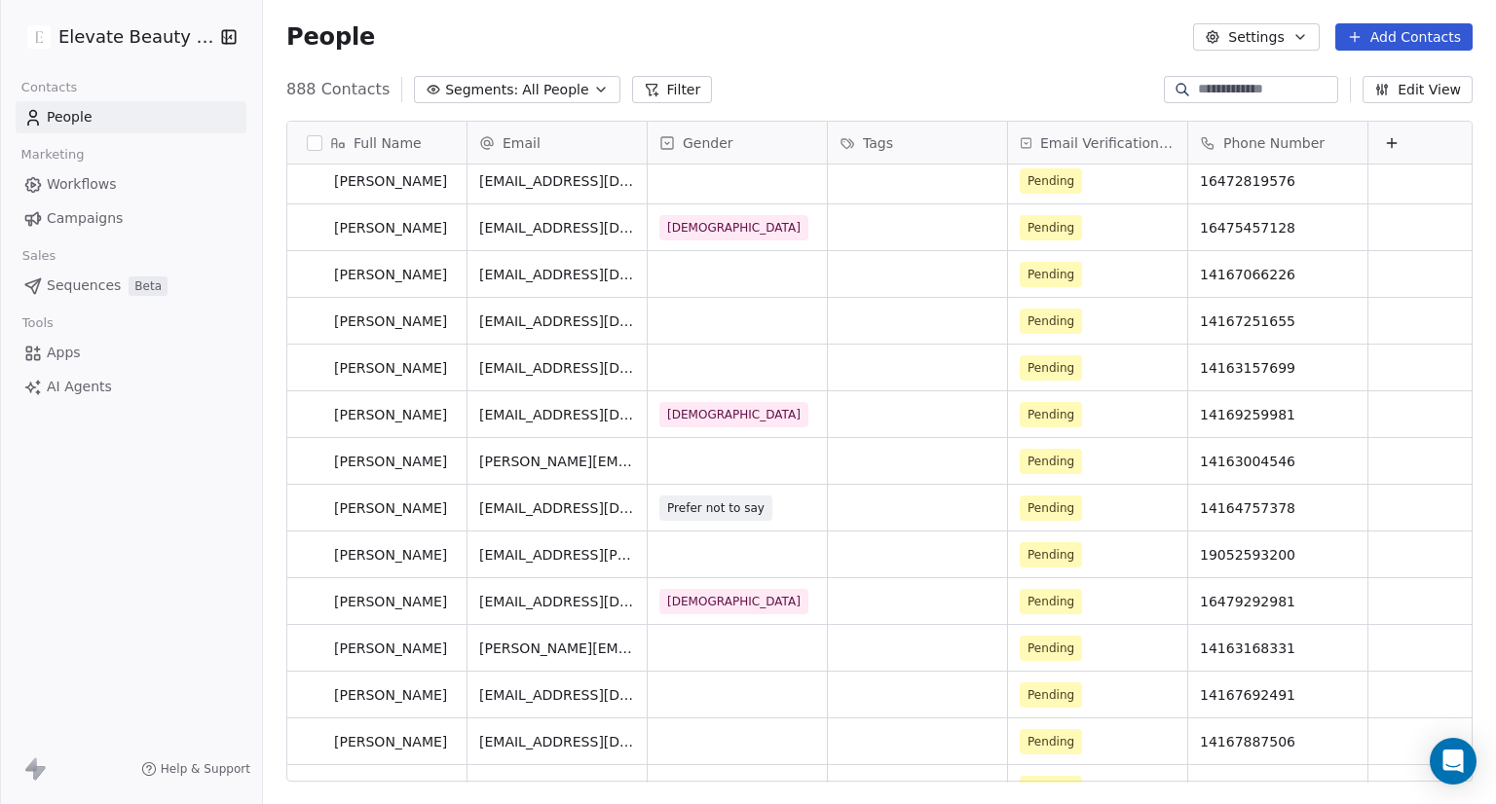
scroll to position [8918, 0]
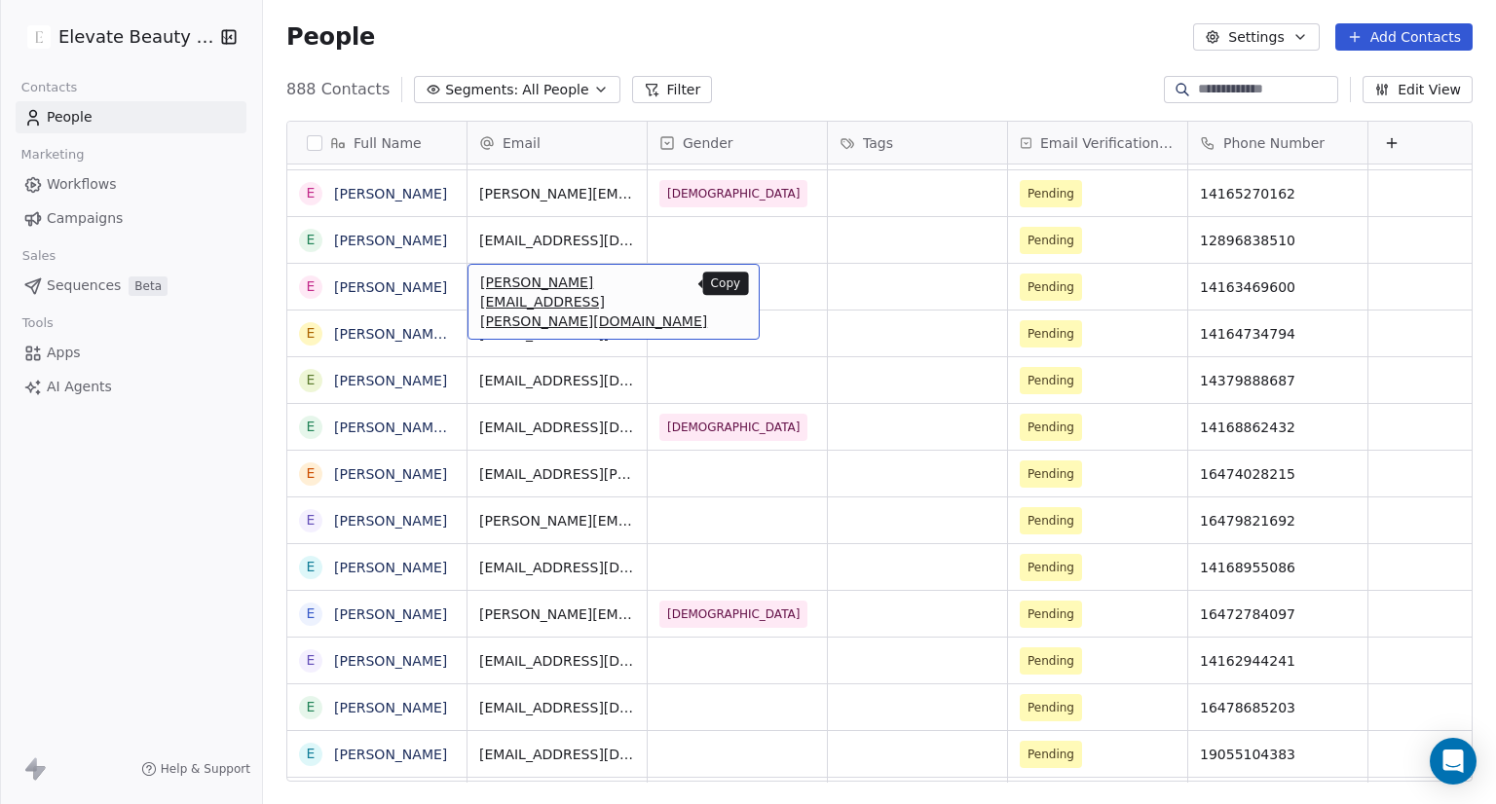
click at [727, 278] on icon "grid" at bounding box center [735, 285] width 16 height 16
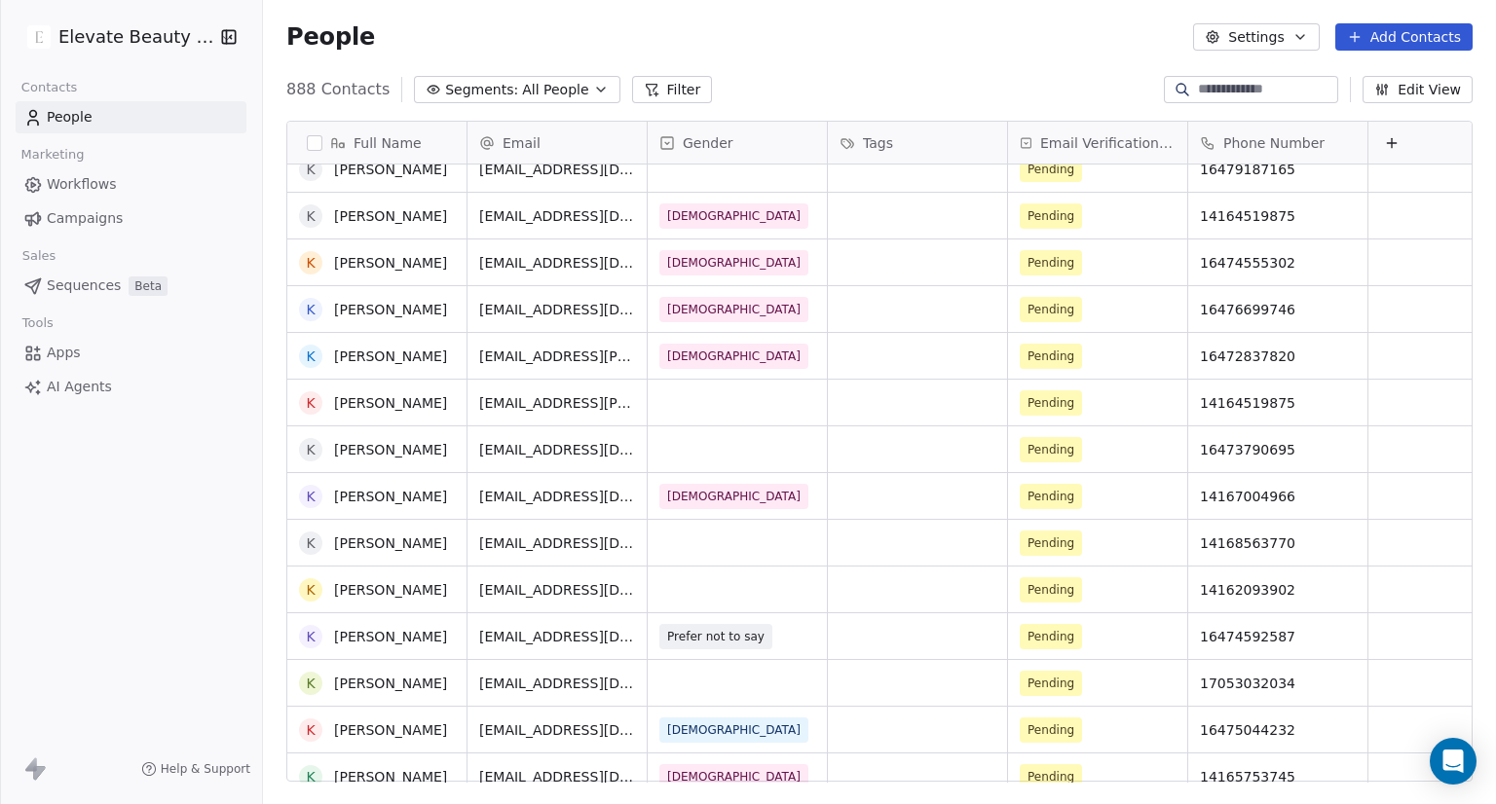
scroll to position [20192, 0]
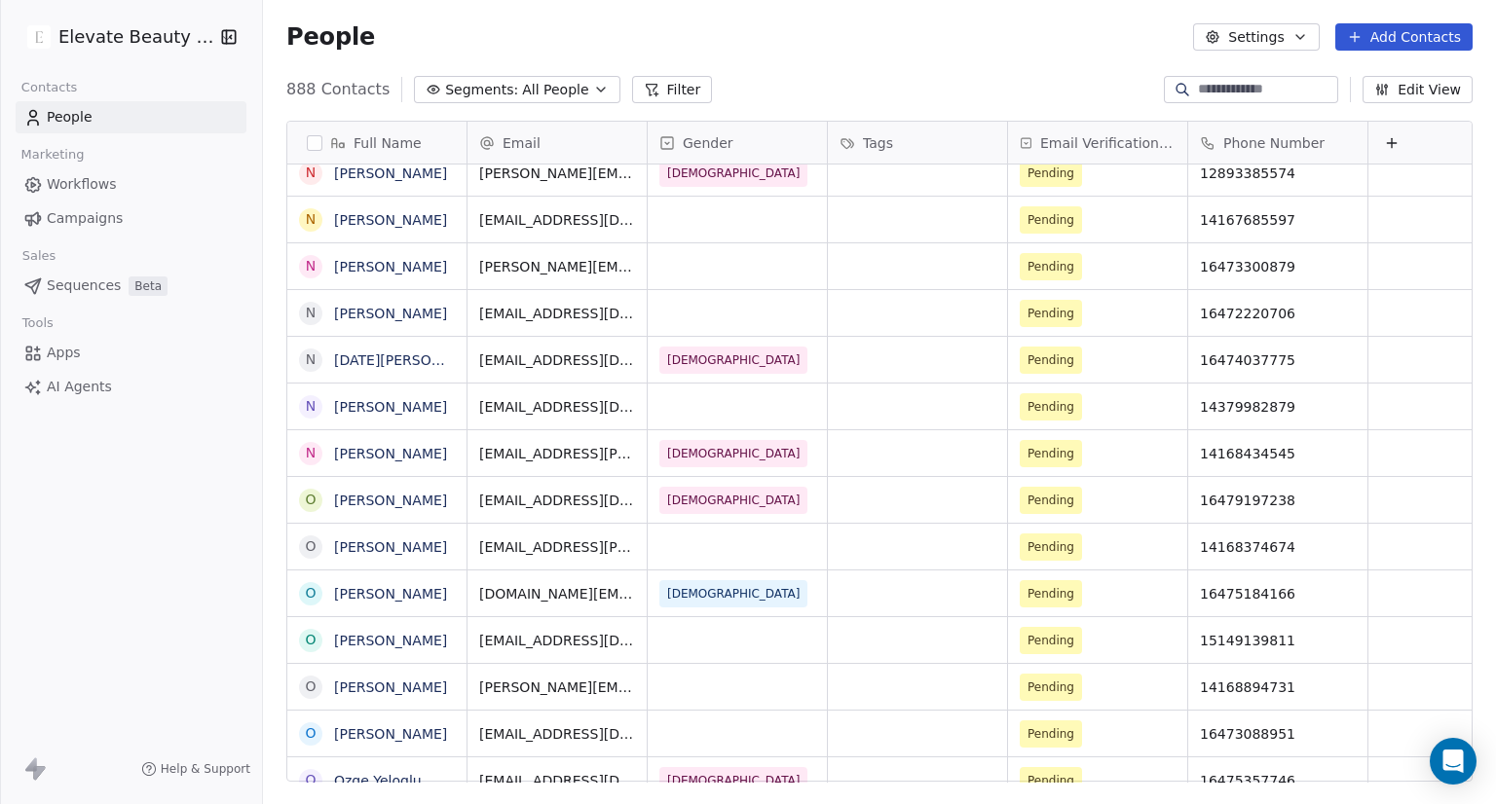
click at [1435, 93] on button "Edit View" at bounding box center [1417, 89] width 110 height 27
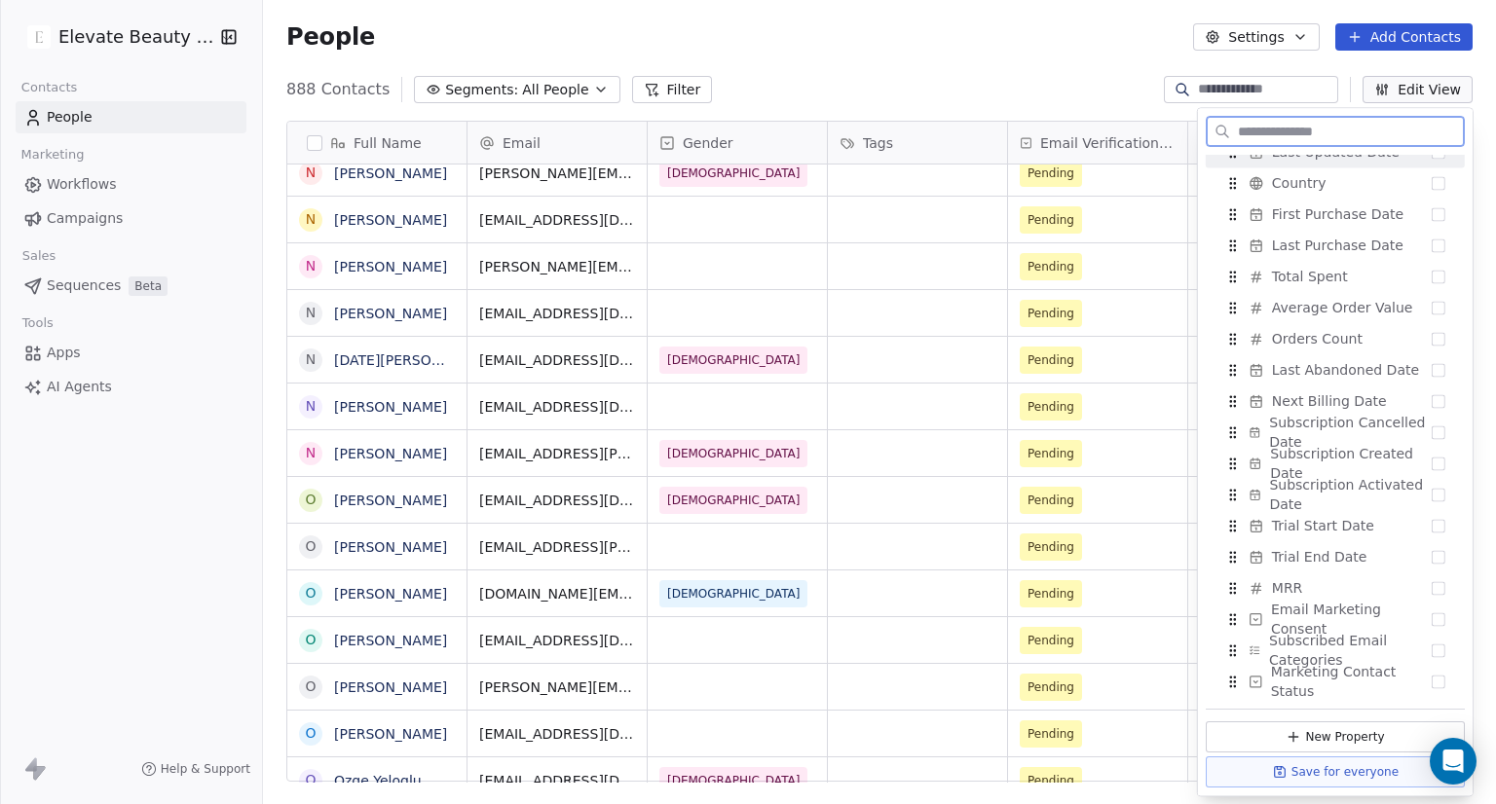
click at [1430, 90] on button "Edit View" at bounding box center [1417, 89] width 110 height 27
